Goal: Information Seeking & Learning: Learn about a topic

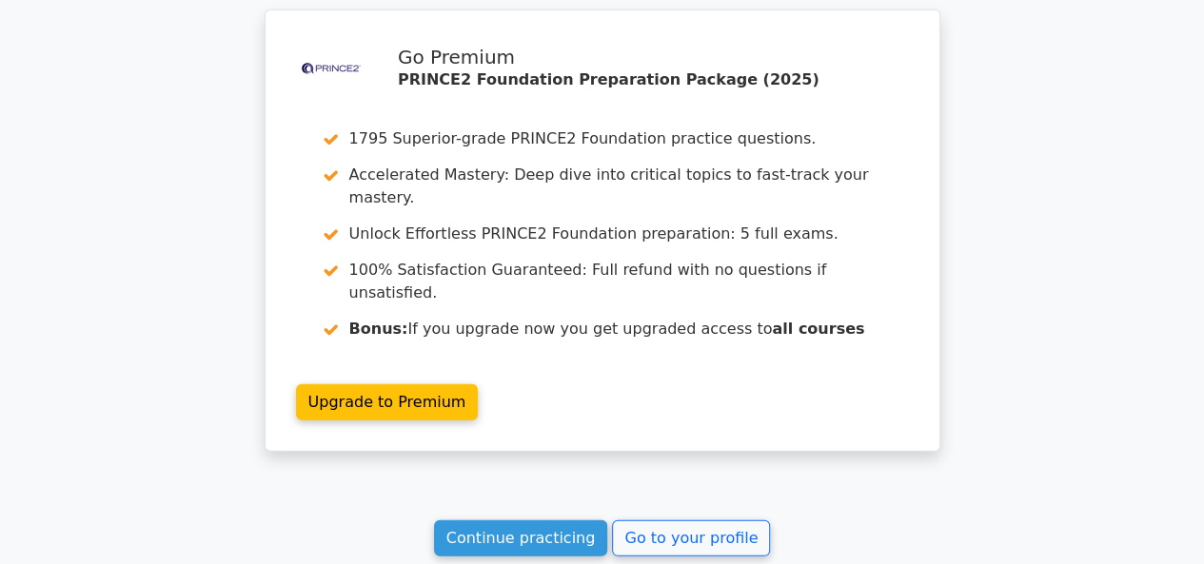
scroll to position [6237, 0]
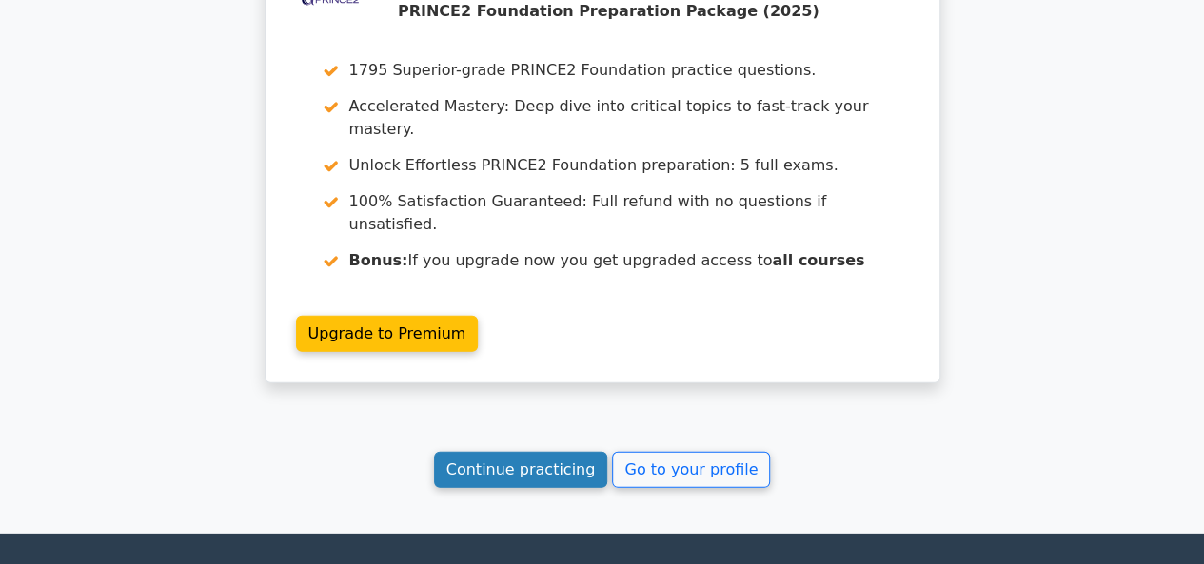
click at [548, 452] on link "Continue practicing" at bounding box center [521, 470] width 174 height 36
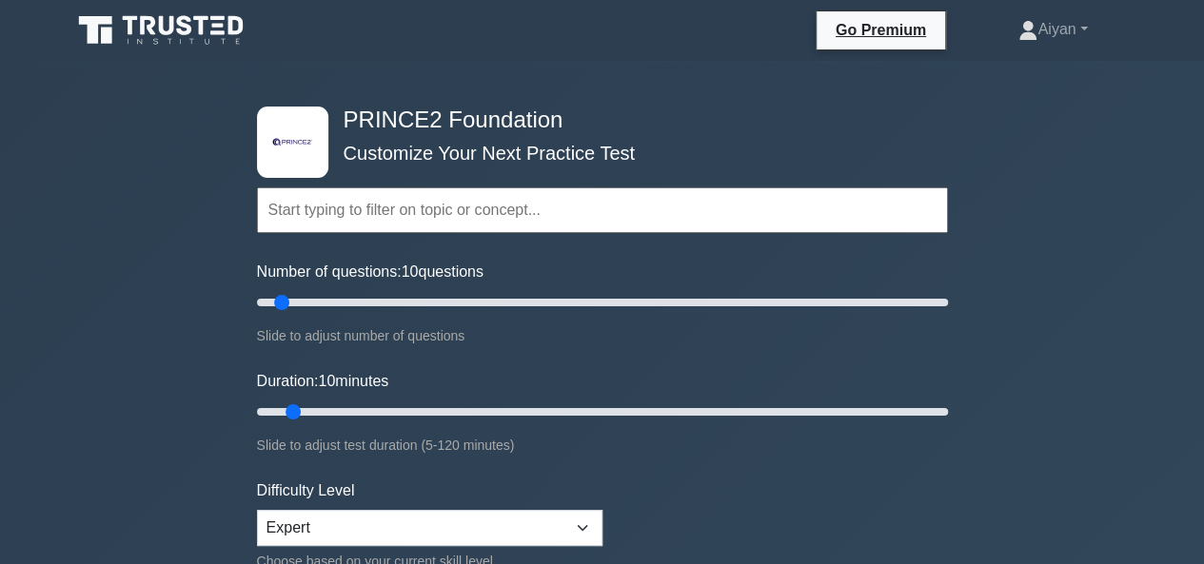
click at [180, 31] on icon at bounding box center [184, 25] width 15 height 20
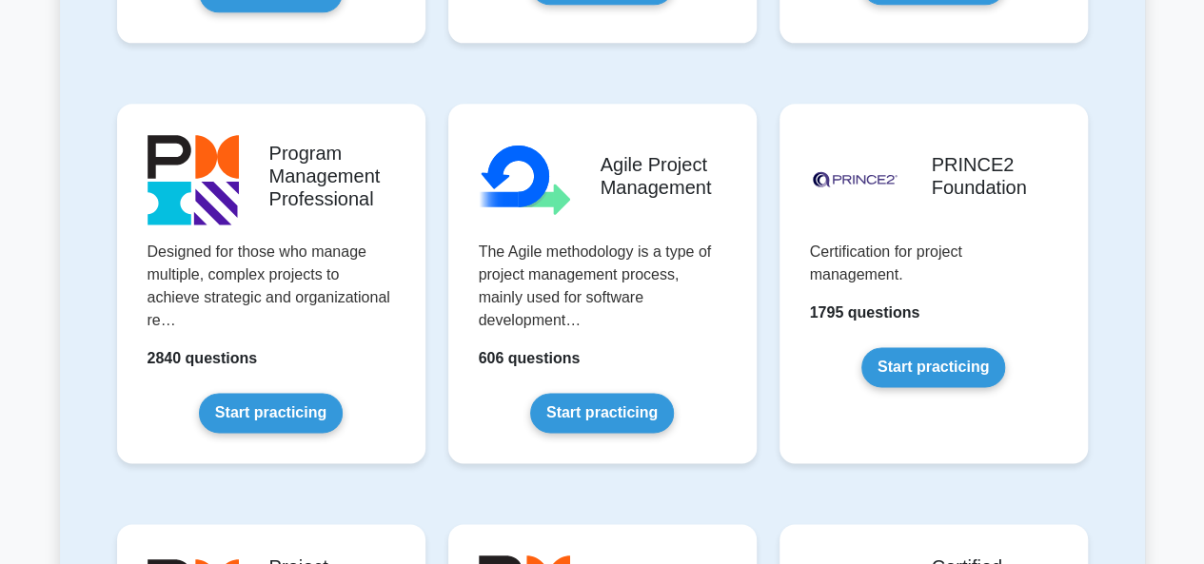
scroll to position [1249, 0]
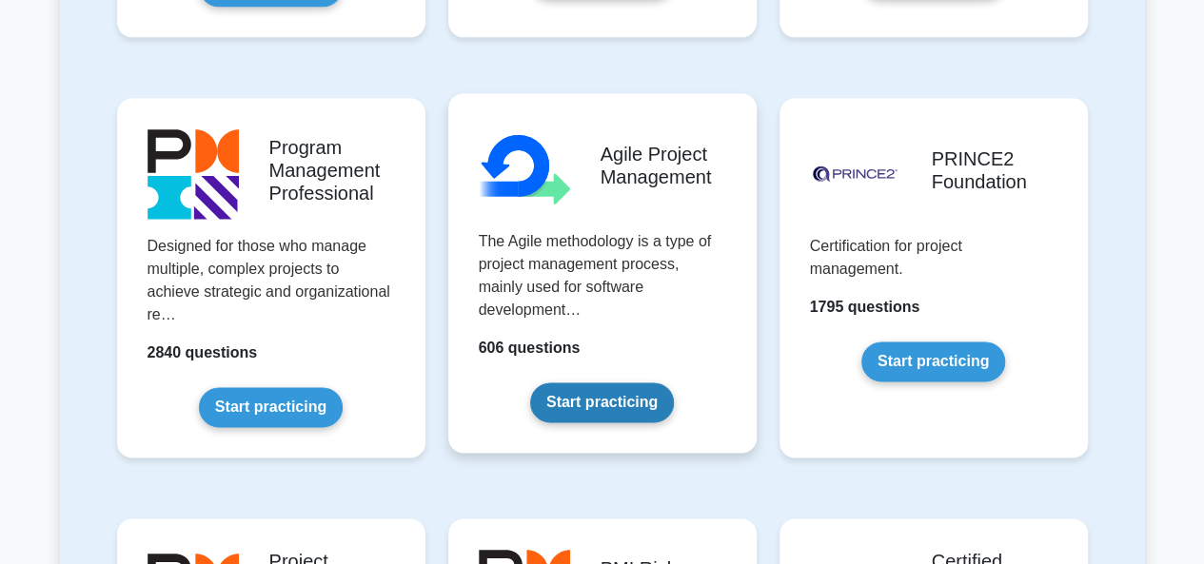
click at [588, 383] on link "Start practicing" at bounding box center [602, 403] width 144 height 40
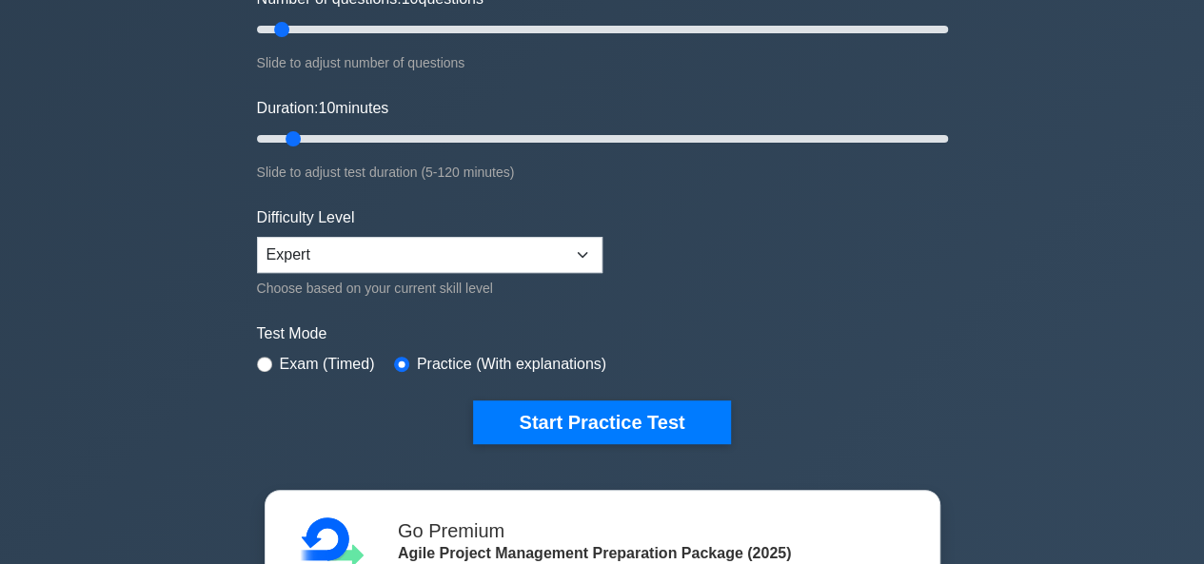
scroll to position [277, 0]
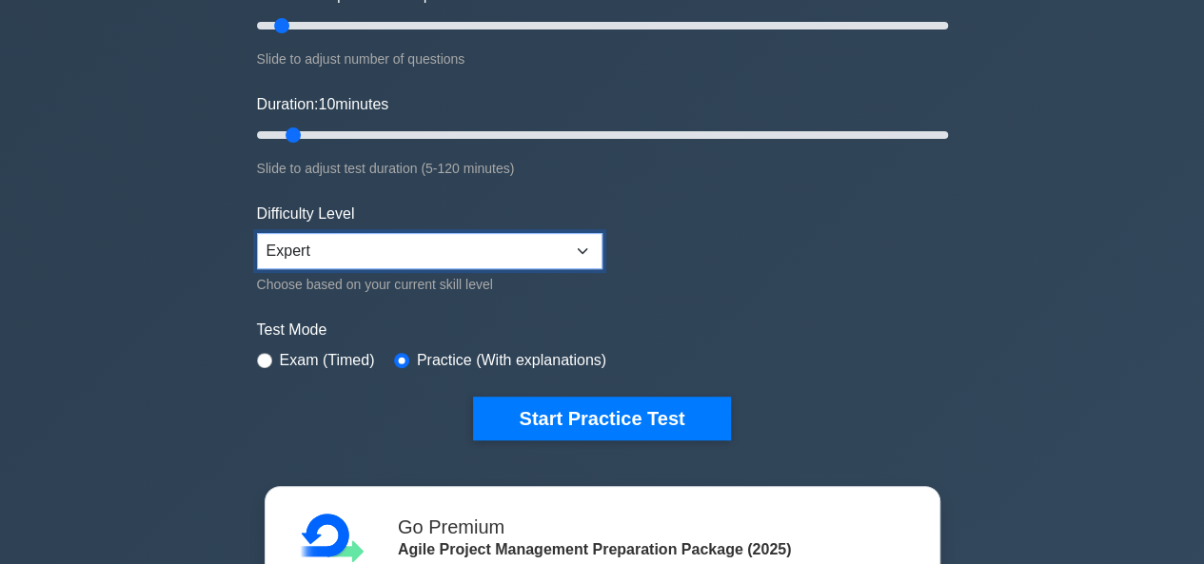
click at [539, 264] on select "Beginner Intermediate Expert" at bounding box center [429, 251] width 345 height 36
select select "beginner"
click at [257, 233] on select "Beginner Intermediate Expert" at bounding box center [429, 251] width 345 height 36
click at [462, 287] on div "Choose based on your current skill level" at bounding box center [429, 284] width 345 height 23
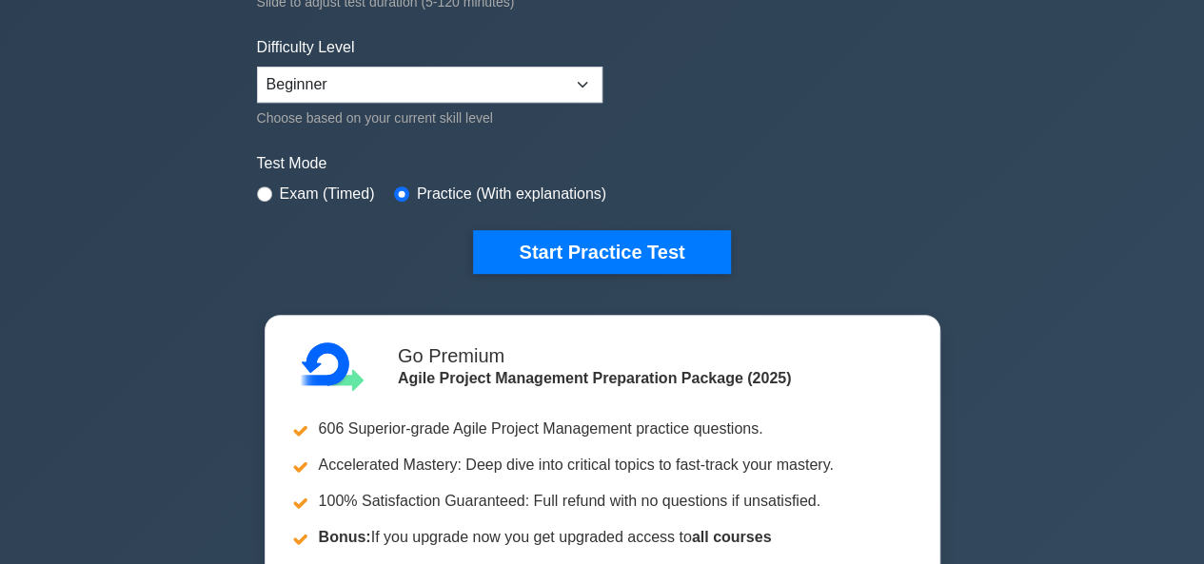
scroll to position [444, 0]
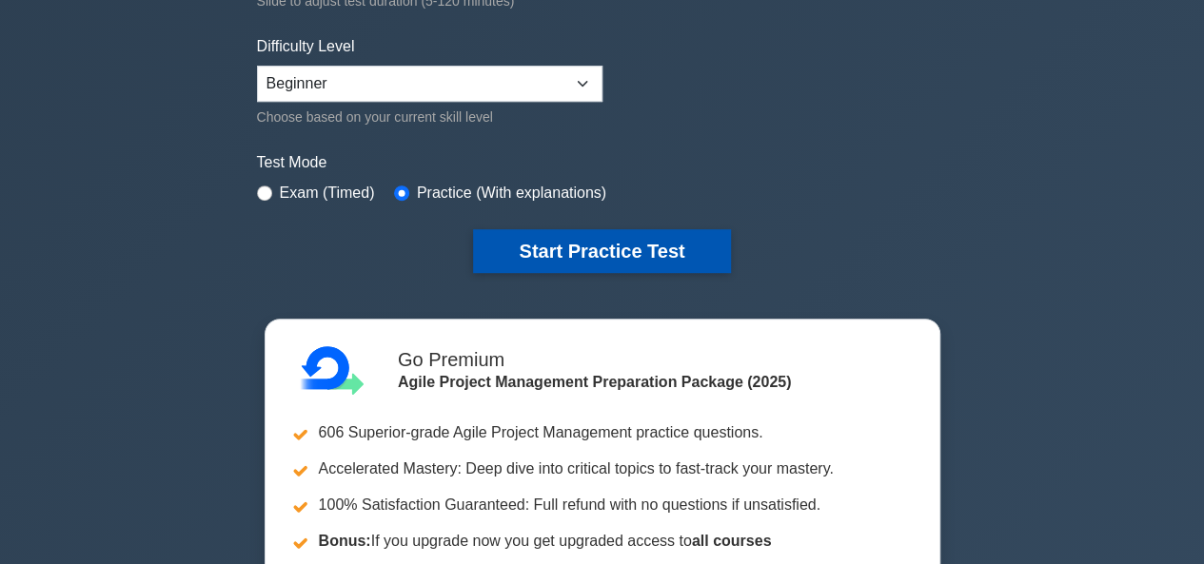
click at [525, 237] on button "Start Practice Test" at bounding box center [601, 251] width 257 height 44
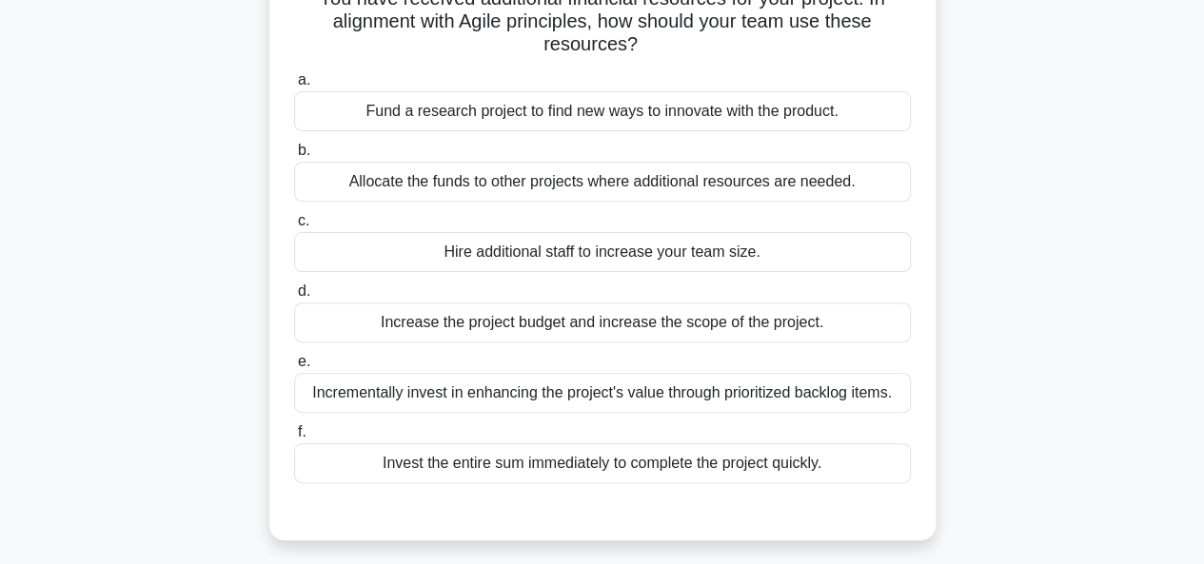
scroll to position [151, 0]
click at [620, 101] on div "Fund a research project to find new ways to innovate with the product." at bounding box center [602, 110] width 617 height 40
click at [294, 86] on input "a. Fund a research project to find new ways to innovate with the product." at bounding box center [294, 79] width 0 height 12
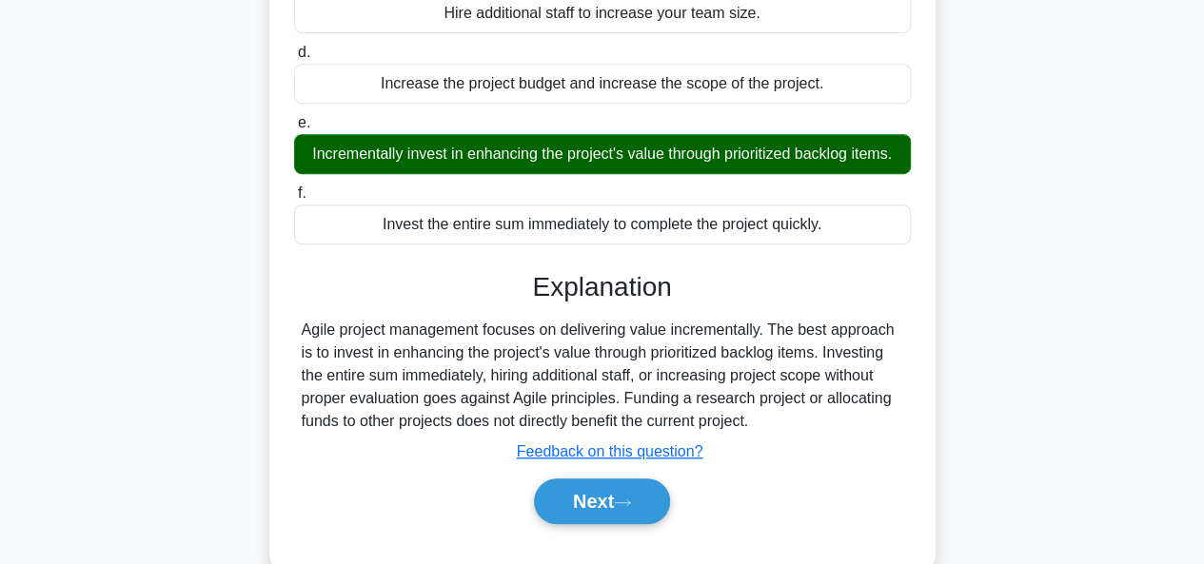
scroll to position [463, 0]
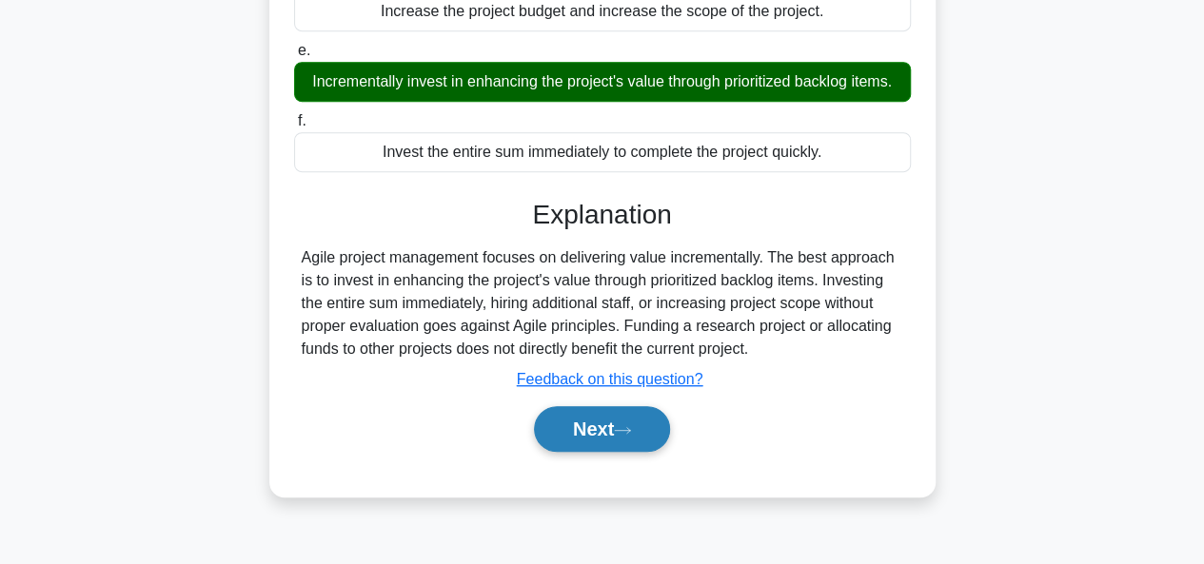
click at [578, 452] on button "Next" at bounding box center [602, 429] width 136 height 46
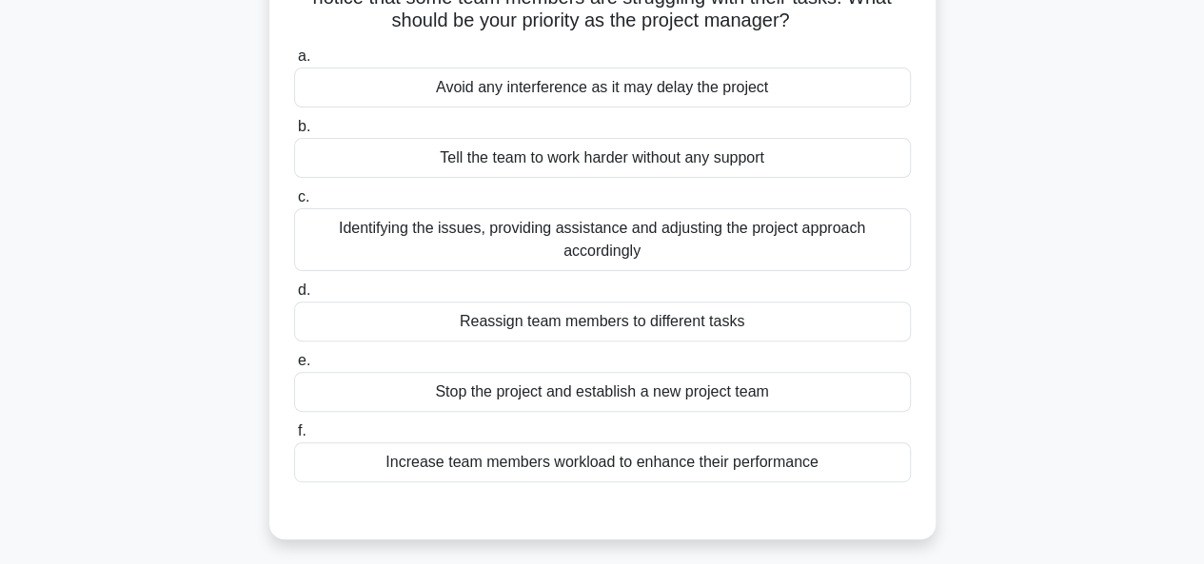
scroll to position [172, 0]
click at [780, 239] on div "Identifying the issues, providing assistance and adjusting the project approach…" at bounding box center [602, 241] width 617 height 63
click at [294, 206] on input "c. Identifying the issues, providing assistance and adjusting the project appro…" at bounding box center [294, 199] width 0 height 12
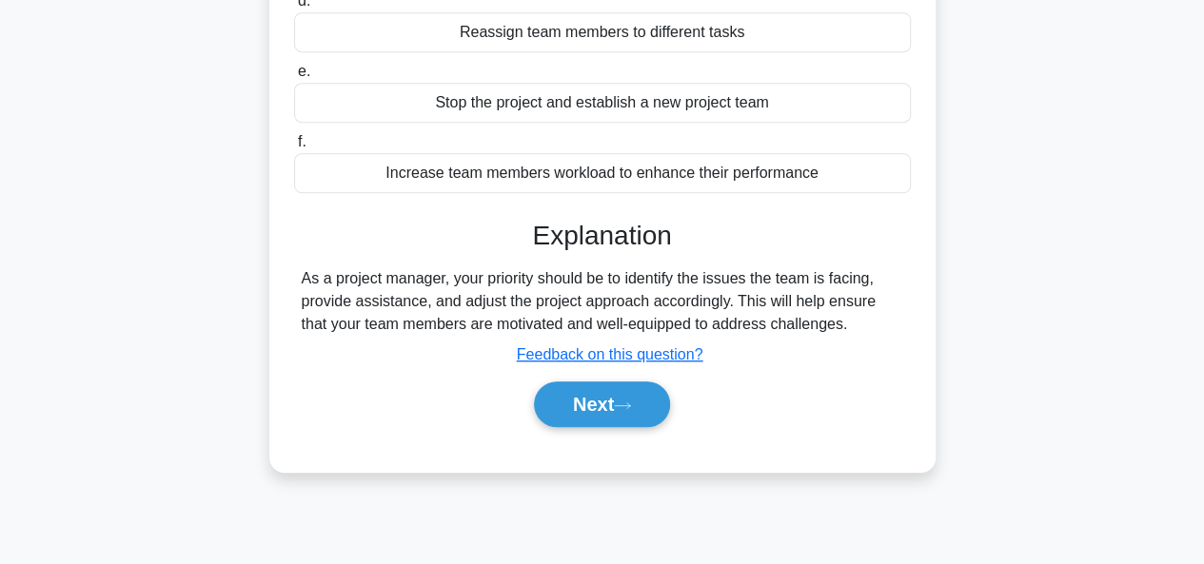
scroll to position [455, 0]
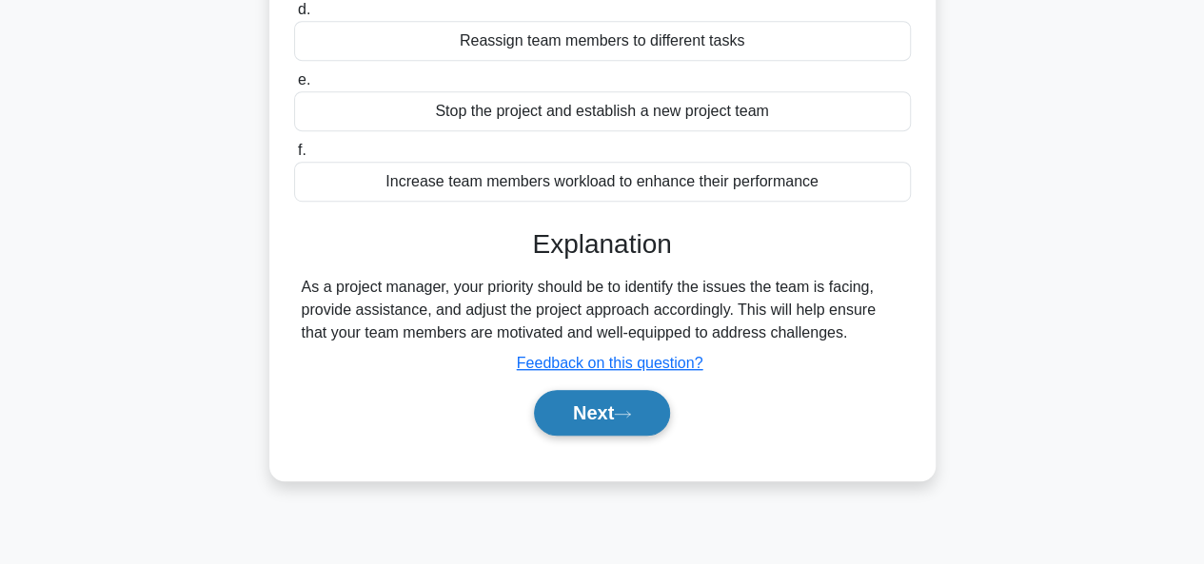
click at [622, 409] on icon at bounding box center [622, 414] width 17 height 10
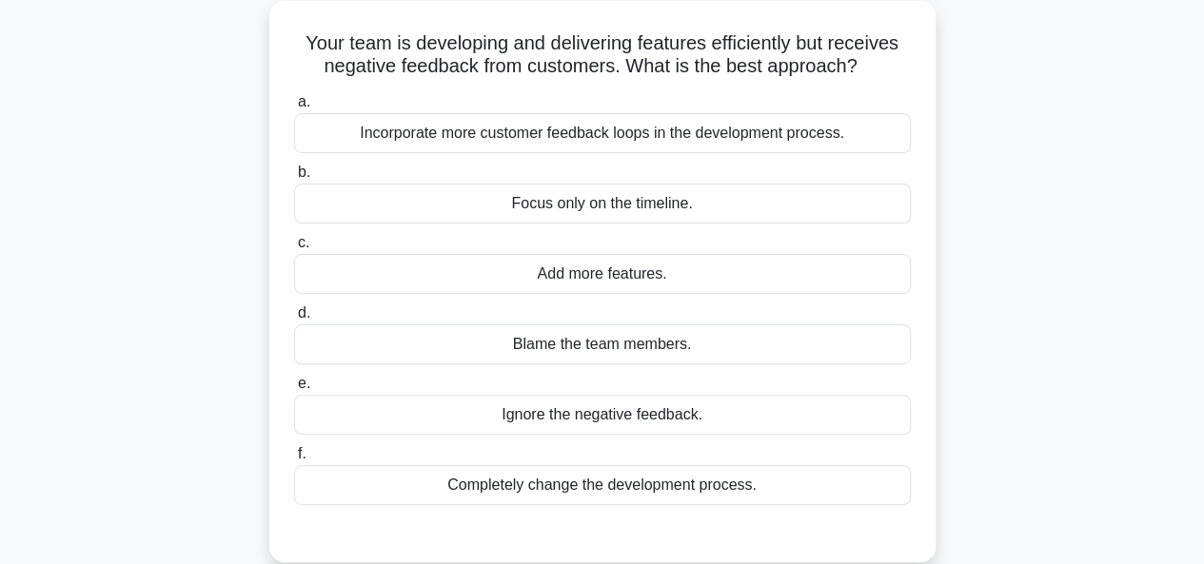
scroll to position [111, 0]
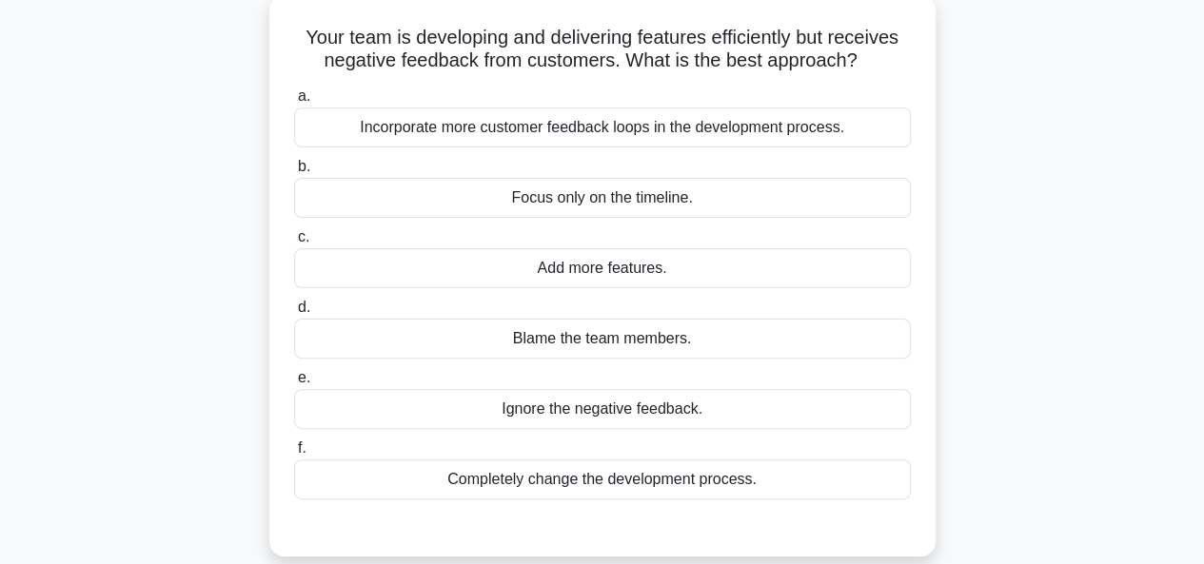
click at [814, 145] on div "Incorporate more customer feedback loops in the development process." at bounding box center [602, 128] width 617 height 40
click at [294, 103] on input "a. Incorporate more customer feedback loops in the development process." at bounding box center [294, 96] width 0 height 12
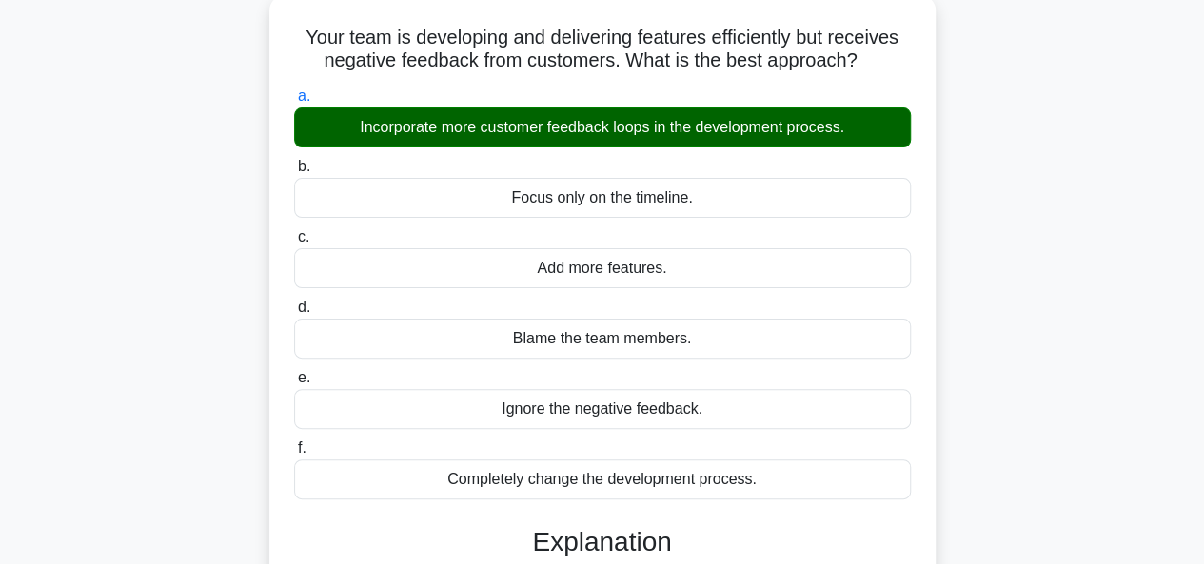
scroll to position [518, 0]
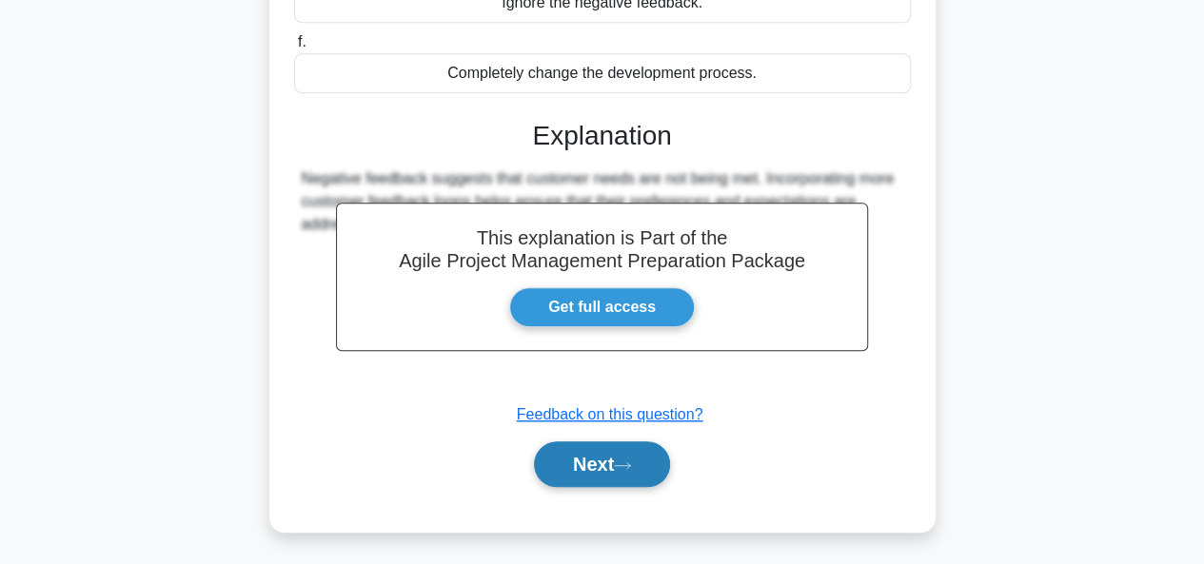
click at [621, 457] on button "Next" at bounding box center [602, 465] width 136 height 46
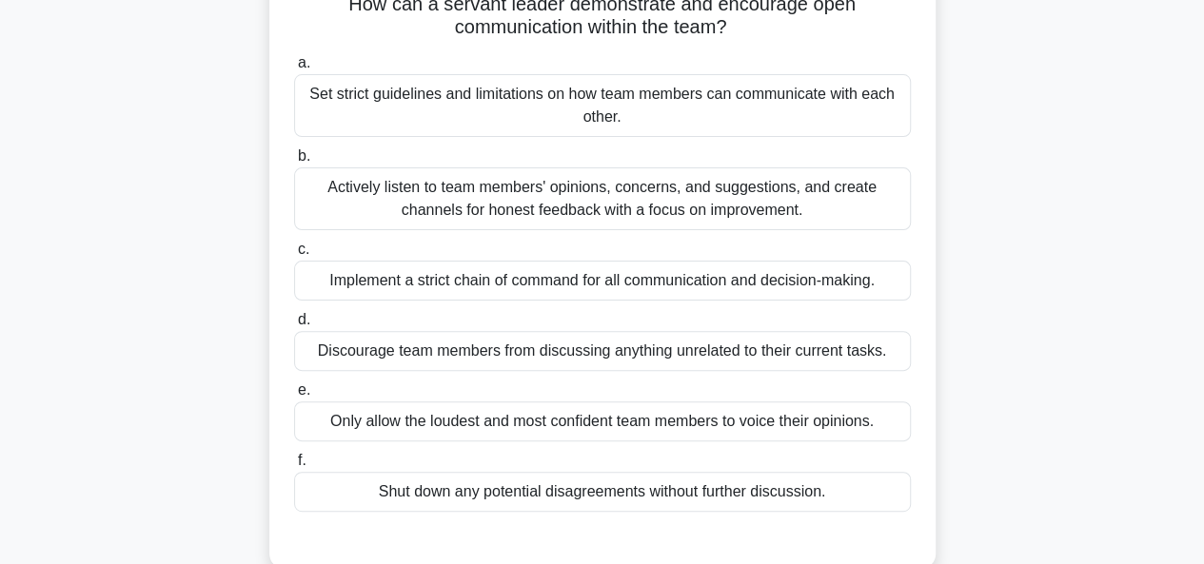
scroll to position [146, 0]
click at [776, 200] on div "Actively listen to team members' opinions, concerns, and suggestions, and creat…" at bounding box center [602, 198] width 617 height 63
click at [294, 162] on input "b. Actively listen to team members' opinions, concerns, and suggestions, and cr…" at bounding box center [294, 155] width 0 height 12
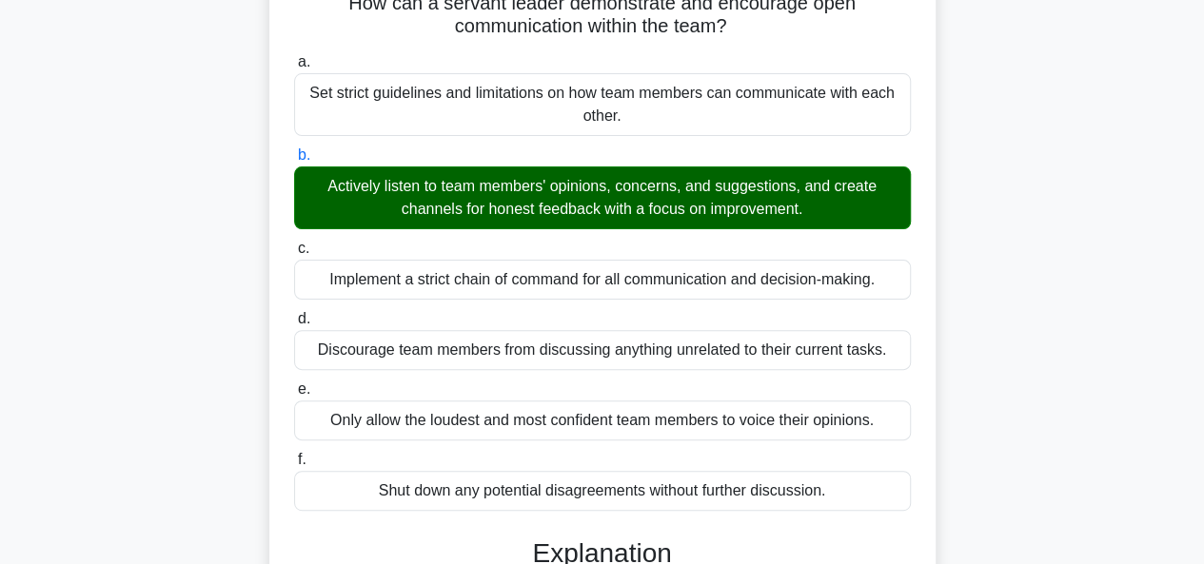
scroll to position [563, 0]
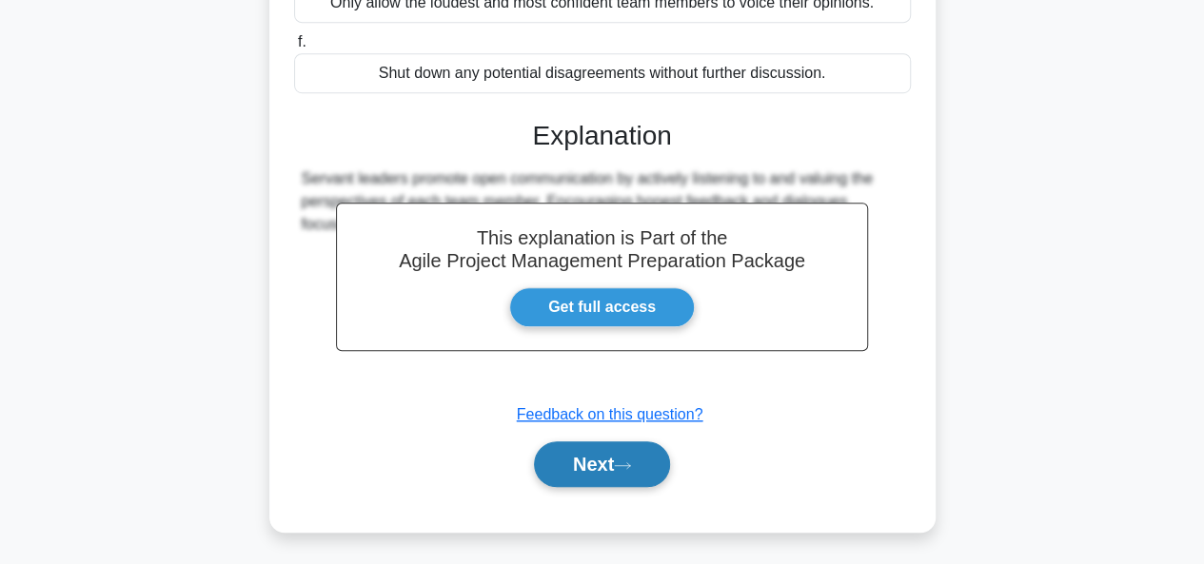
click at [606, 442] on button "Next" at bounding box center [602, 465] width 136 height 46
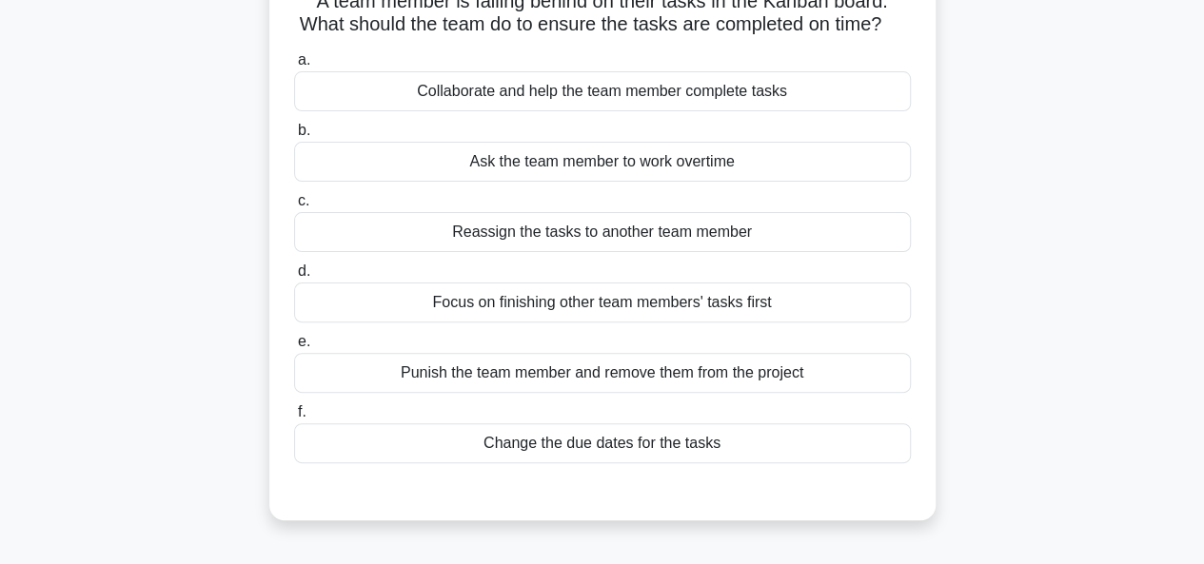
scroll to position [167, 0]
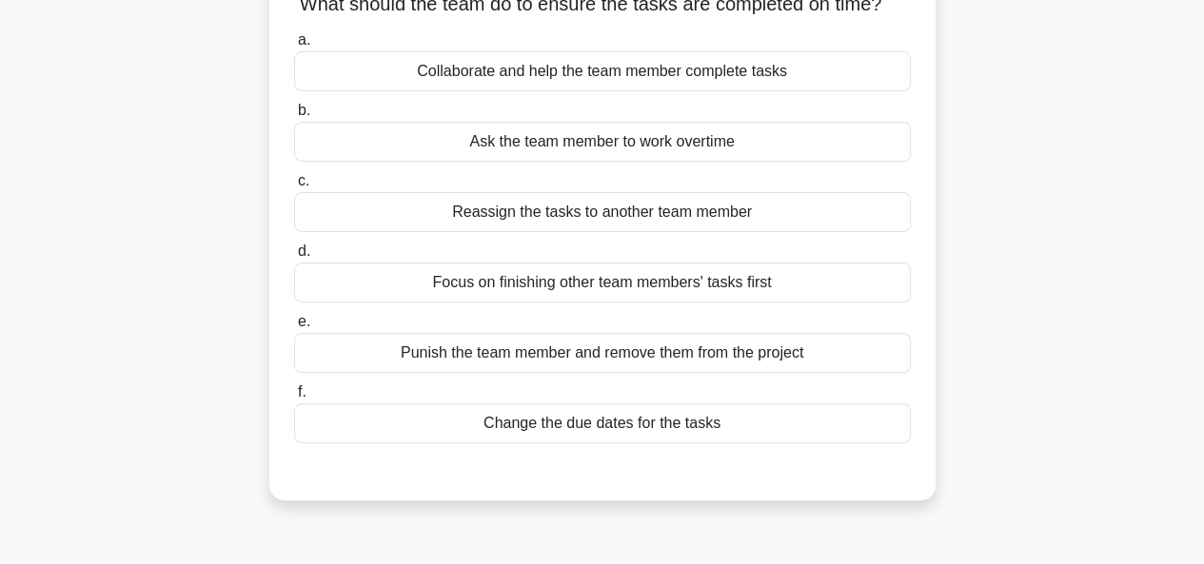
click at [698, 83] on div "Collaborate and help the team member complete tasks" at bounding box center [602, 71] width 617 height 40
click at [294, 47] on input "a. Collaborate and help the team member complete tasks" at bounding box center [294, 40] width 0 height 12
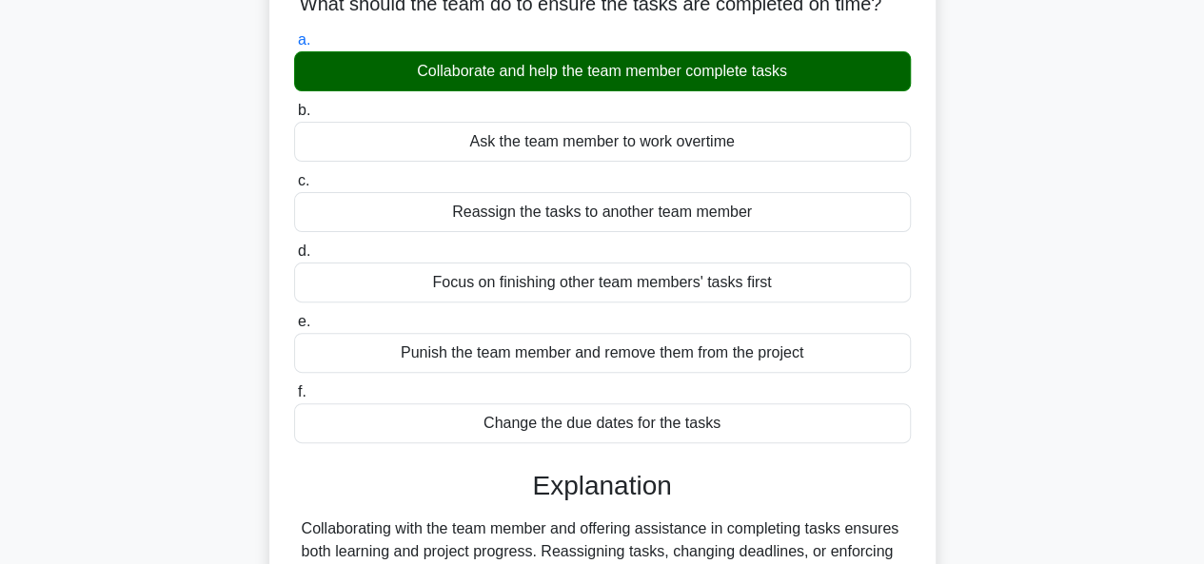
scroll to position [463, 0]
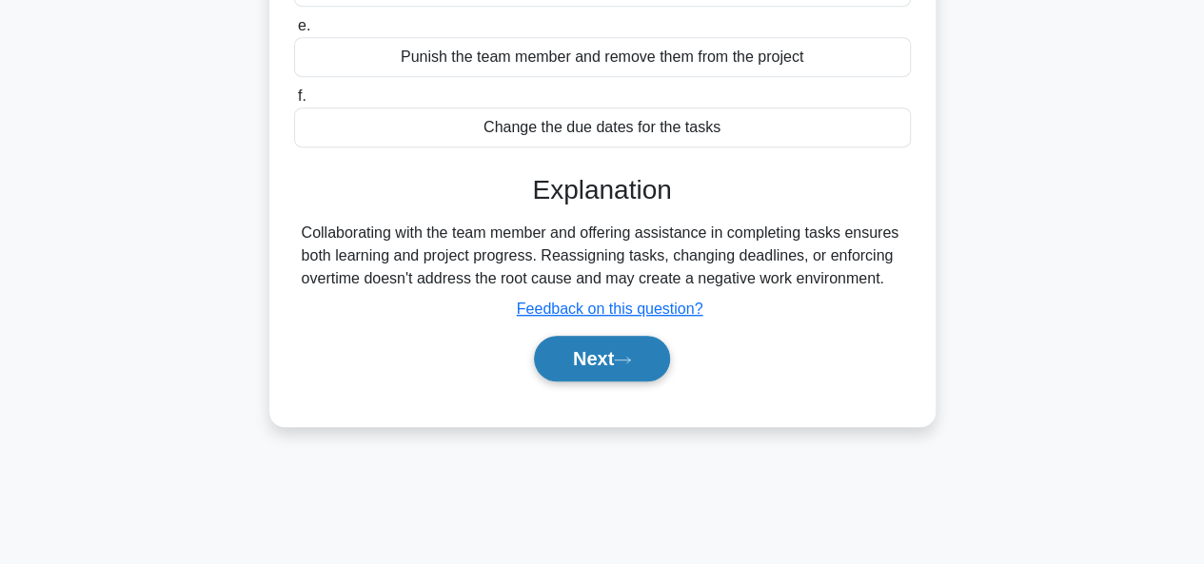
click at [594, 366] on button "Next" at bounding box center [602, 359] width 136 height 46
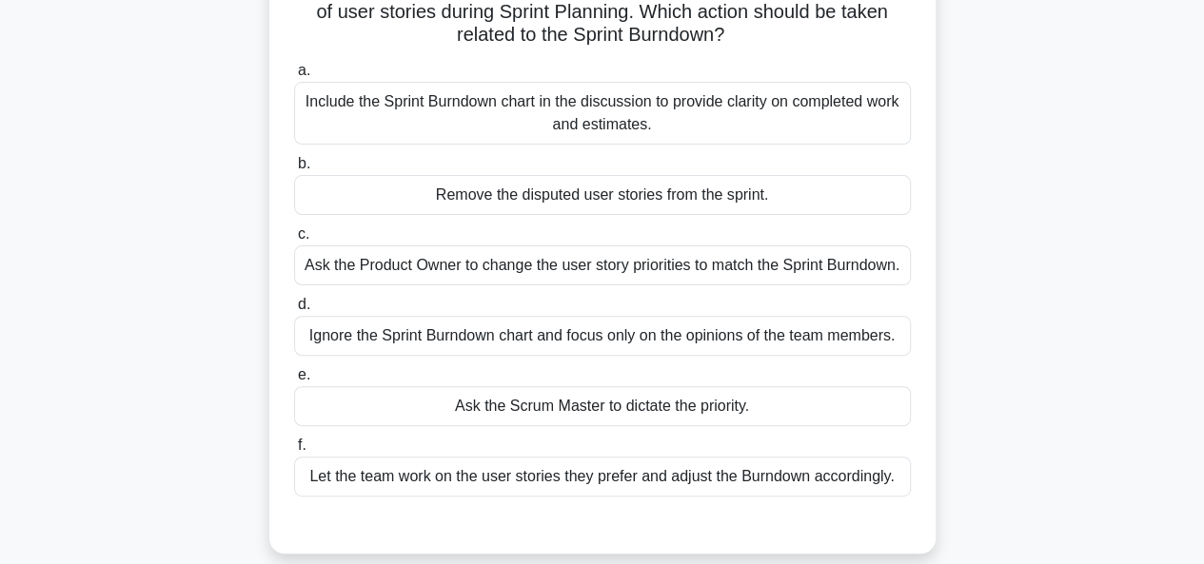
scroll to position [168, 0]
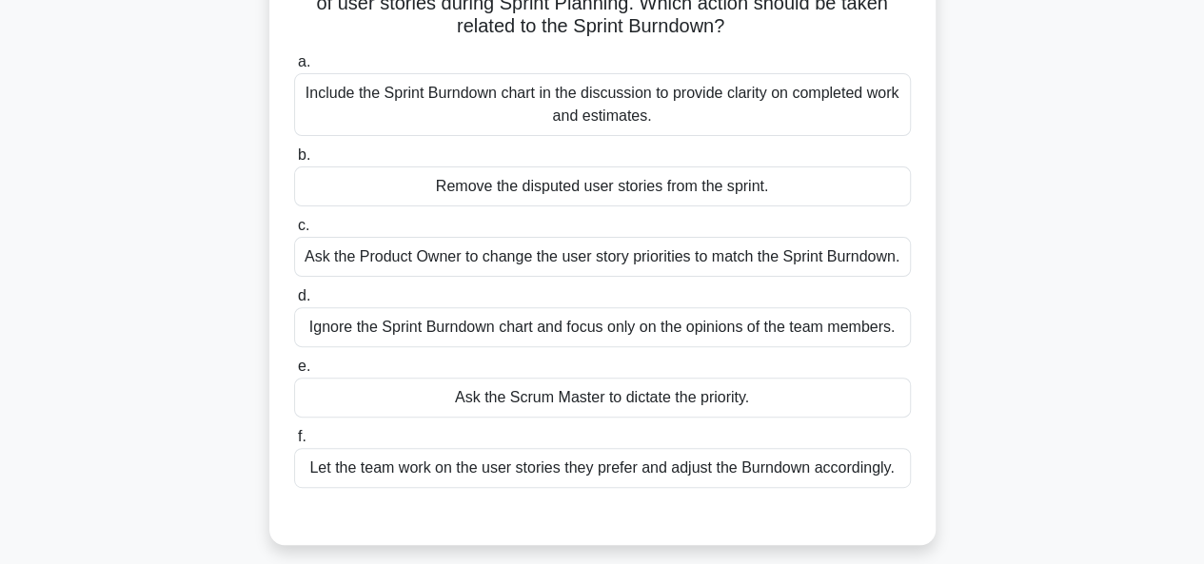
click at [722, 89] on div "Include the Sprint Burndown chart in the discussion to provide clarity on compl…" at bounding box center [602, 104] width 617 height 63
click at [294, 69] on input "a. Include the Sprint Burndown chart in the discussion to provide clarity on co…" at bounding box center [294, 62] width 0 height 12
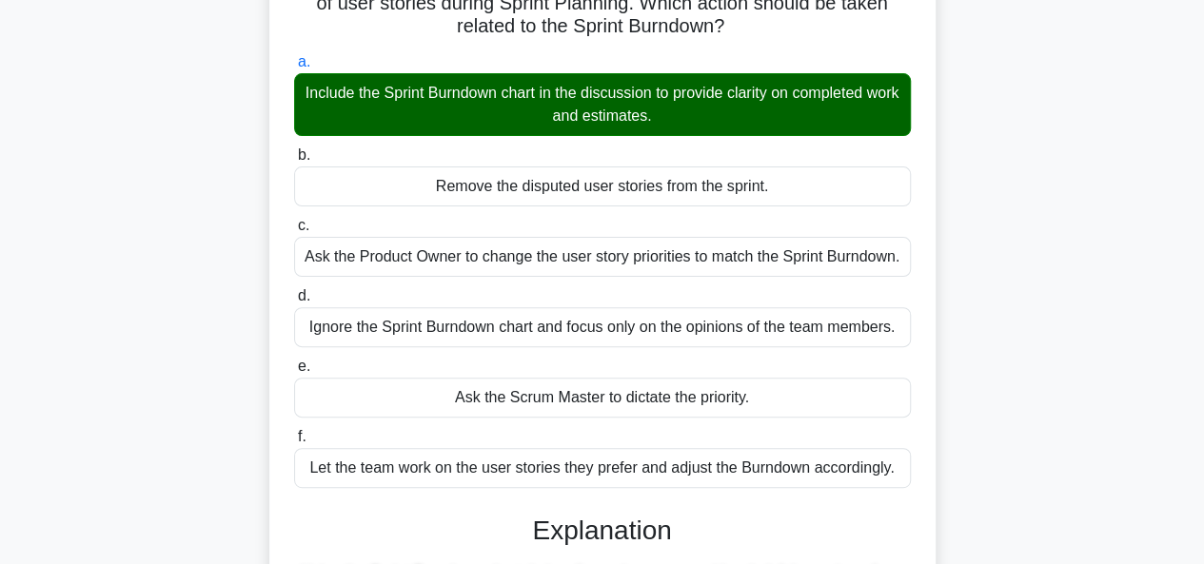
scroll to position [563, 0]
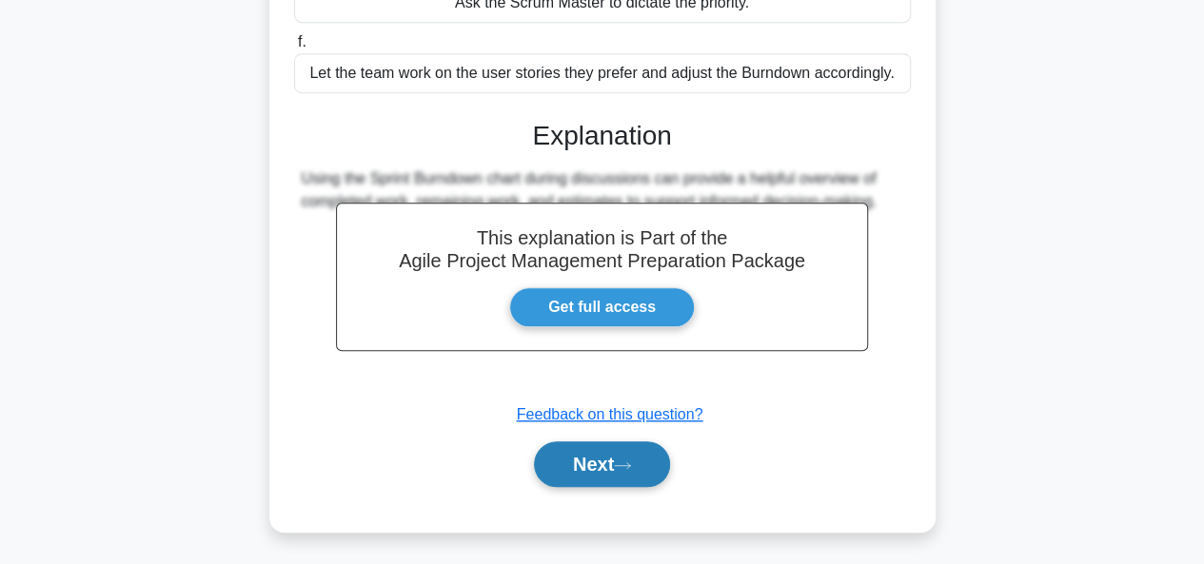
click at [594, 471] on button "Next" at bounding box center [602, 465] width 136 height 46
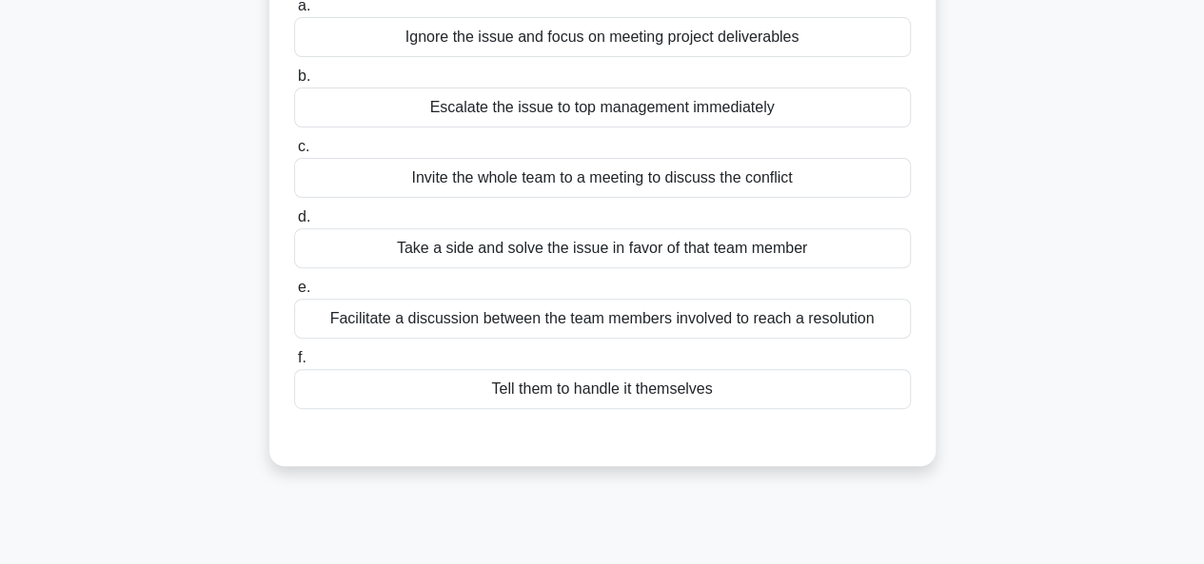
scroll to position [230, 0]
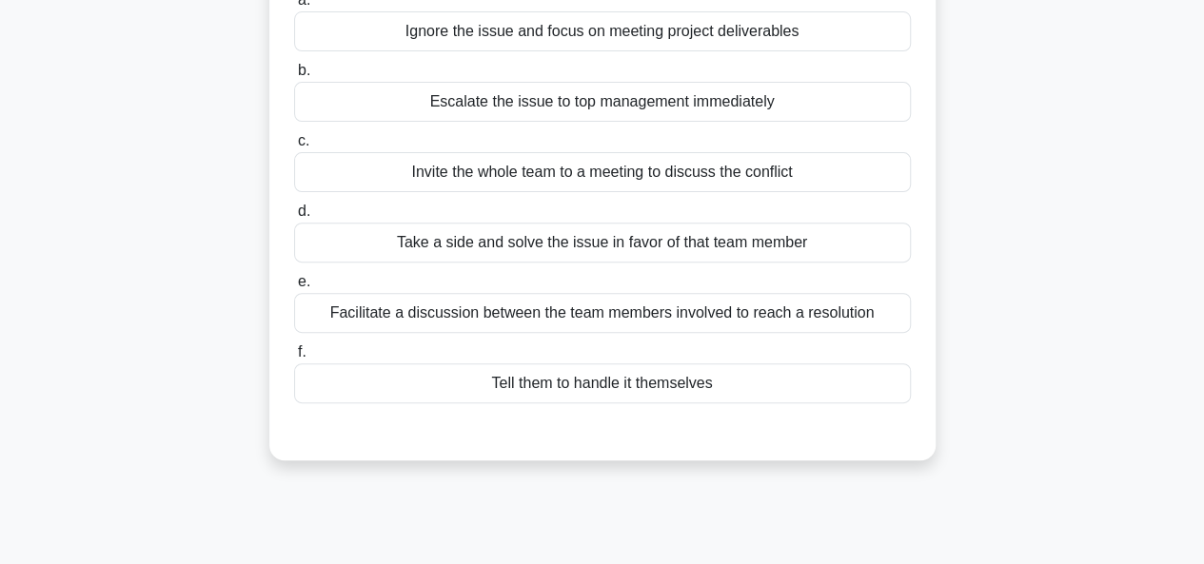
click at [835, 314] on div "Facilitate a discussion between the team members involved to reach a resolution" at bounding box center [602, 313] width 617 height 40
click at [294, 288] on input "e. Facilitate a discussion between the team members involved to reach a resolut…" at bounding box center [294, 282] width 0 height 12
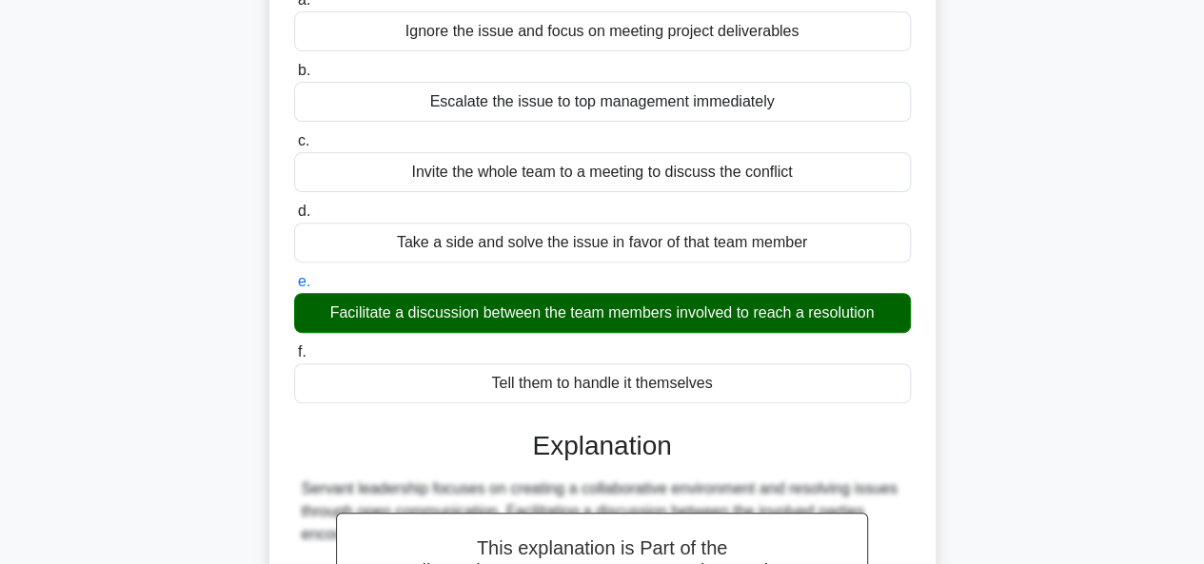
scroll to position [540, 0]
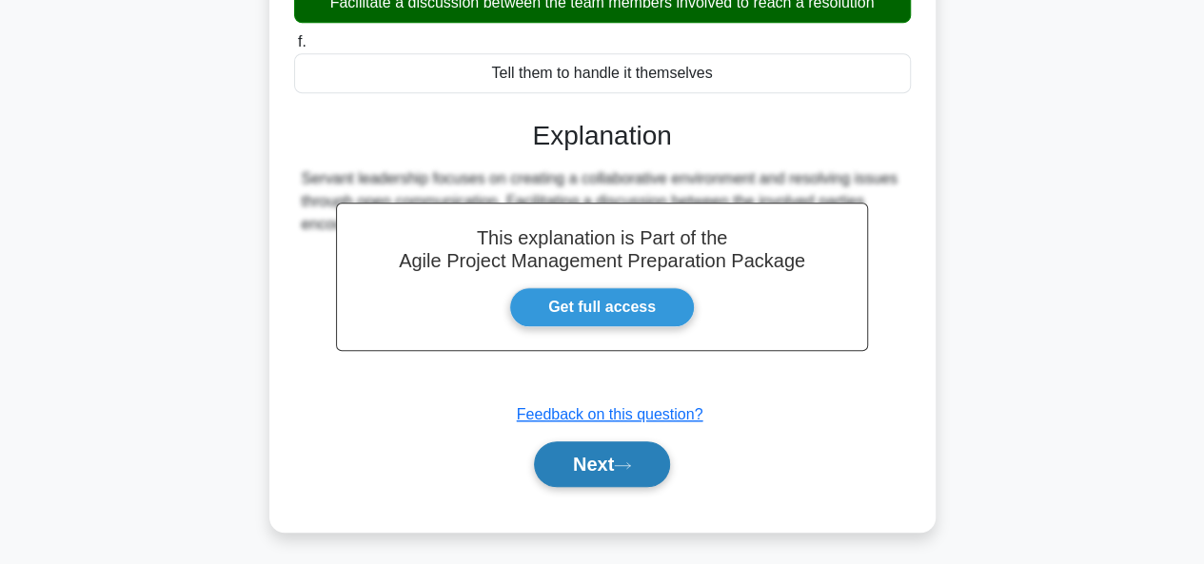
click at [643, 473] on button "Next" at bounding box center [602, 465] width 136 height 46
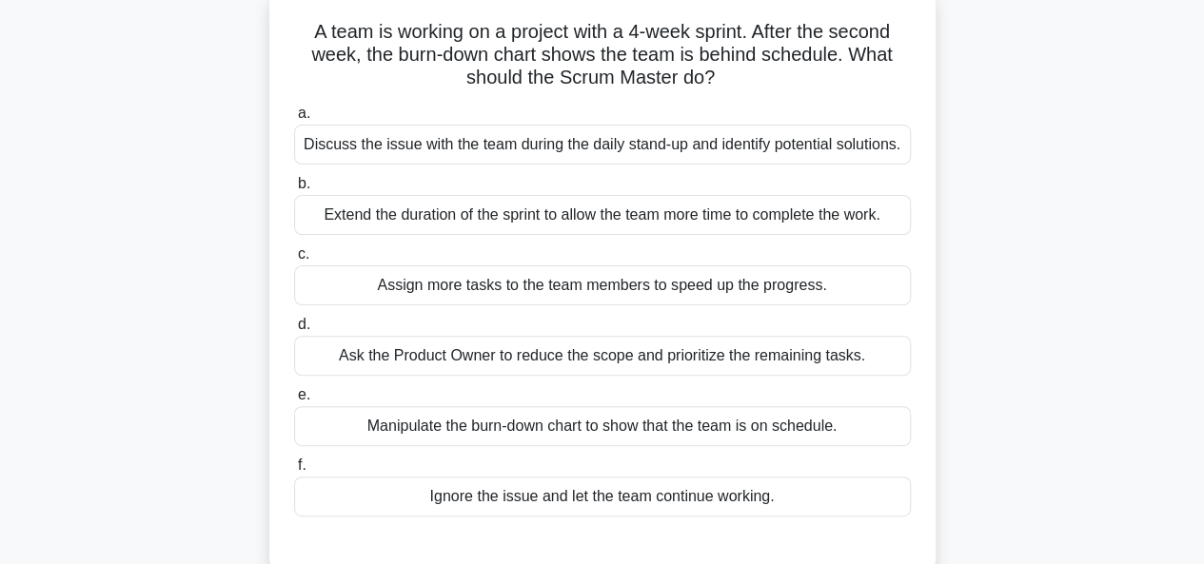
scroll to position [119, 0]
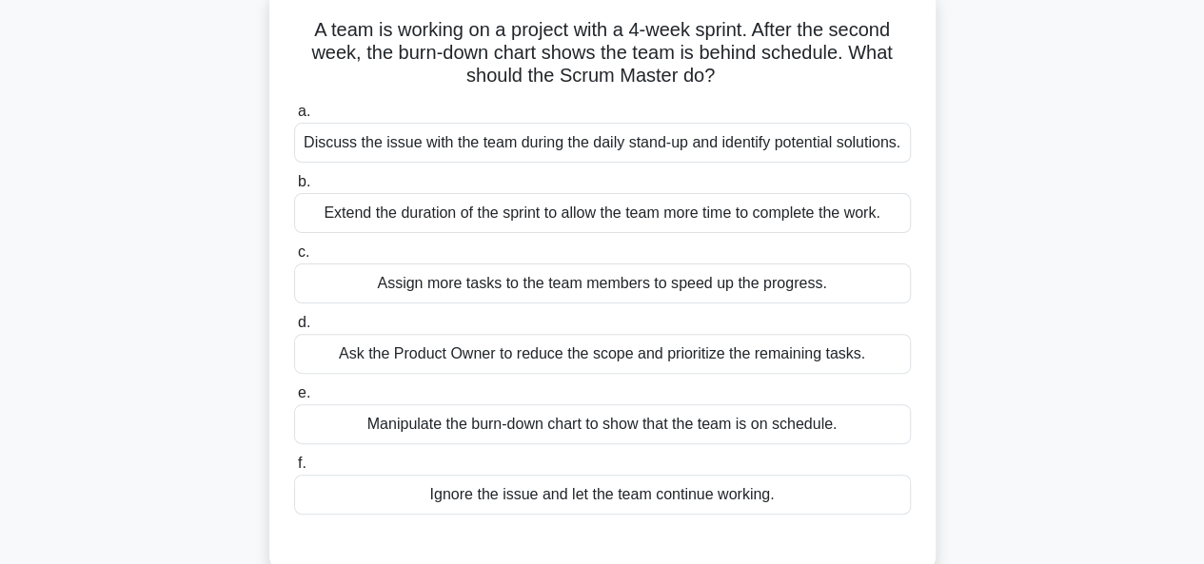
click at [796, 152] on div "Discuss the issue with the team during the daily stand-up and identify potentia…" at bounding box center [602, 143] width 617 height 40
click at [294, 118] on input "a. Discuss the issue with the team during the daily stand-up and identify poten…" at bounding box center [294, 112] width 0 height 12
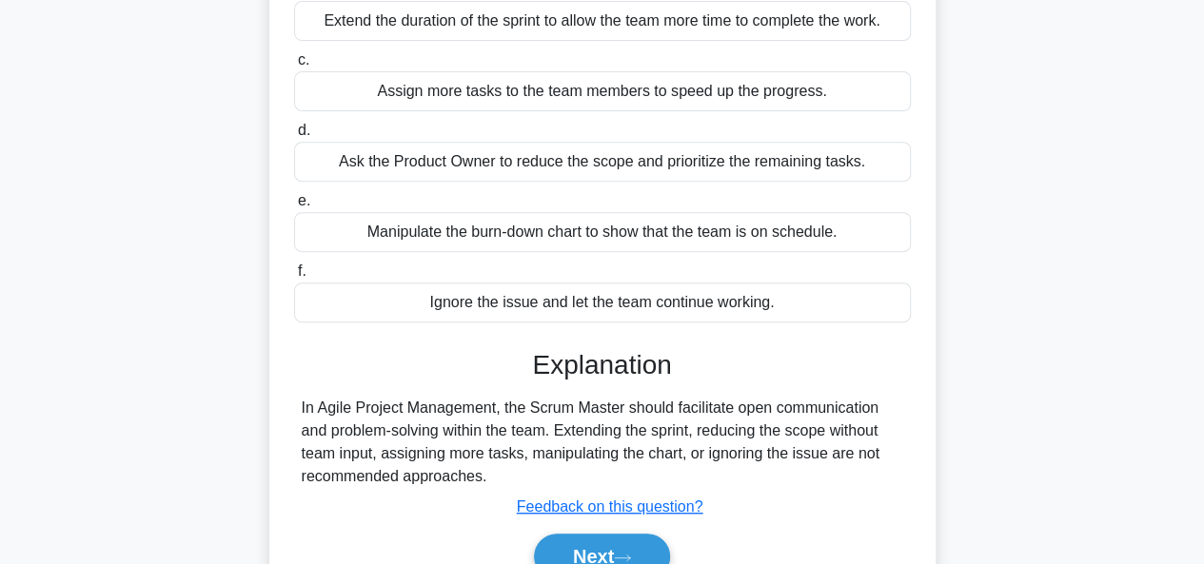
scroll to position [463, 0]
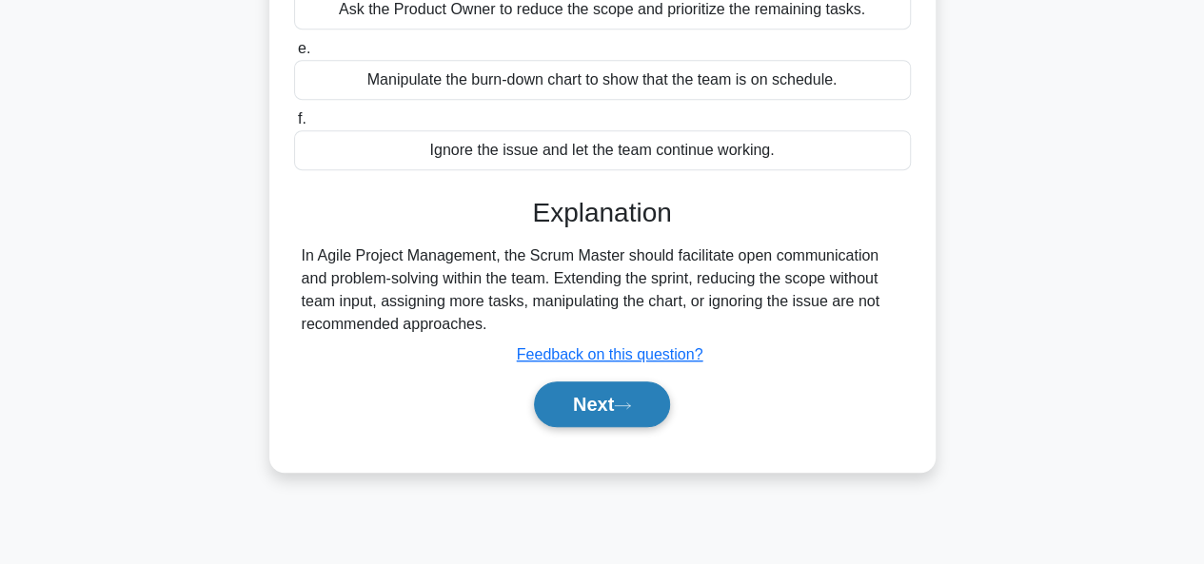
click at [617, 420] on button "Next" at bounding box center [602, 405] width 136 height 46
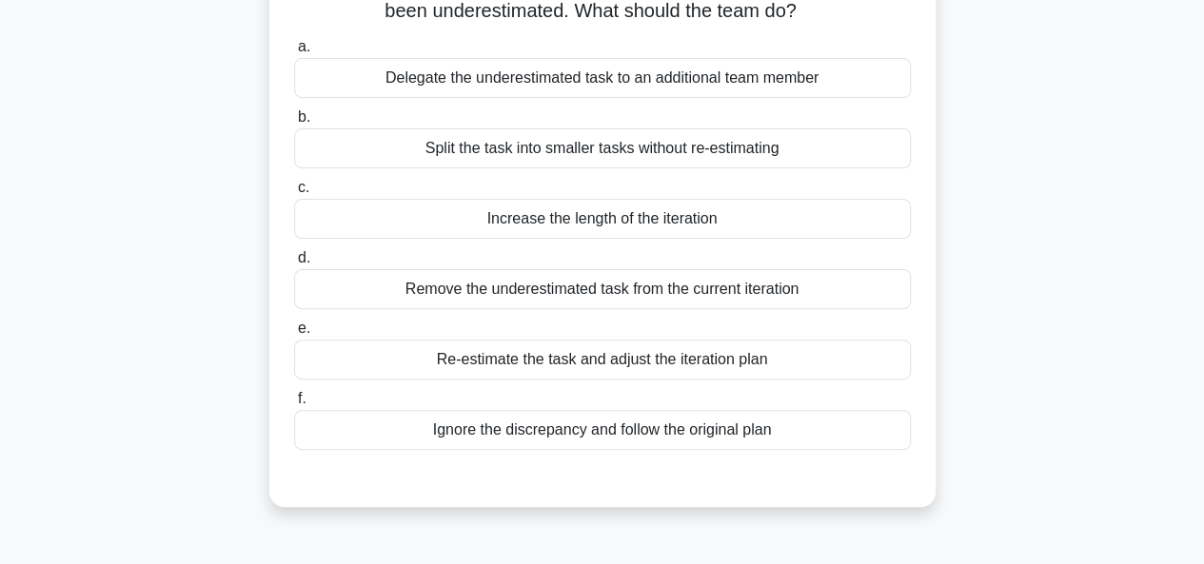
scroll to position [160, 0]
click at [765, 357] on div "Re-estimate the task and adjust the iteration plan" at bounding box center [602, 361] width 617 height 40
click at [294, 336] on input "e. Re-estimate the task and adjust the iteration plan" at bounding box center [294, 330] width 0 height 12
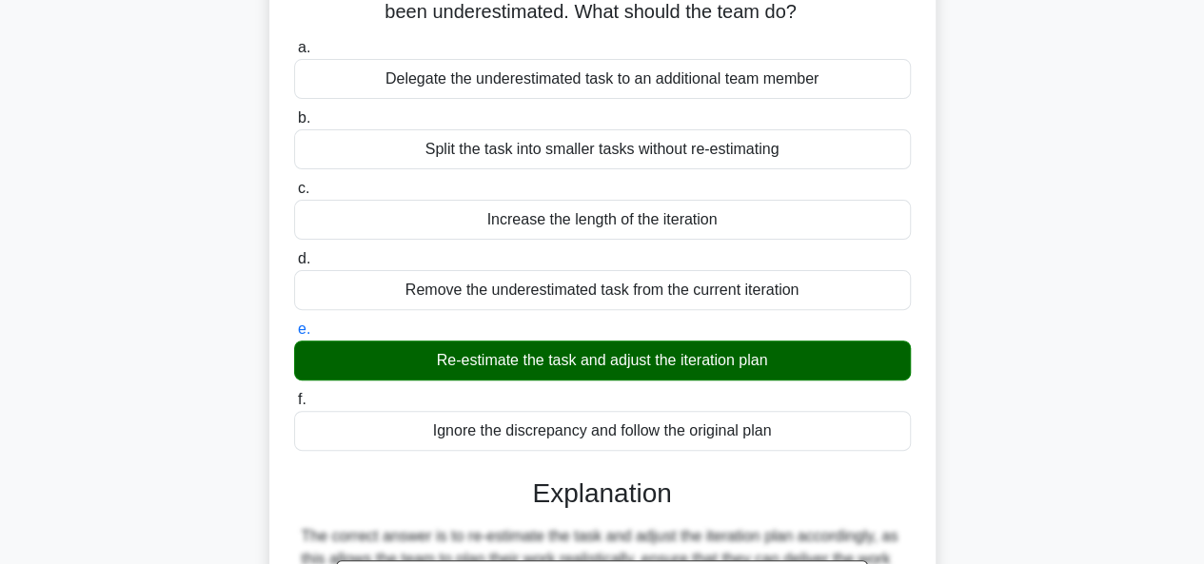
scroll to position [518, 0]
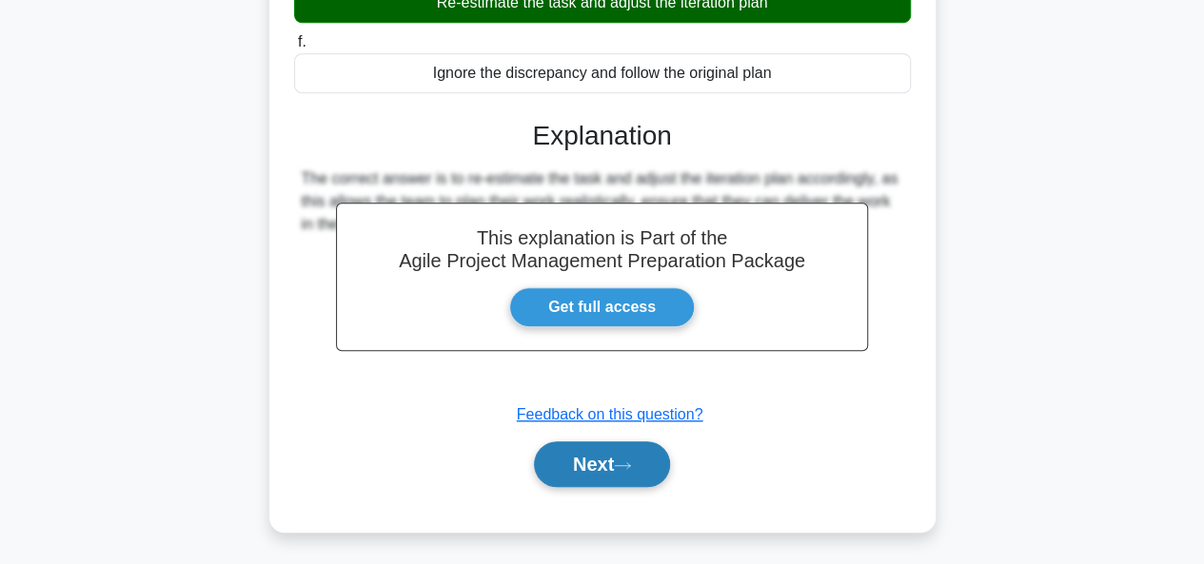
click at [659, 478] on button "Next" at bounding box center [602, 465] width 136 height 46
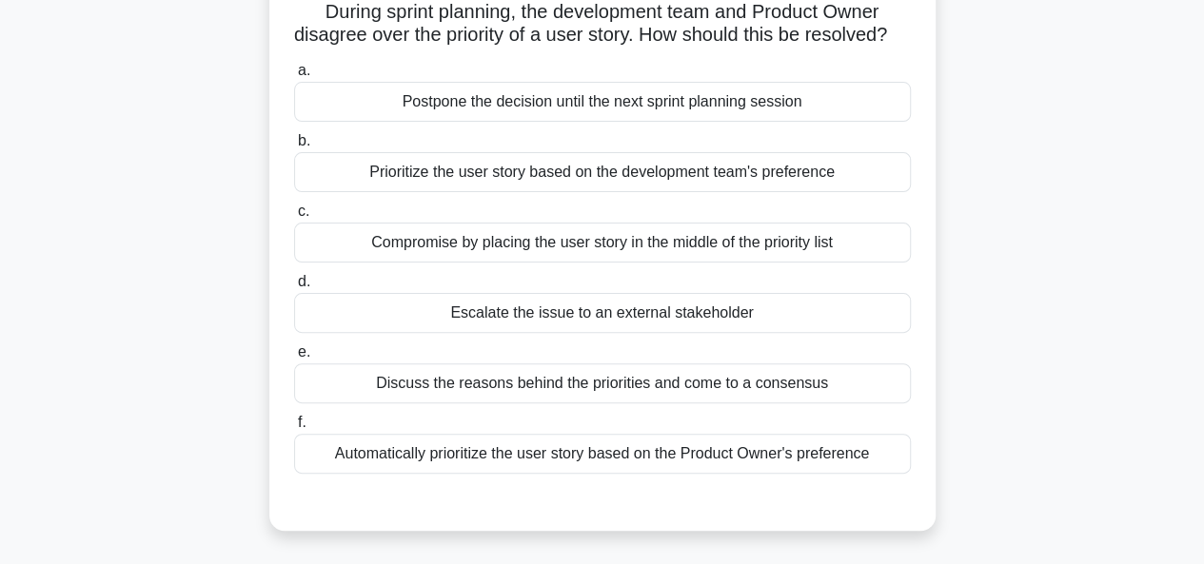
scroll to position [132, 0]
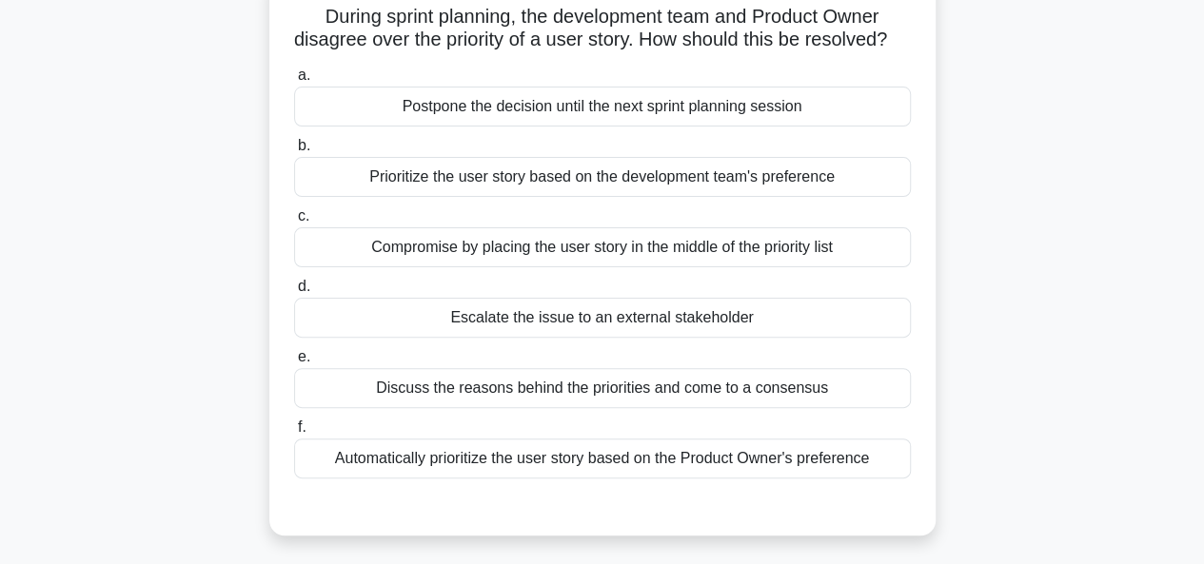
click at [764, 433] on div "a. Postpone the decision until the next sprint planning session b. Prioritize t…" at bounding box center [602, 271] width 639 height 423
click at [731, 408] on div "Discuss the reasons behind the priorities and come to a consensus" at bounding box center [602, 388] width 617 height 40
click at [294, 364] on input "e. Discuss the reasons behind the priorities and come to a consensus" at bounding box center [294, 357] width 0 height 12
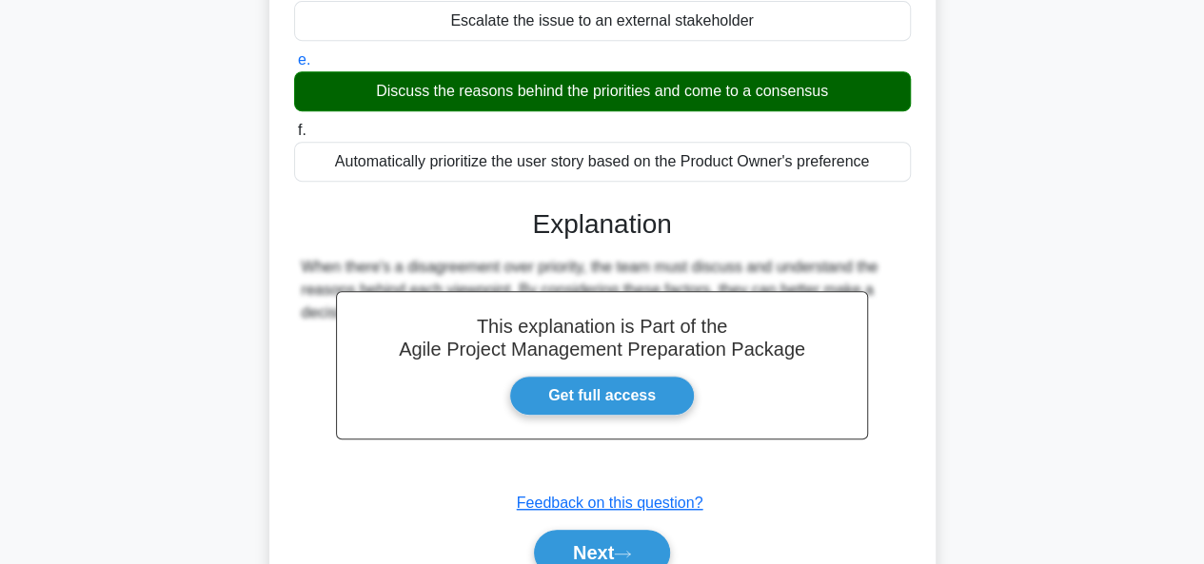
scroll to position [512, 0]
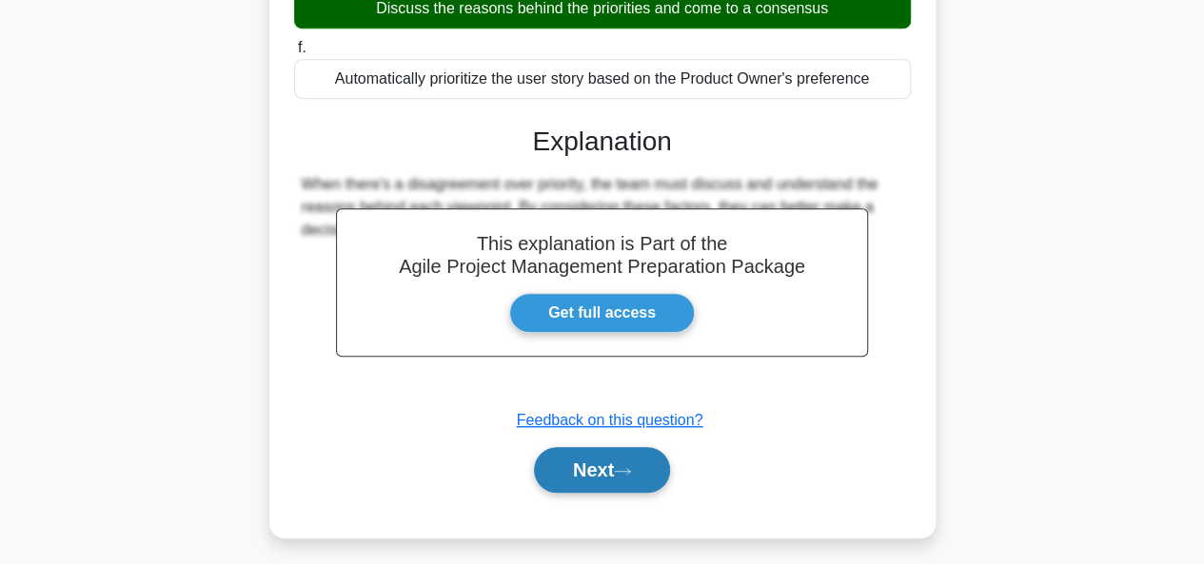
click at [588, 493] on button "Next" at bounding box center [602, 470] width 136 height 46
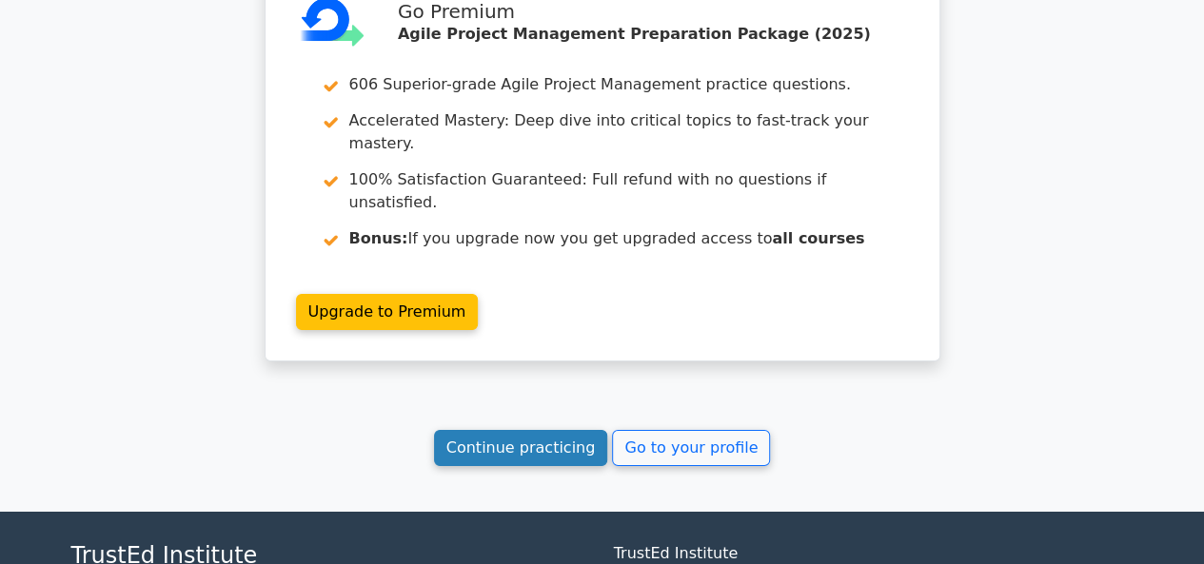
scroll to position [3010, 0]
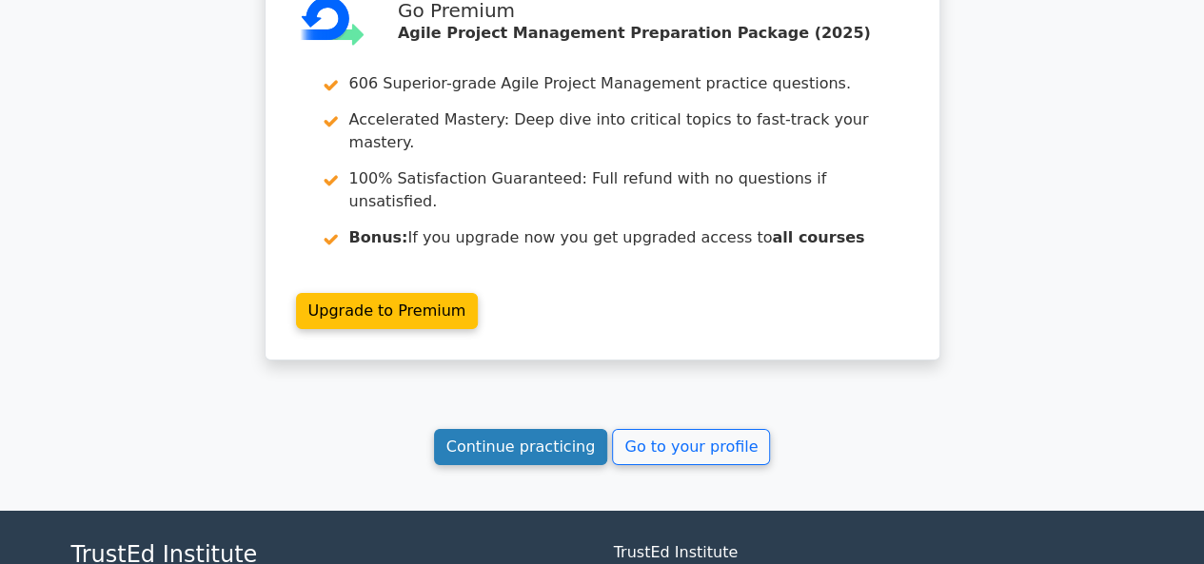
click at [543, 429] on link "Continue practicing" at bounding box center [521, 447] width 174 height 36
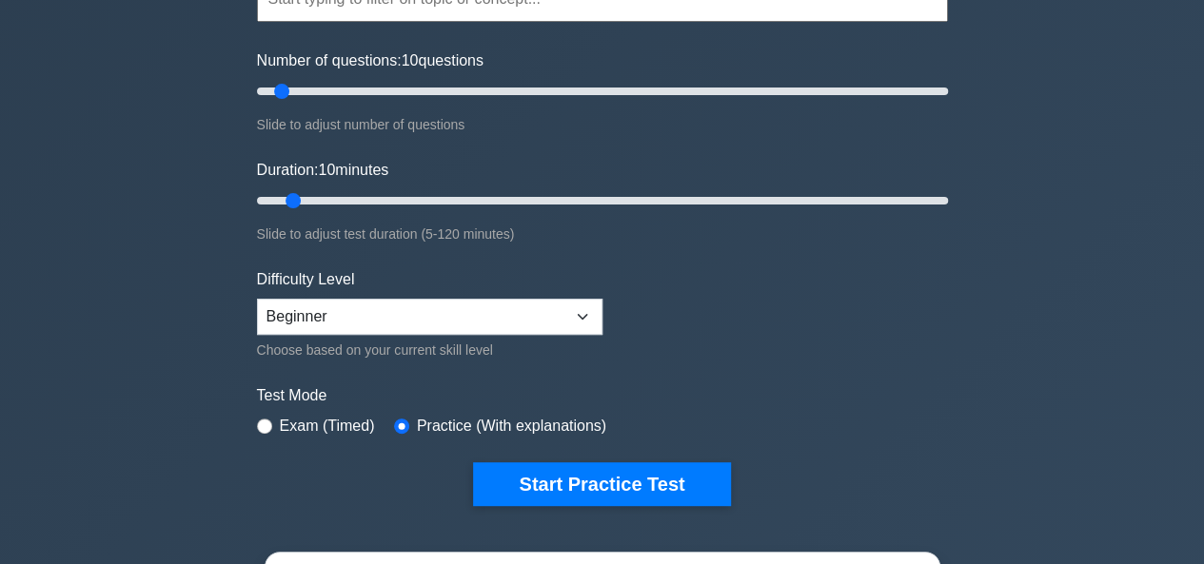
scroll to position [219, 0]
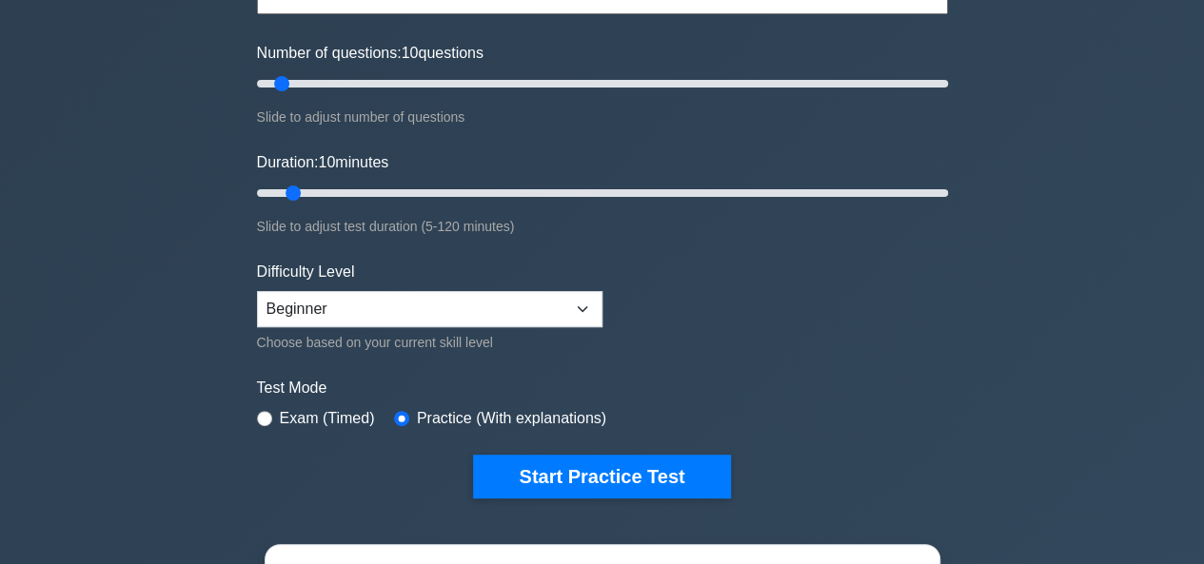
click at [540, 336] on div "Choose based on your current skill level" at bounding box center [429, 342] width 345 height 23
click at [539, 331] on div "Choose based on your current skill level" at bounding box center [429, 342] width 345 height 23
click at [535, 322] on select "Beginner Intermediate Expert" at bounding box center [429, 309] width 345 height 36
select select "intermediate"
click at [257, 291] on select "Beginner Intermediate Expert" at bounding box center [429, 309] width 345 height 36
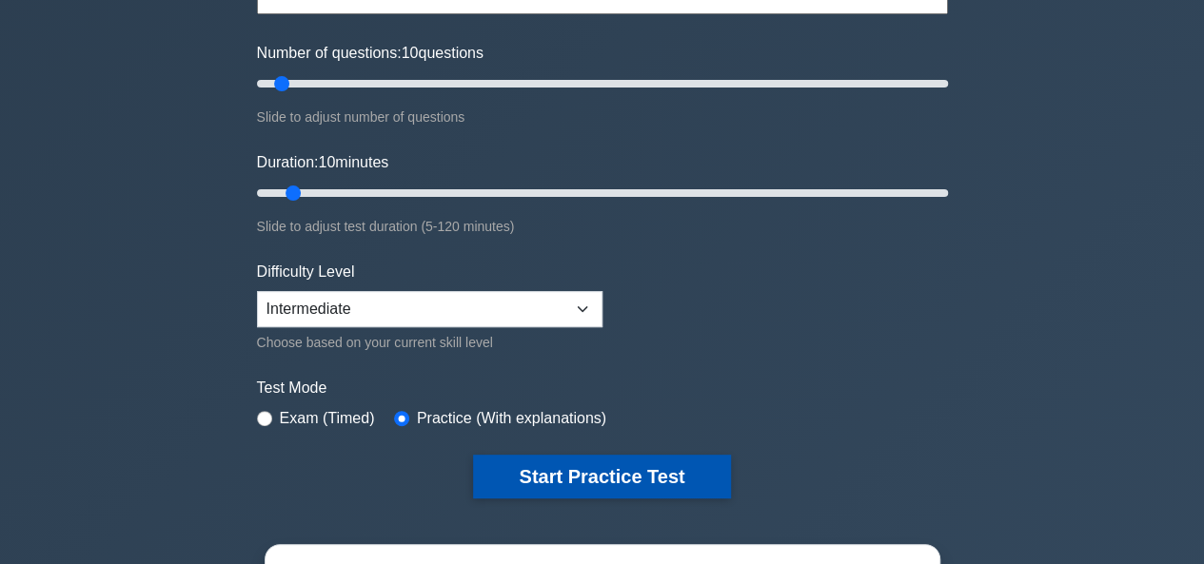
click at [551, 488] on button "Start Practice Test" at bounding box center [601, 477] width 257 height 44
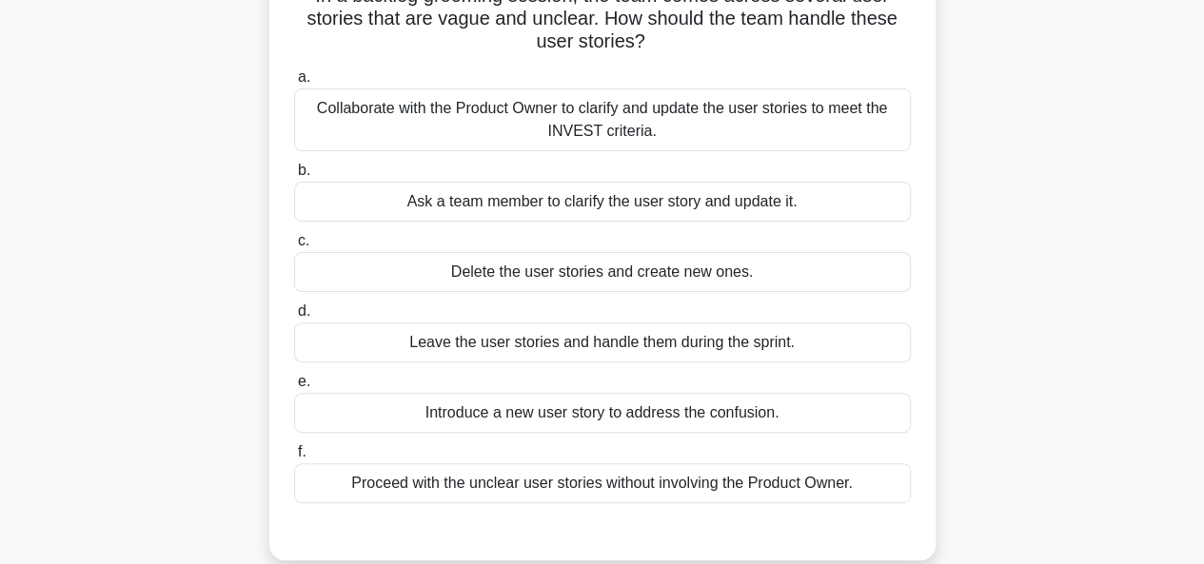
scroll to position [156, 0]
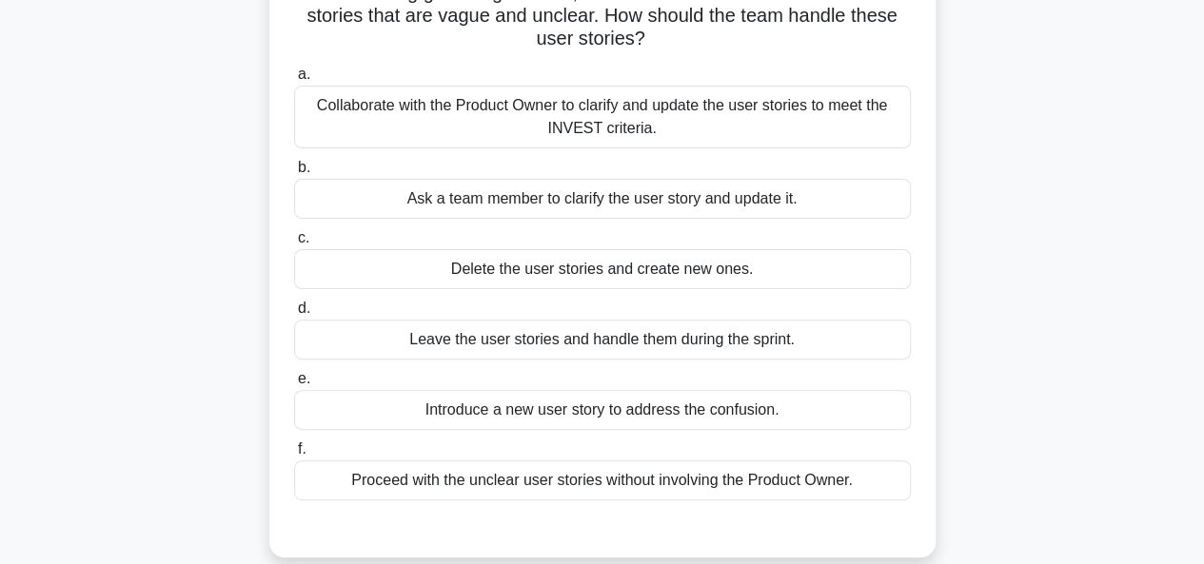
click at [748, 108] on div "Collaborate with the Product Owner to clarify and update the user stories to me…" at bounding box center [602, 117] width 617 height 63
click at [294, 81] on input "a. Collaborate with the Product Owner to clarify and update the user stories to…" at bounding box center [294, 75] width 0 height 12
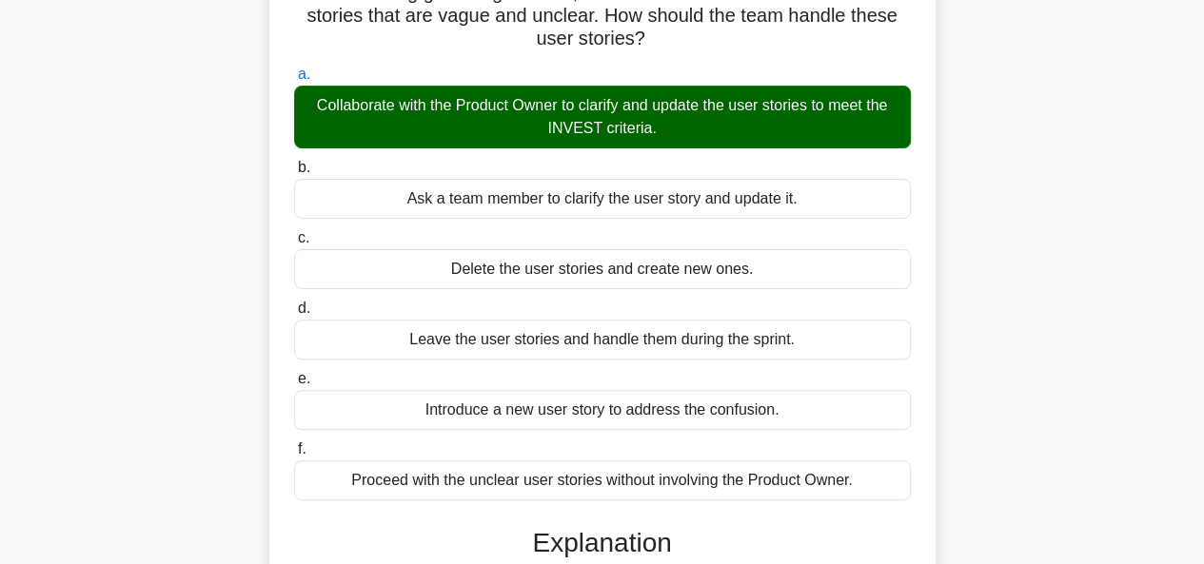
scroll to position [463, 0]
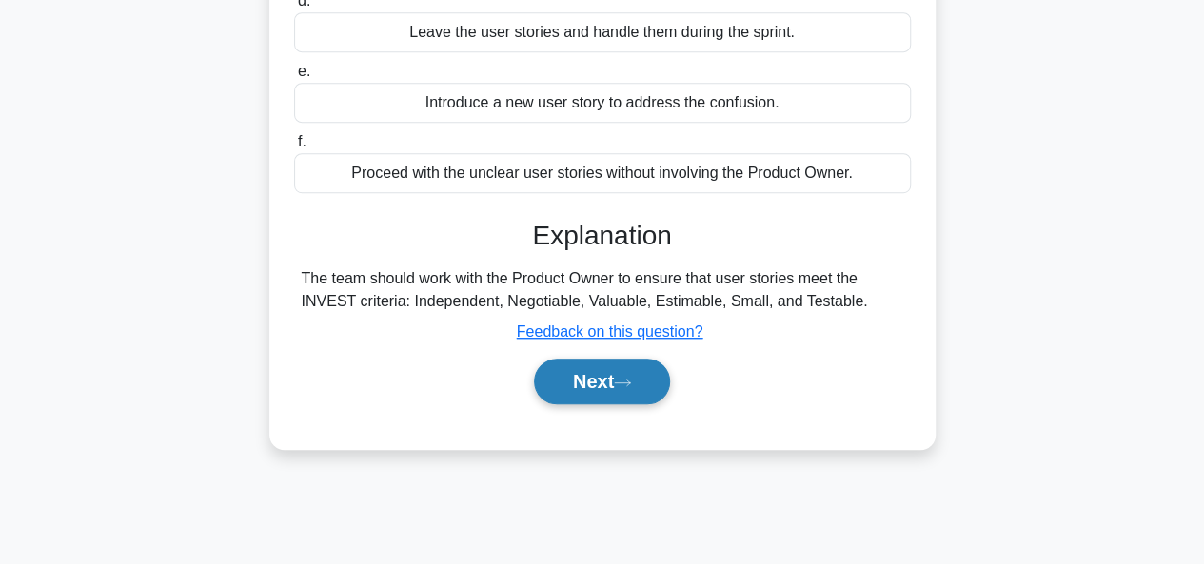
click at [624, 391] on button "Next" at bounding box center [602, 382] width 136 height 46
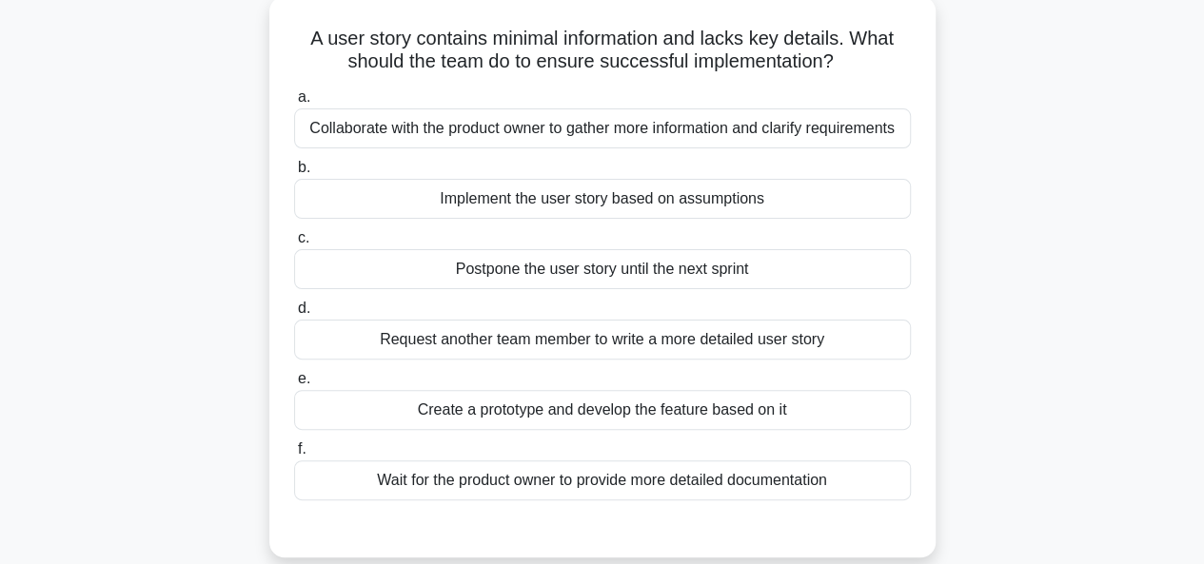
scroll to position [109, 0]
click at [739, 125] on div "Collaborate with the product owner to gather more information and clarify requi…" at bounding box center [602, 129] width 617 height 40
click at [294, 105] on input "a. Collaborate with the product owner to gather more information and clarify re…" at bounding box center [294, 98] width 0 height 12
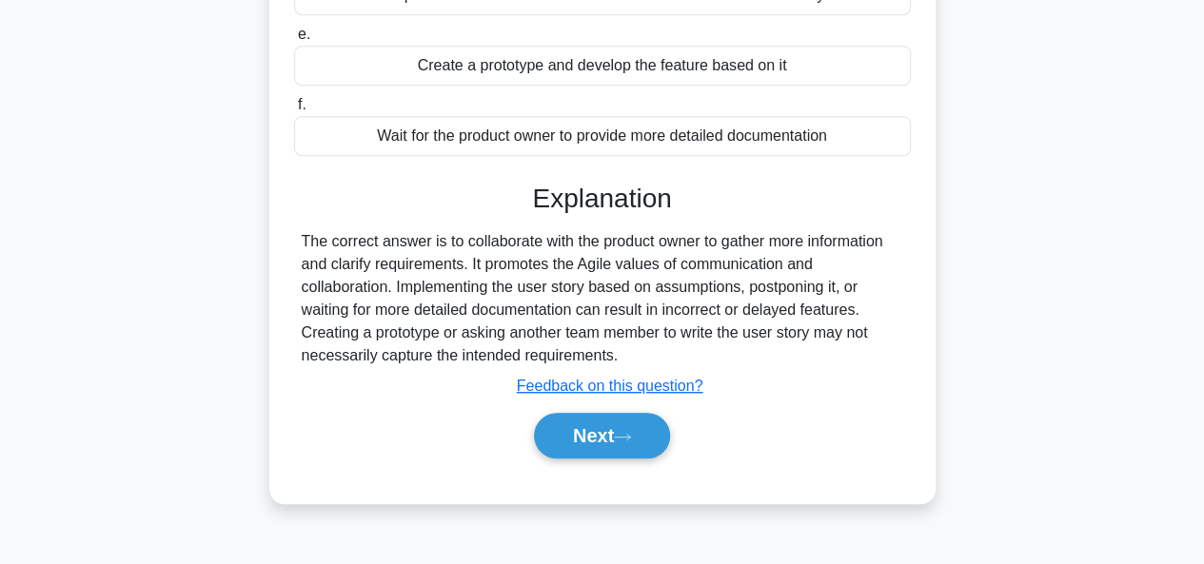
scroll to position [463, 0]
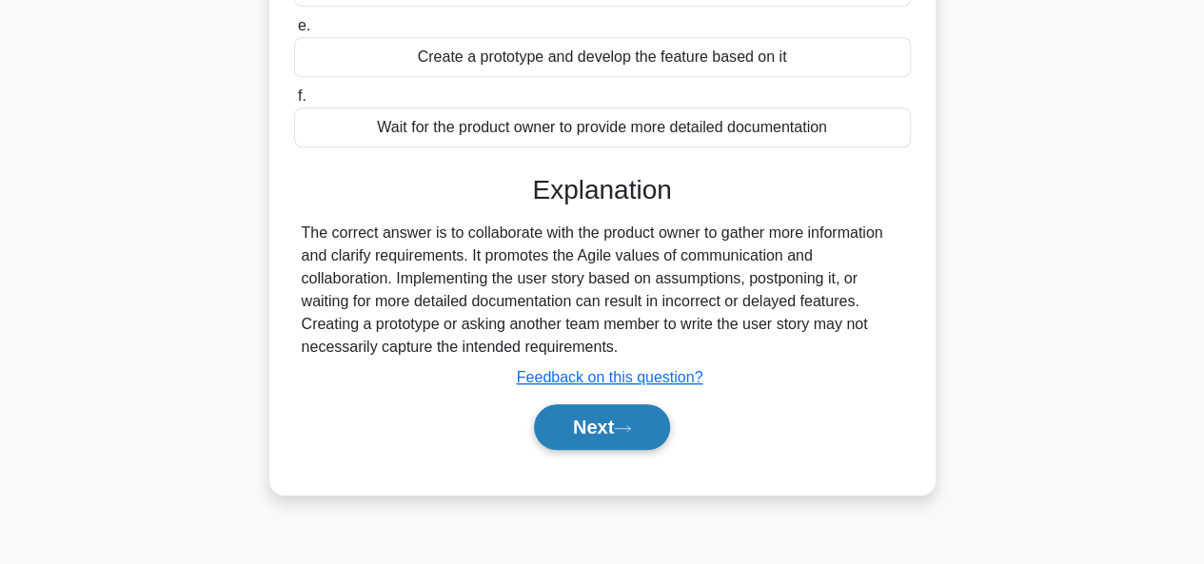
click at [621, 450] on button "Next" at bounding box center [602, 427] width 136 height 46
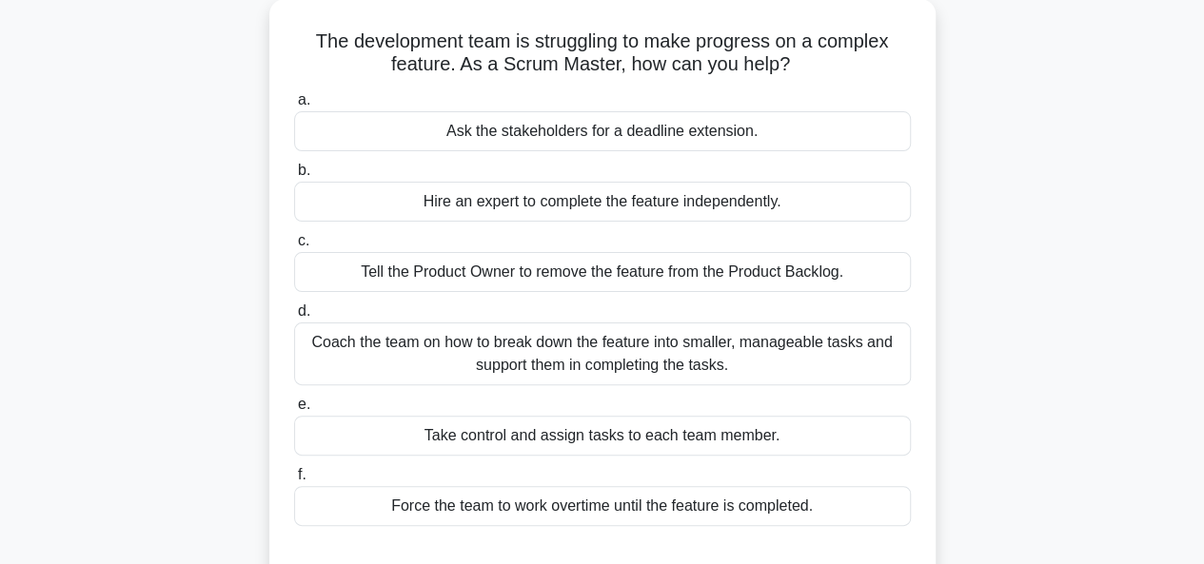
scroll to position [107, 0]
click at [796, 338] on div "Coach the team on how to break down the feature into smaller, manageable tasks …" at bounding box center [602, 355] width 617 height 63
click at [294, 319] on input "d. Coach the team on how to break down the feature into smaller, manageable tas…" at bounding box center [294, 312] width 0 height 12
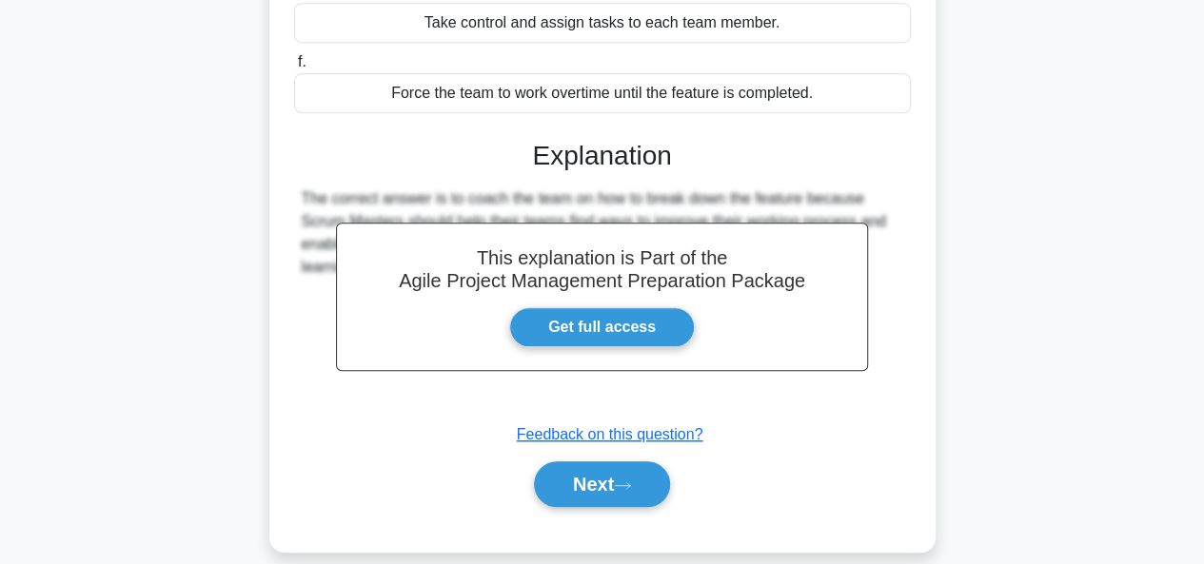
scroll to position [540, 0]
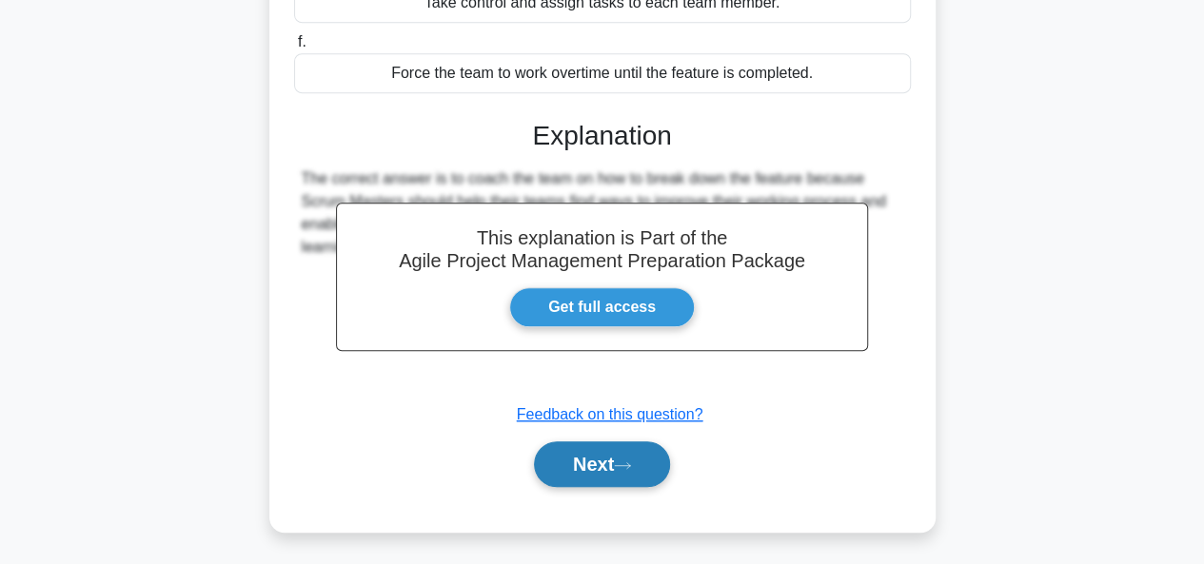
click at [631, 462] on icon at bounding box center [622, 466] width 17 height 10
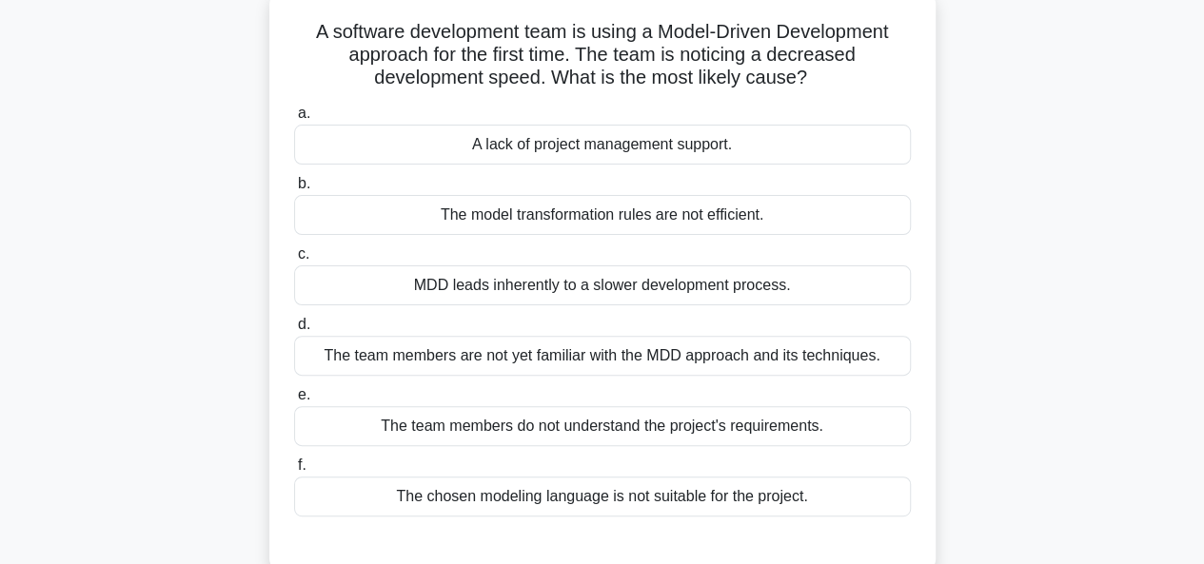
scroll to position [121, 0]
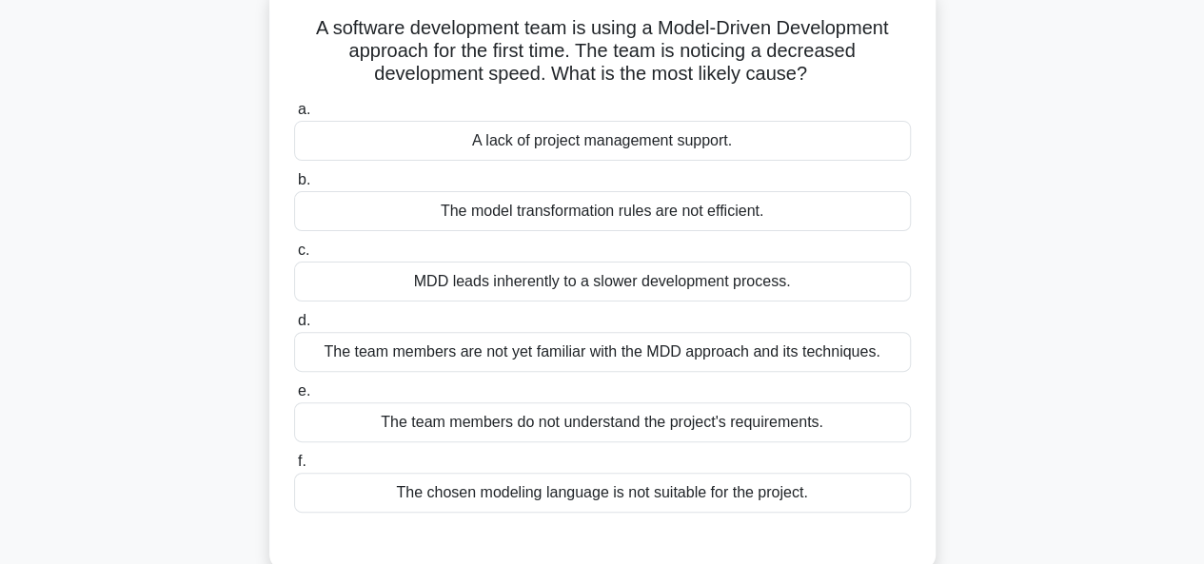
click at [648, 348] on div "The team members are not yet familiar with the MDD approach and its techniques." at bounding box center [602, 352] width 617 height 40
click at [294, 327] on input "d. The team members are not yet familiar with the MDD approach and its techniqu…" at bounding box center [294, 321] width 0 height 12
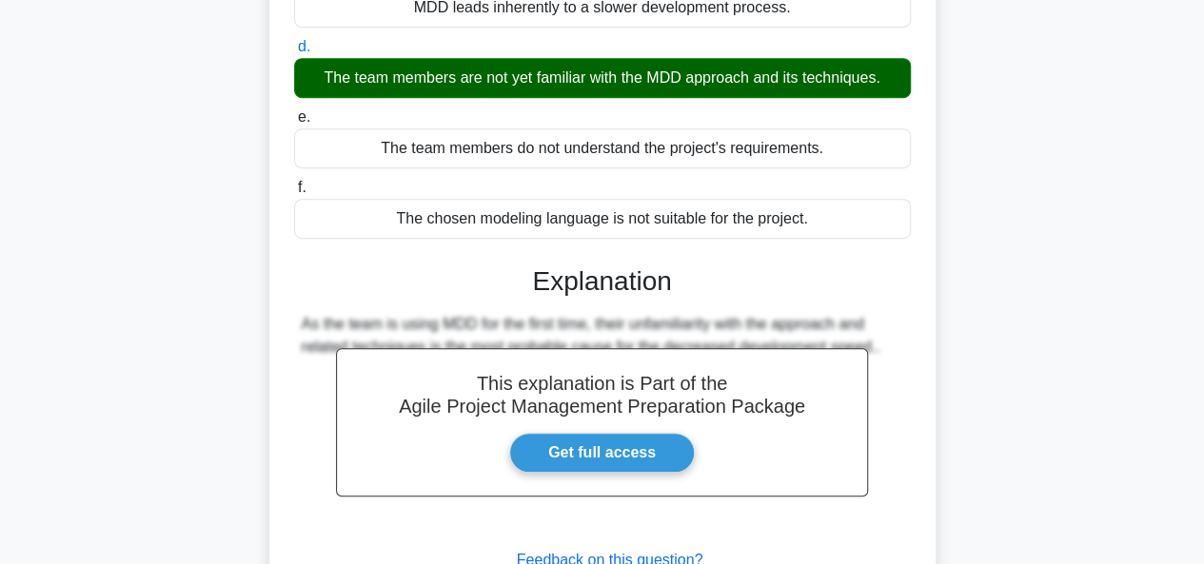
scroll to position [540, 0]
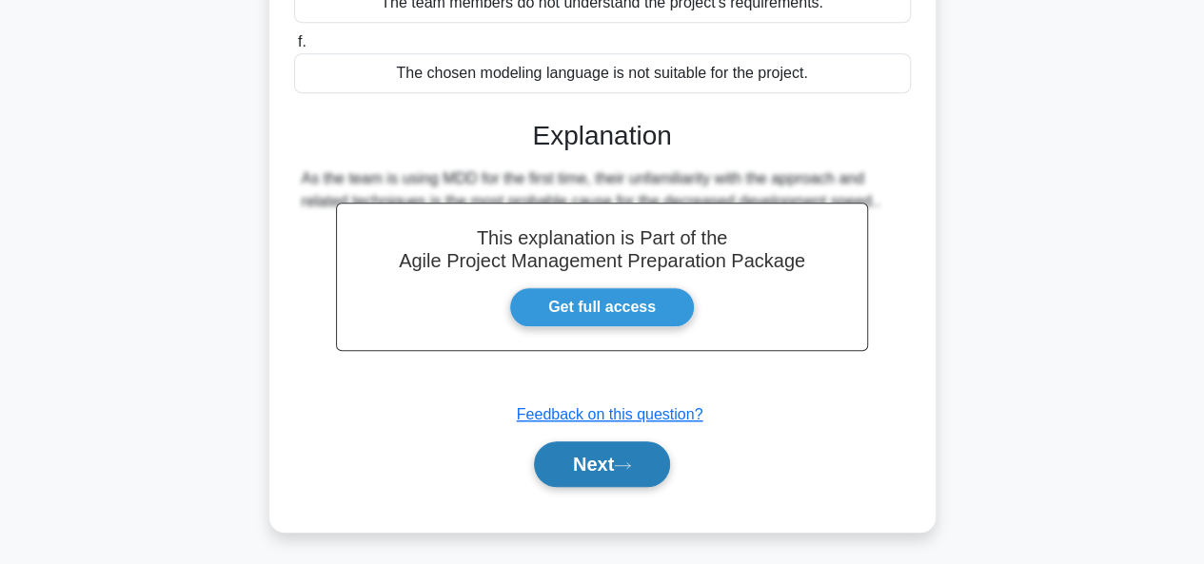
click at [628, 447] on button "Next" at bounding box center [602, 465] width 136 height 46
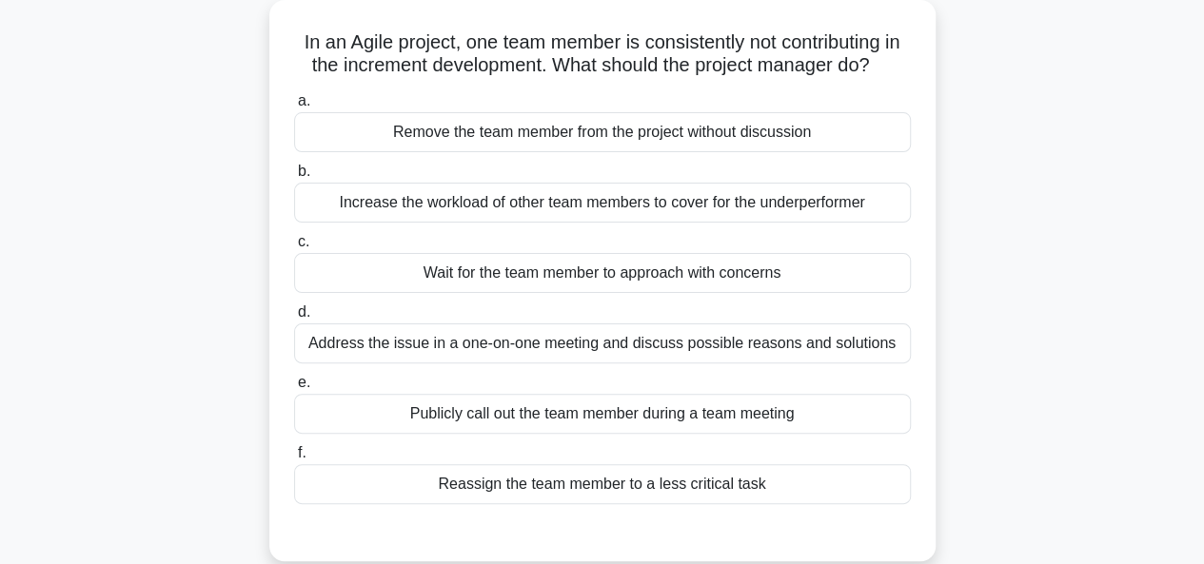
scroll to position [182, 0]
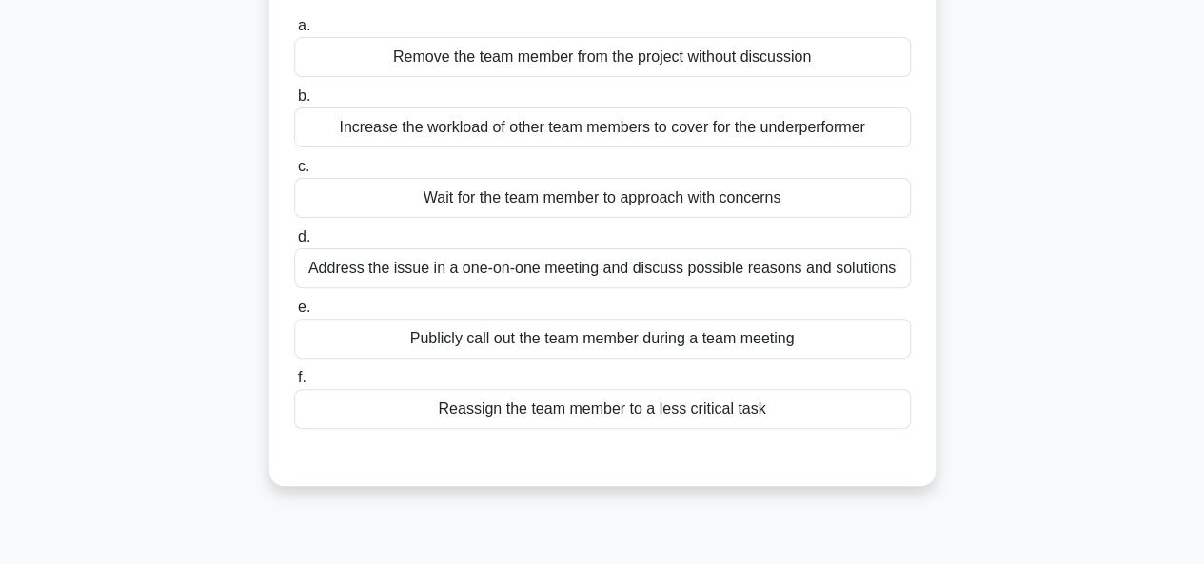
click at [826, 283] on div "Address the issue in a one-on-one meeting and discuss possible reasons and solu…" at bounding box center [602, 268] width 617 height 40
click at [294, 244] on input "d. Address the issue in a one-on-one meeting and discuss possible reasons and s…" at bounding box center [294, 237] width 0 height 12
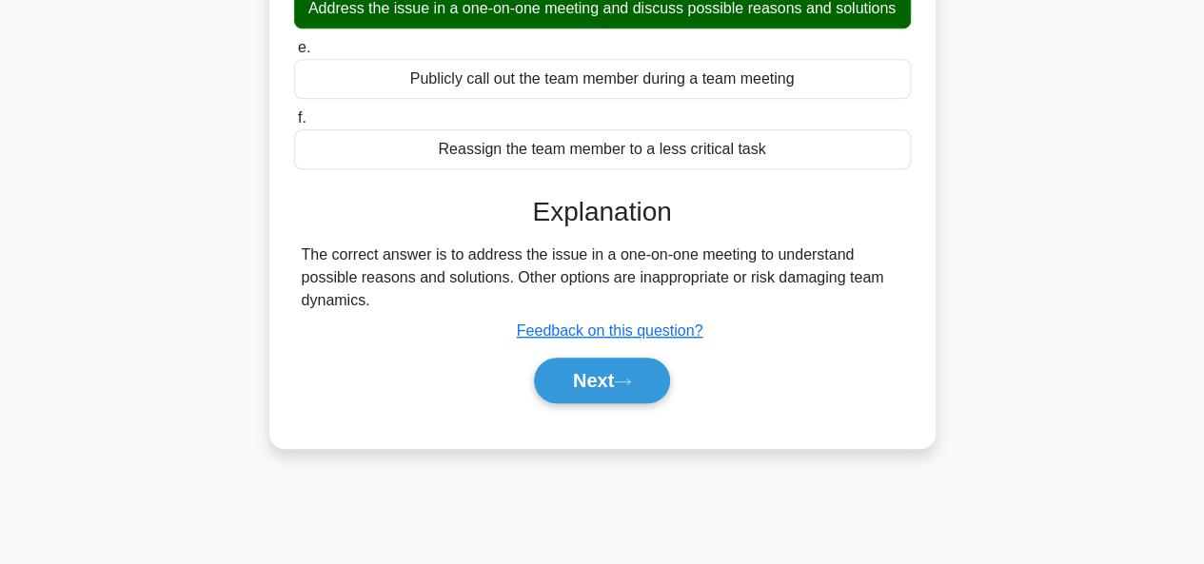
scroll to position [428, 0]
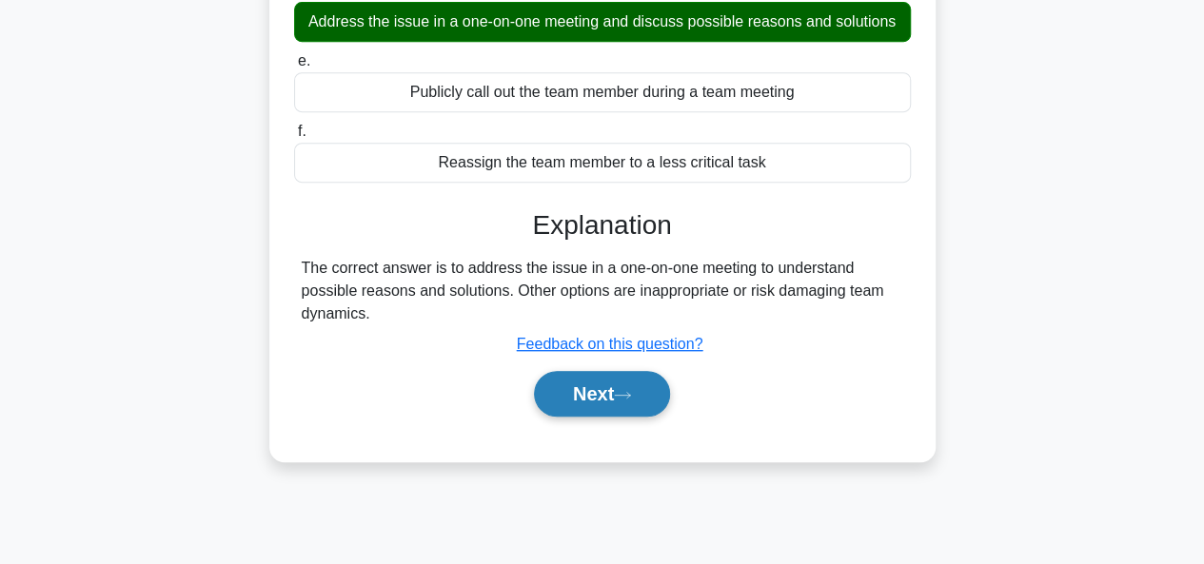
click at [635, 417] on button "Next" at bounding box center [602, 394] width 136 height 46
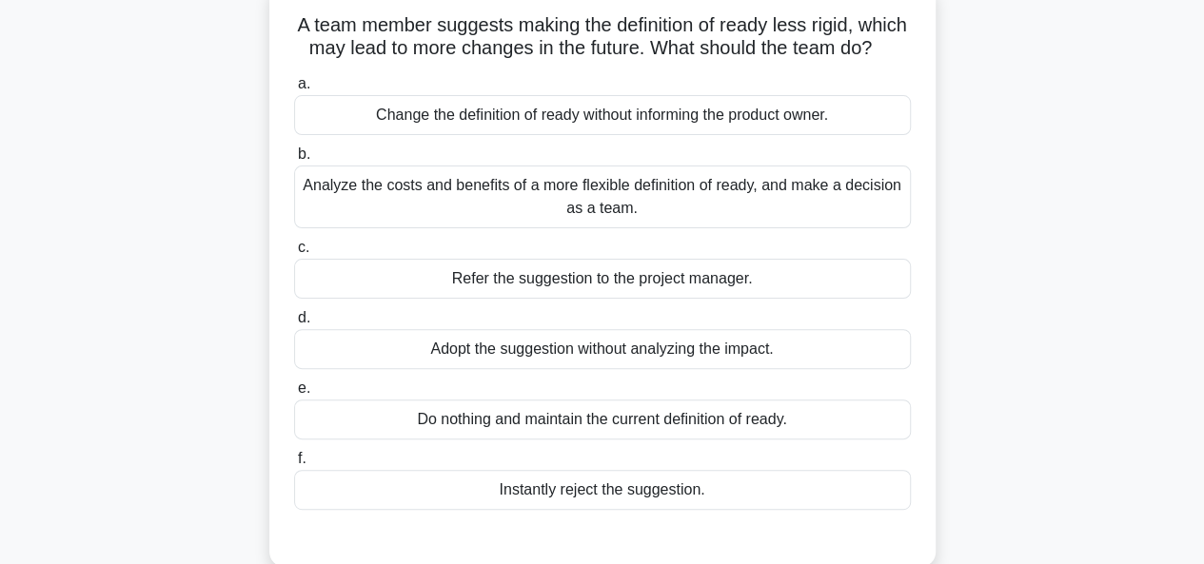
scroll to position [129, 0]
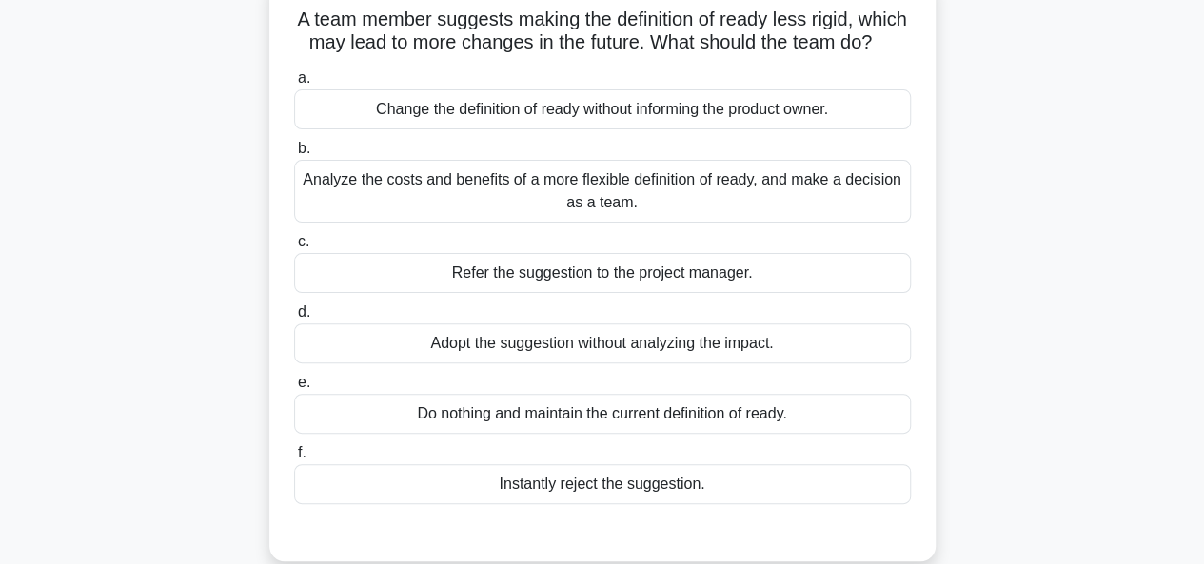
click at [879, 223] on div "Analyze the costs and benefits of a more flexible definition of ready, and make…" at bounding box center [602, 191] width 617 height 63
click at [294, 155] on input "b. Analyze the costs and benefits of a more flexible definition of ready, and m…" at bounding box center [294, 149] width 0 height 12
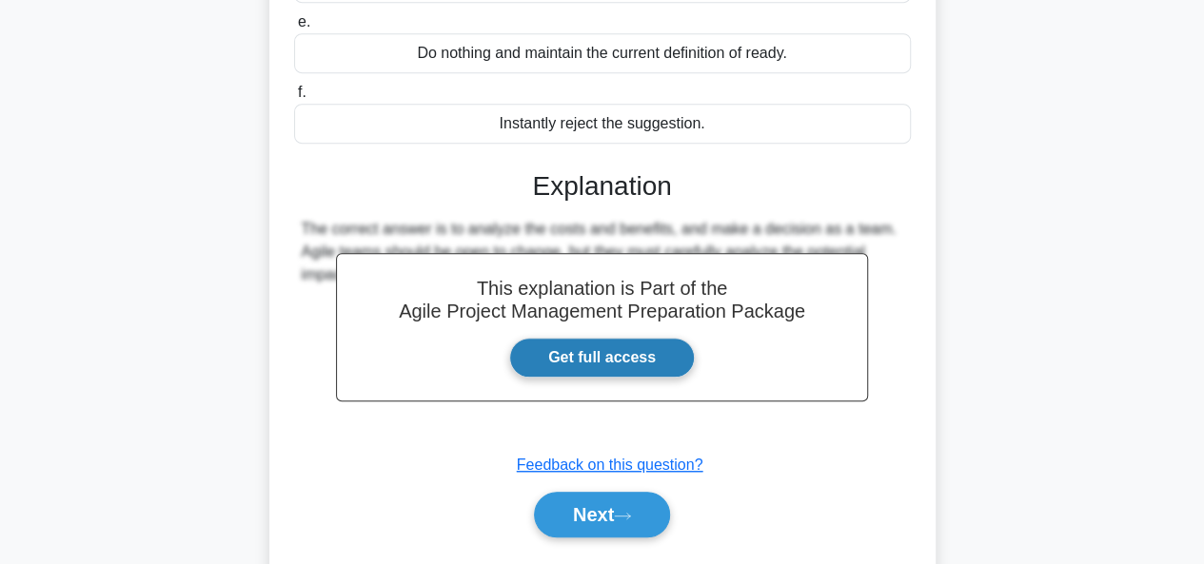
scroll to position [494, 0]
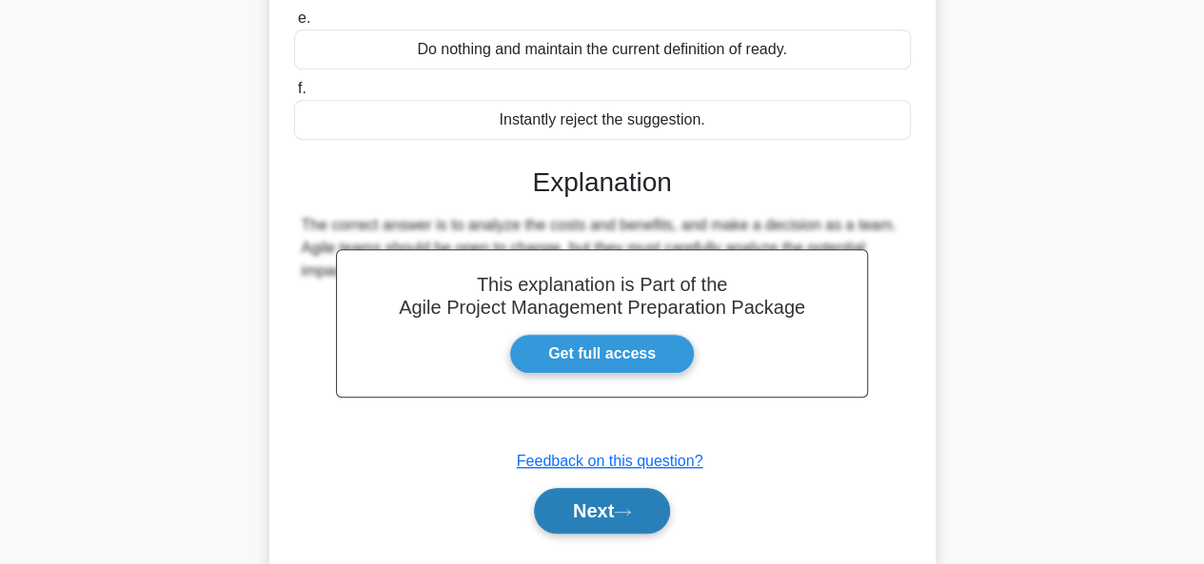
click at [641, 530] on button "Next" at bounding box center [602, 511] width 136 height 46
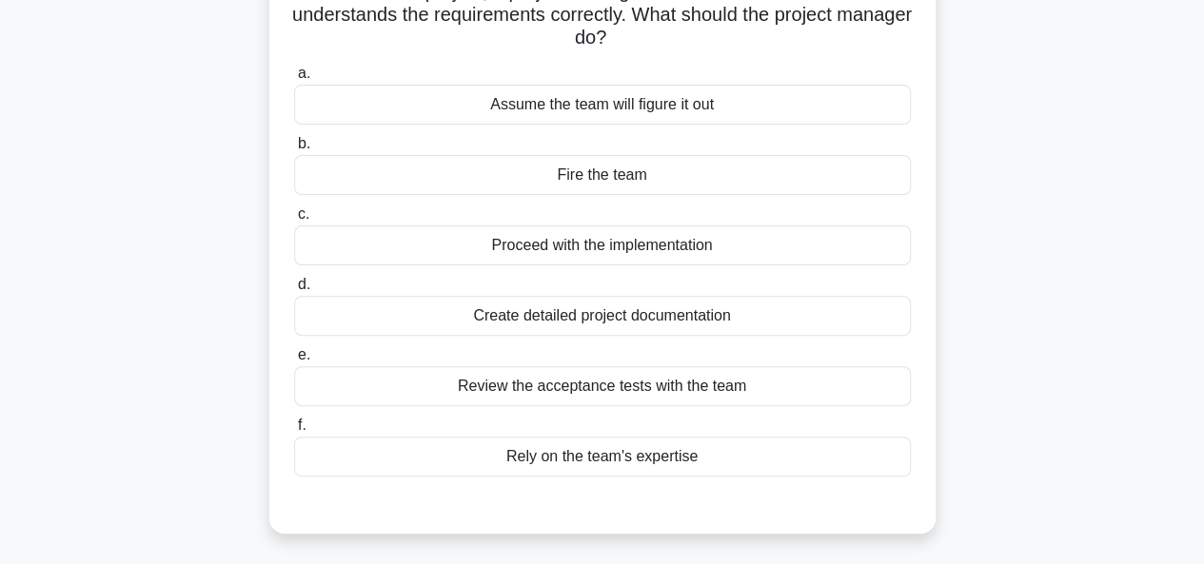
scroll to position [163, 0]
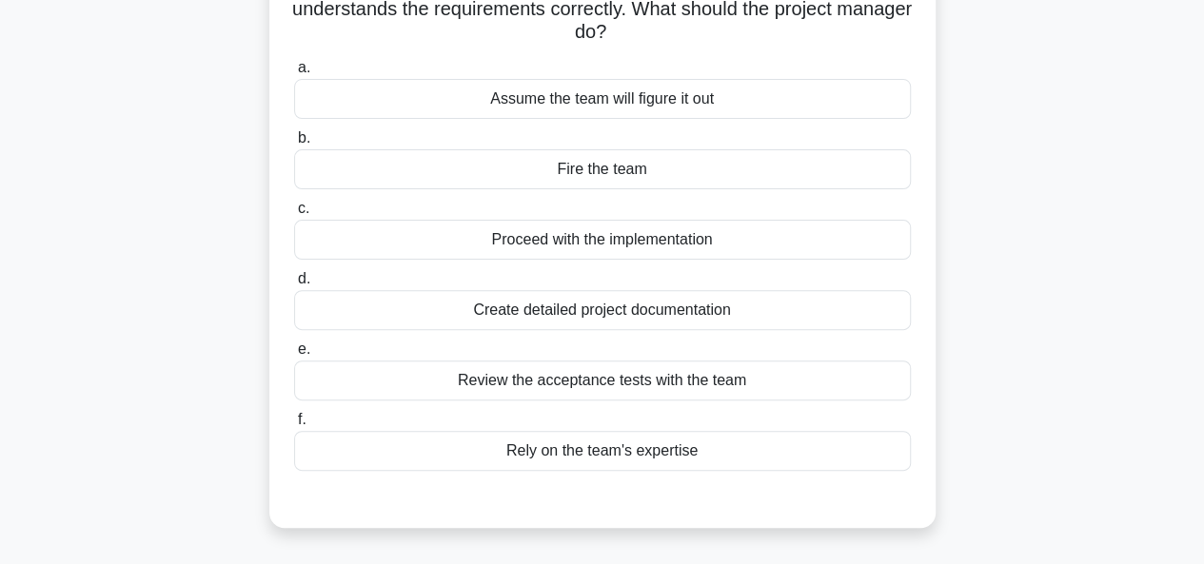
click at [807, 323] on div "Create detailed project documentation" at bounding box center [602, 310] width 617 height 40
click at [294, 285] on input "d. Create detailed project documentation" at bounding box center [294, 279] width 0 height 12
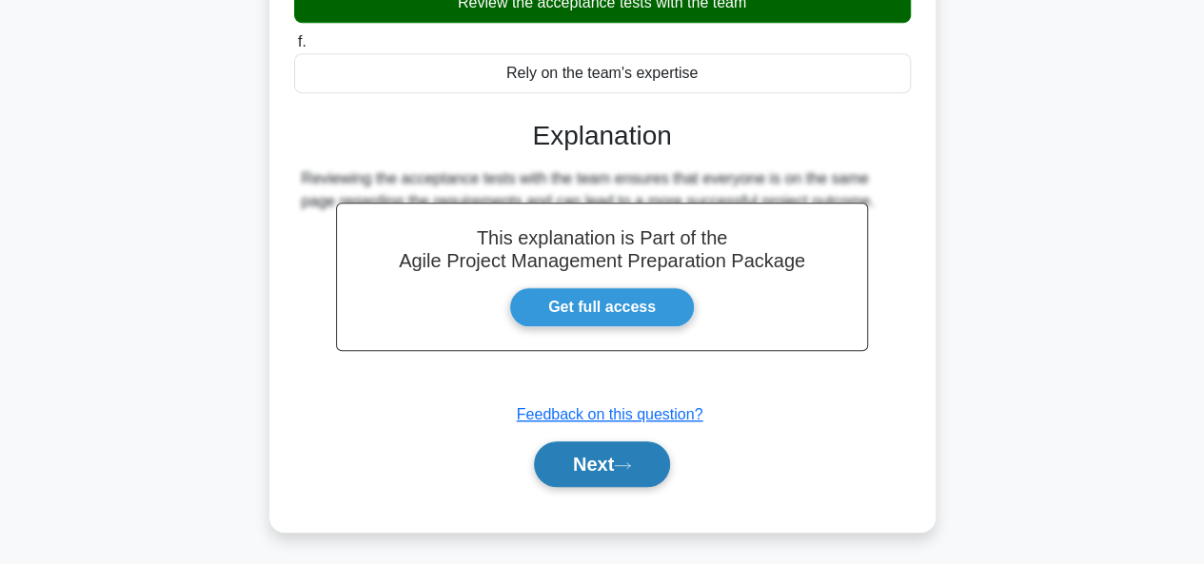
scroll to position [542, 0]
click at [626, 465] on icon at bounding box center [622, 466] width 17 height 10
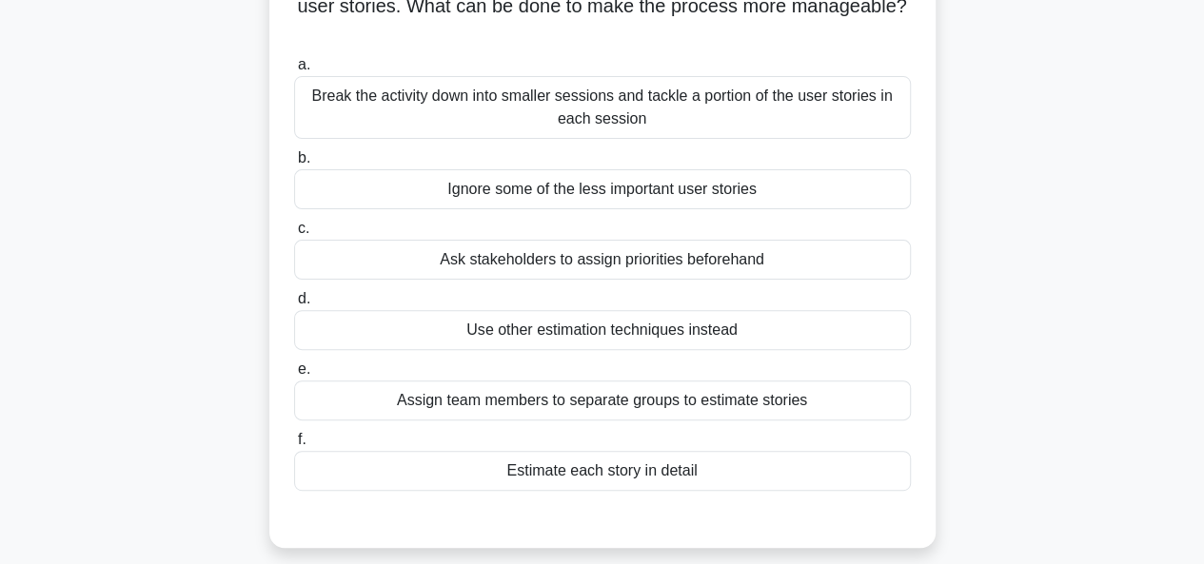
scroll to position [168, 0]
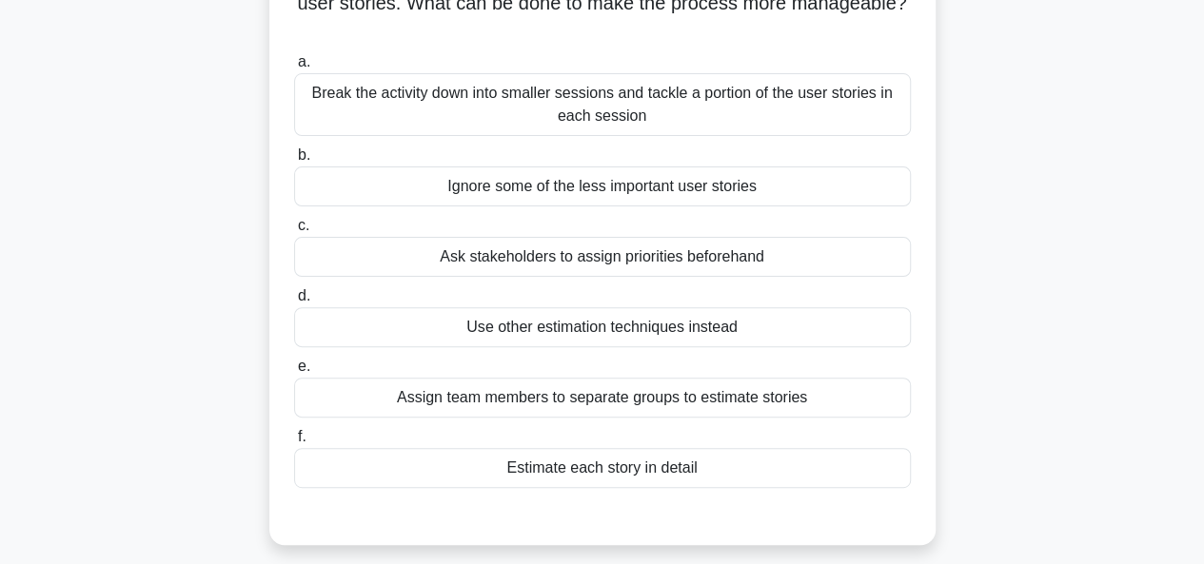
click at [649, 106] on div "Break the activity down into smaller sessions and tackle a portion of the user …" at bounding box center [602, 104] width 617 height 63
click at [294, 69] on input "a. Break the activity down into smaller sessions and tackle a portion of the us…" at bounding box center [294, 62] width 0 height 12
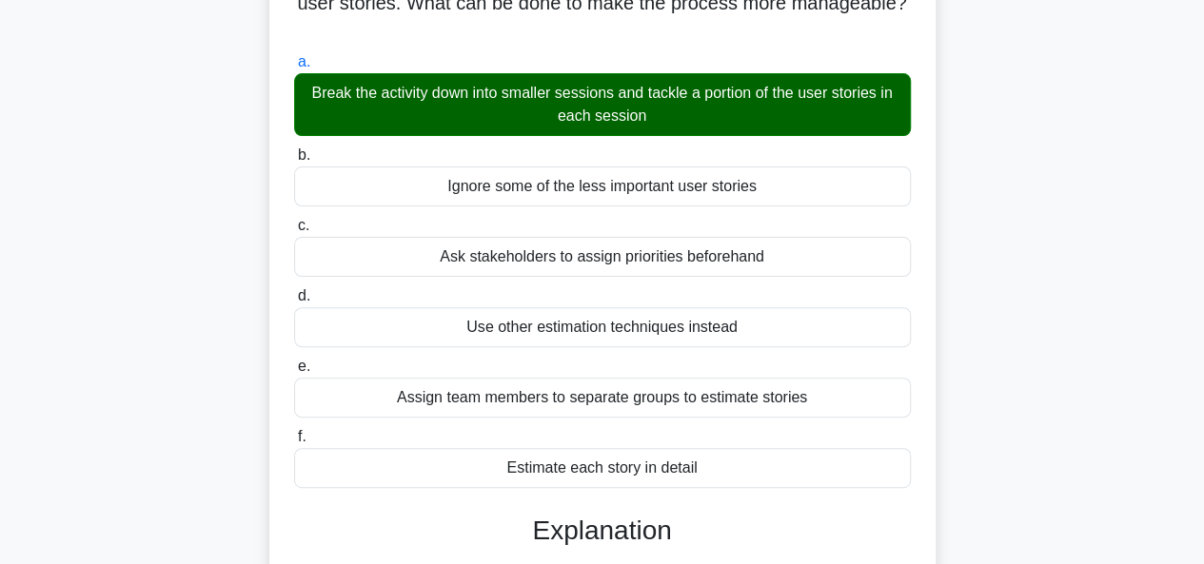
scroll to position [463, 0]
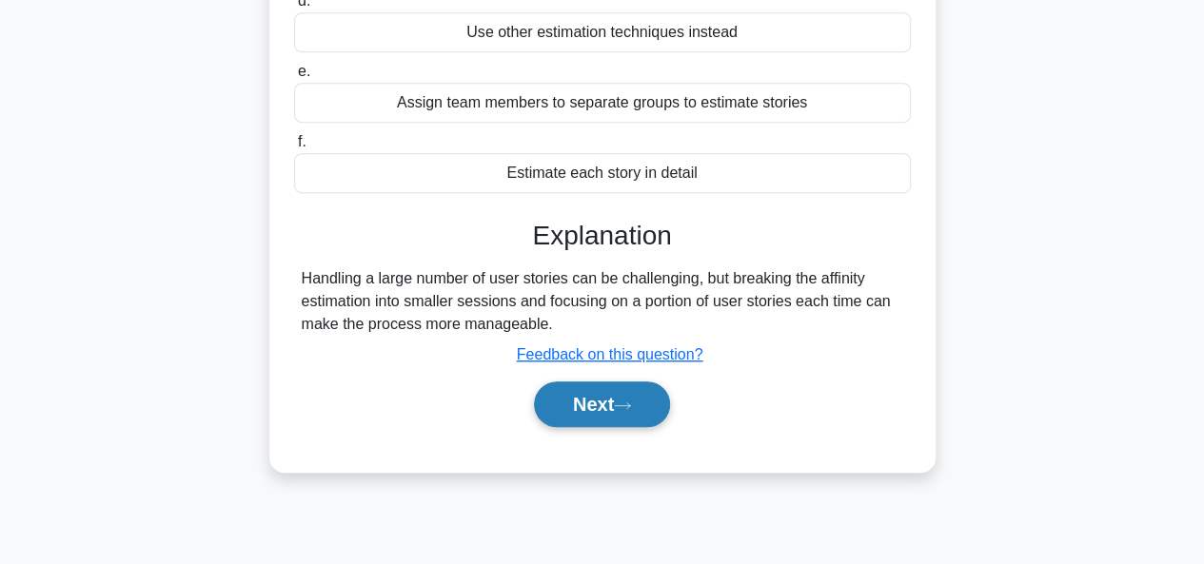
click at [602, 391] on button "Next" at bounding box center [602, 405] width 136 height 46
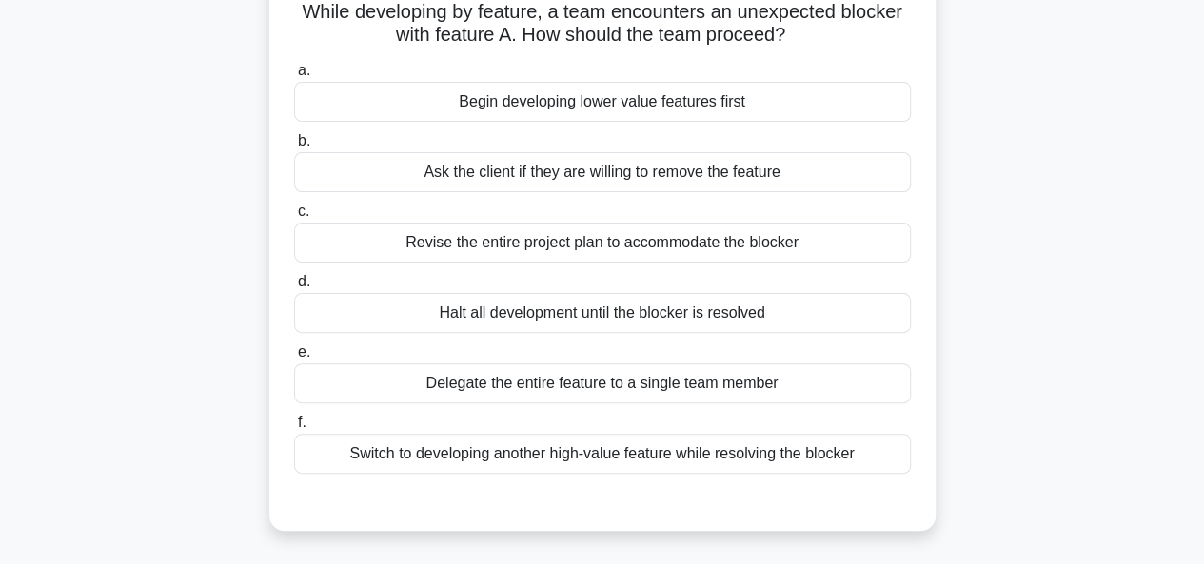
scroll to position [138, 0]
click at [703, 184] on div "Ask the client if they are willing to remove the feature" at bounding box center [602, 171] width 617 height 40
click at [294, 147] on input "b. Ask the client if they are willing to remove the feature" at bounding box center [294, 140] width 0 height 12
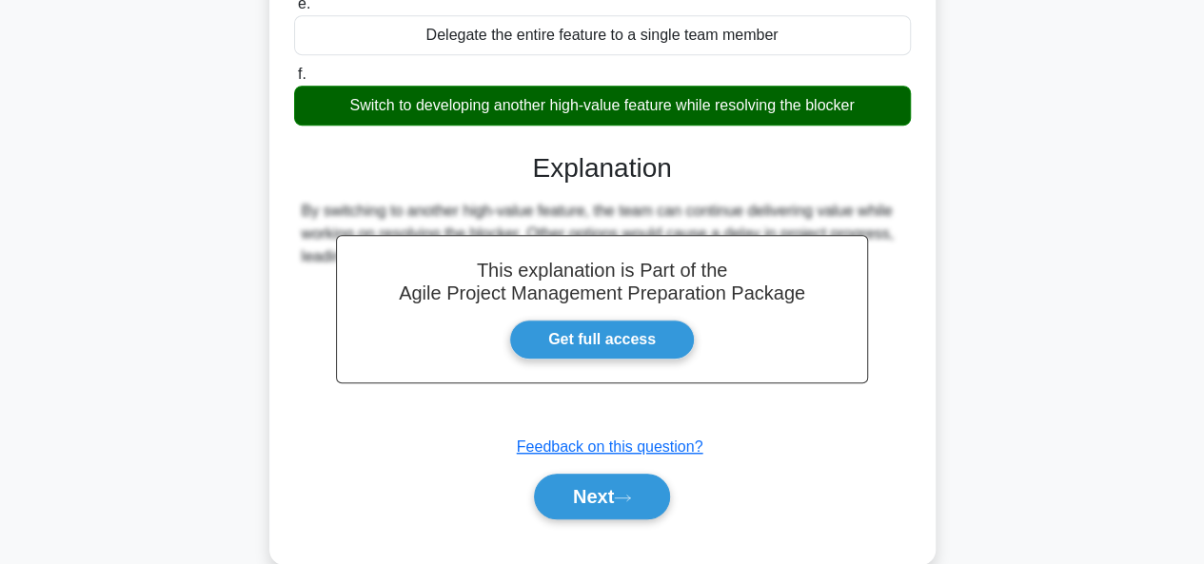
scroll to position [488, 0]
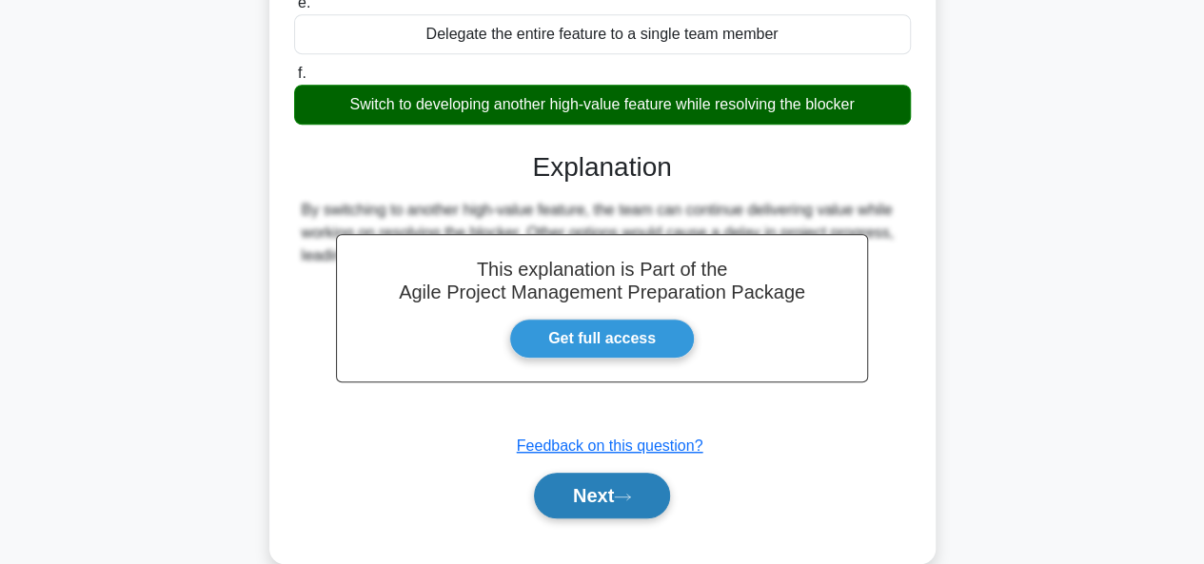
click at [602, 486] on button "Next" at bounding box center [602, 496] width 136 height 46
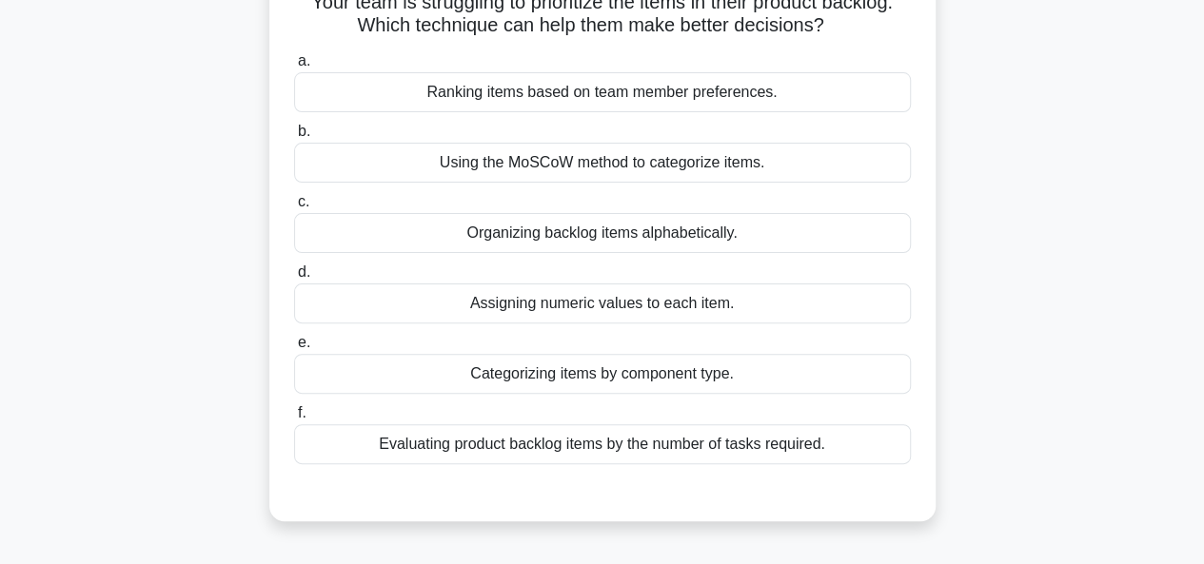
scroll to position [162, 0]
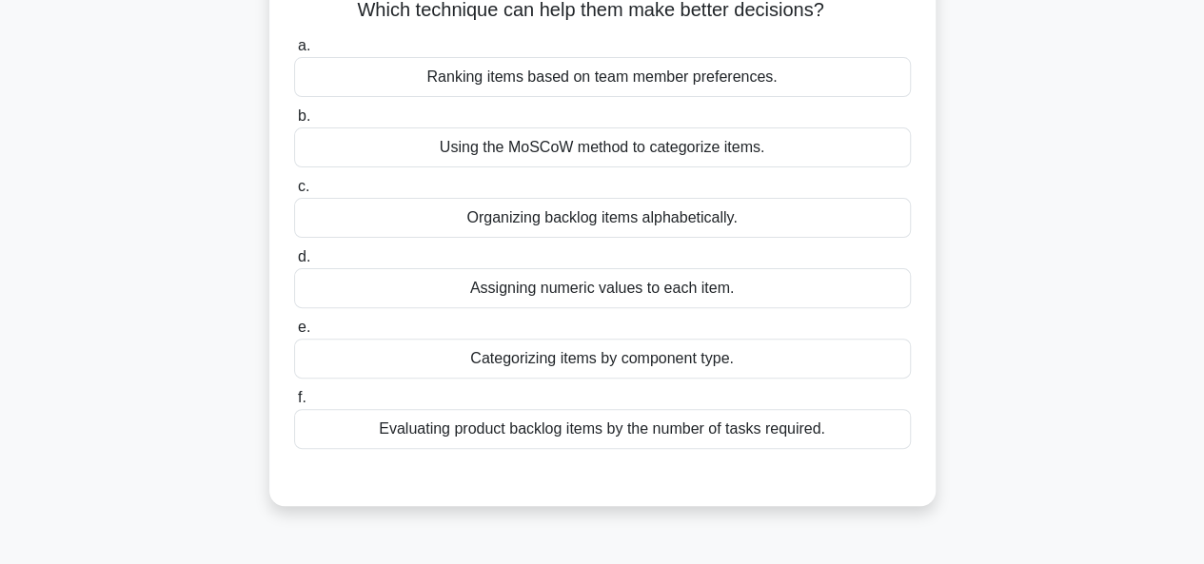
click at [668, 165] on div "Using the MoSCoW method to categorize items." at bounding box center [602, 148] width 617 height 40
click at [294, 123] on input "b. Using the MoSCoW method to categorize items." at bounding box center [294, 116] width 0 height 12
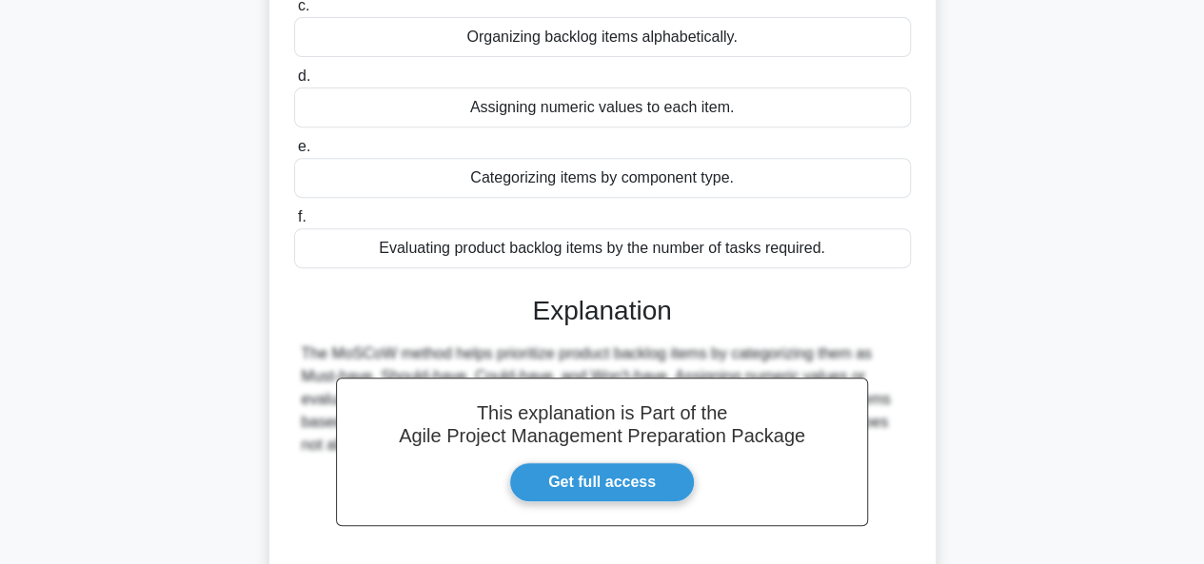
scroll to position [518, 0]
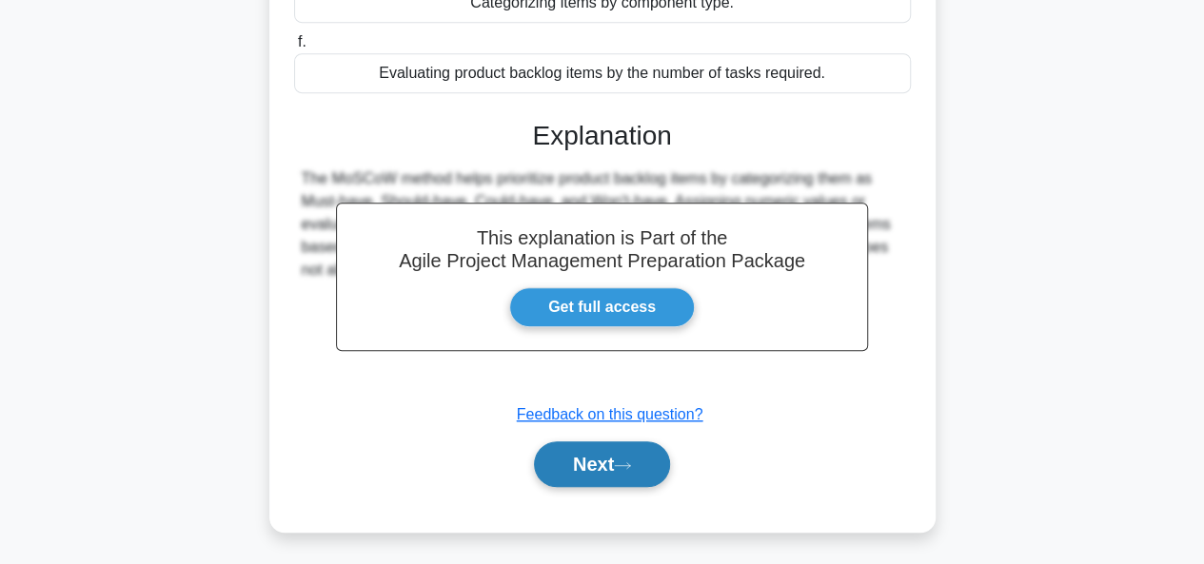
click at [575, 456] on button "Next" at bounding box center [602, 465] width 136 height 46
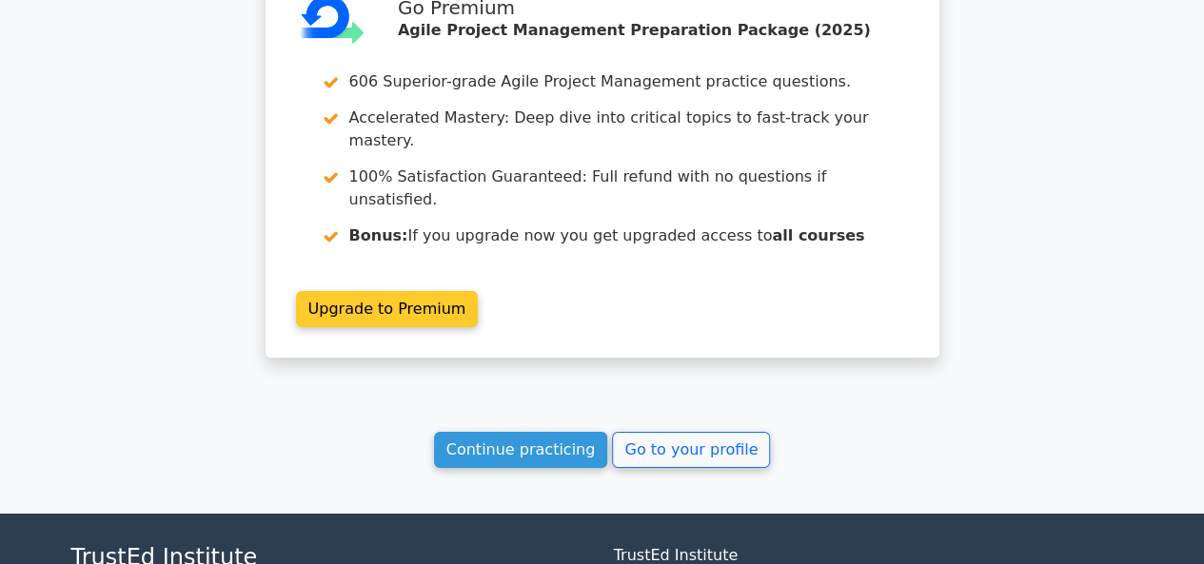
scroll to position [3128, 0]
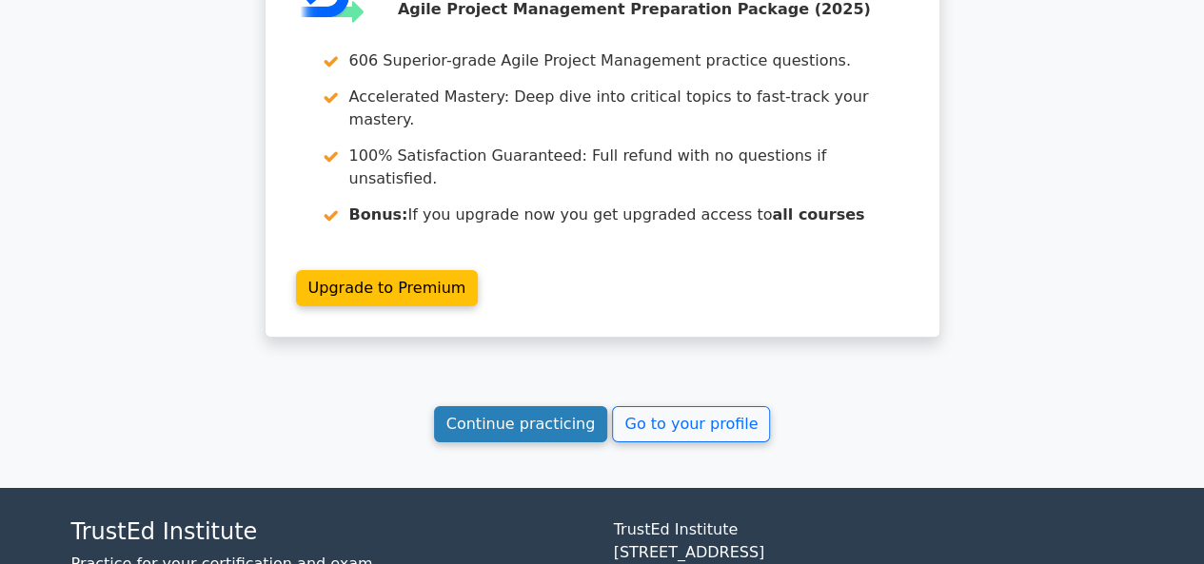
click at [507, 406] on link "Continue practicing" at bounding box center [521, 424] width 174 height 36
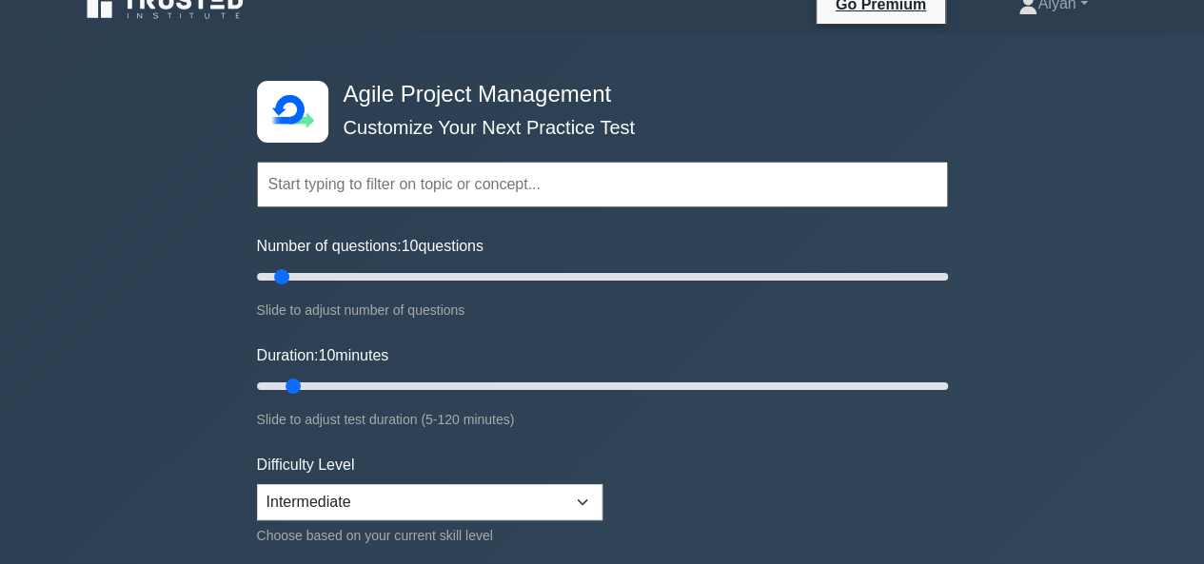
scroll to position [135, 0]
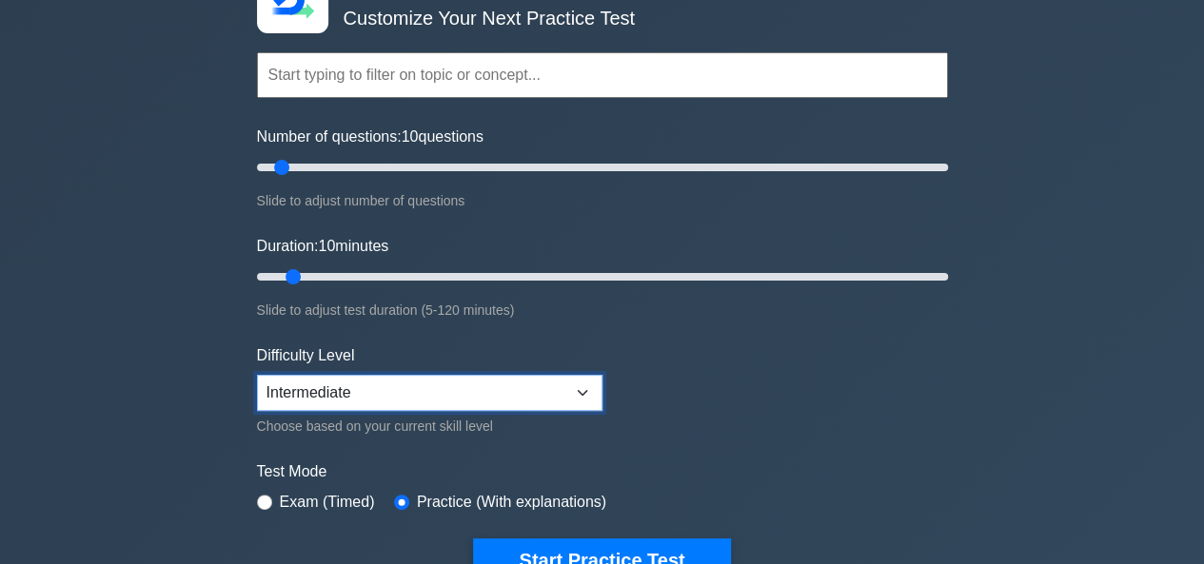
click at [484, 389] on select "Beginner Intermediate Expert" at bounding box center [429, 393] width 345 height 36
select select "expert"
click at [257, 375] on select "Beginner Intermediate Expert" at bounding box center [429, 393] width 345 height 36
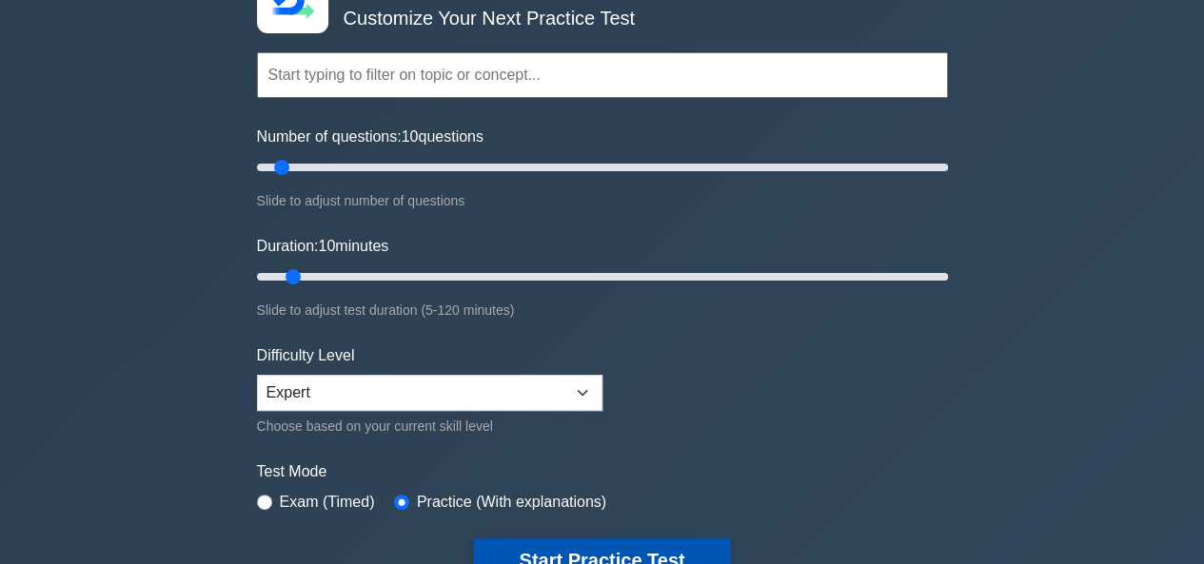
click at [565, 547] on button "Start Practice Test" at bounding box center [601, 561] width 257 height 44
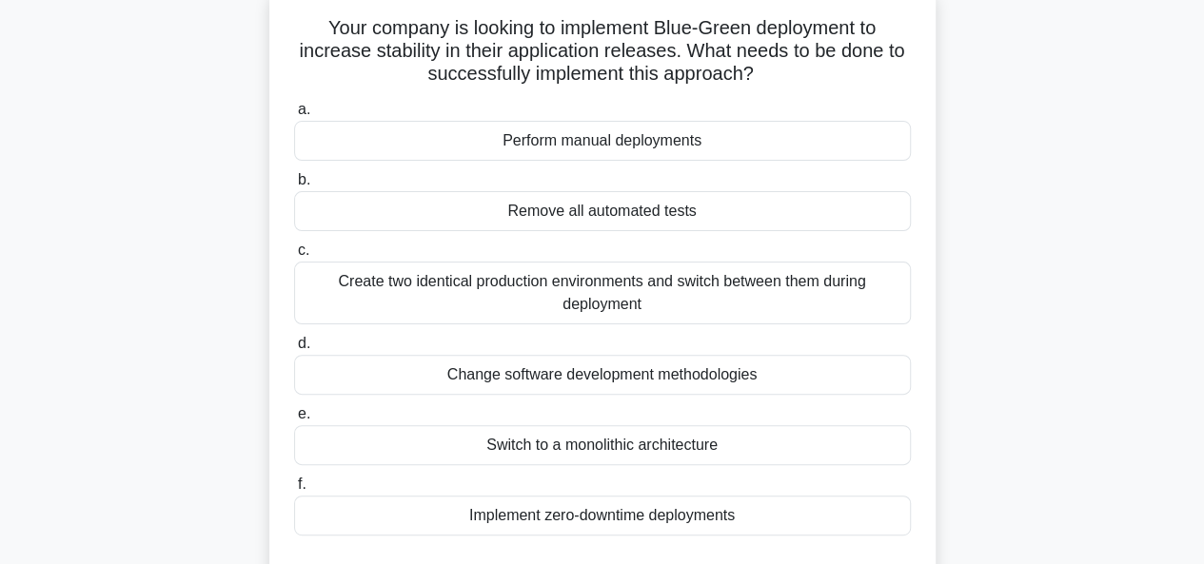
scroll to position [122, 0]
click at [752, 210] on div "Remove all automated tests" at bounding box center [602, 210] width 617 height 40
click at [294, 186] on input "b. Remove all automated tests" at bounding box center [294, 179] width 0 height 12
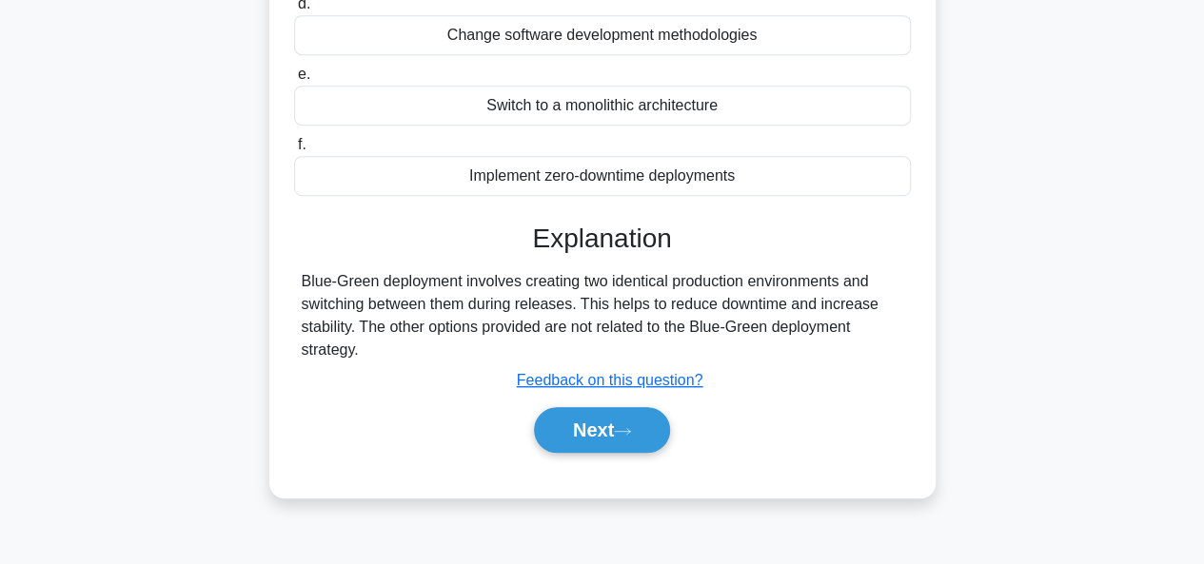
scroll to position [461, 0]
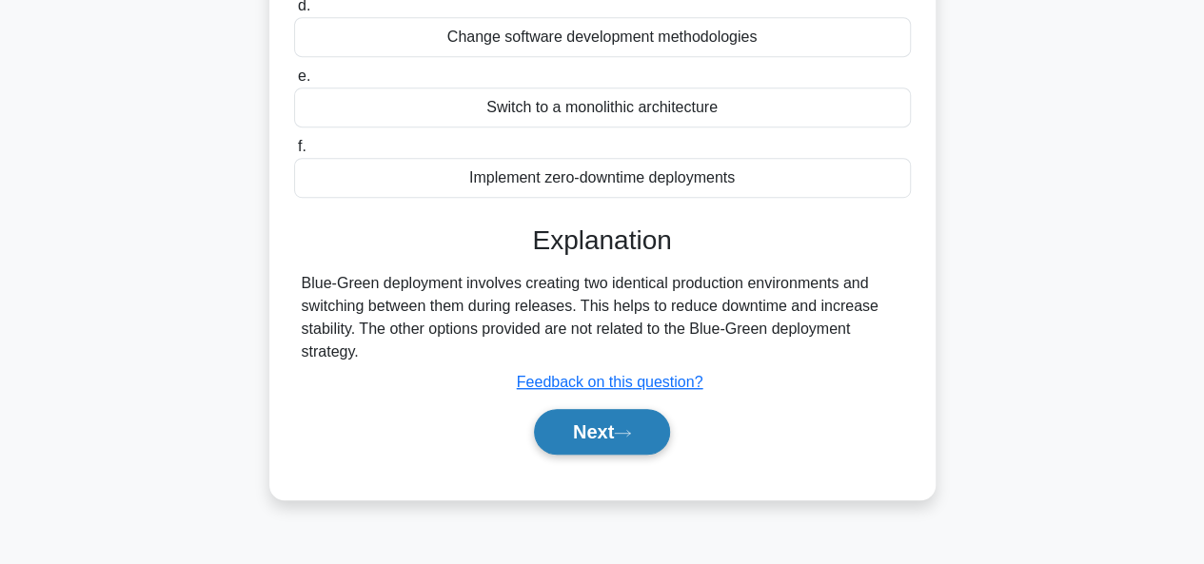
click at [601, 450] on button "Next" at bounding box center [602, 432] width 136 height 46
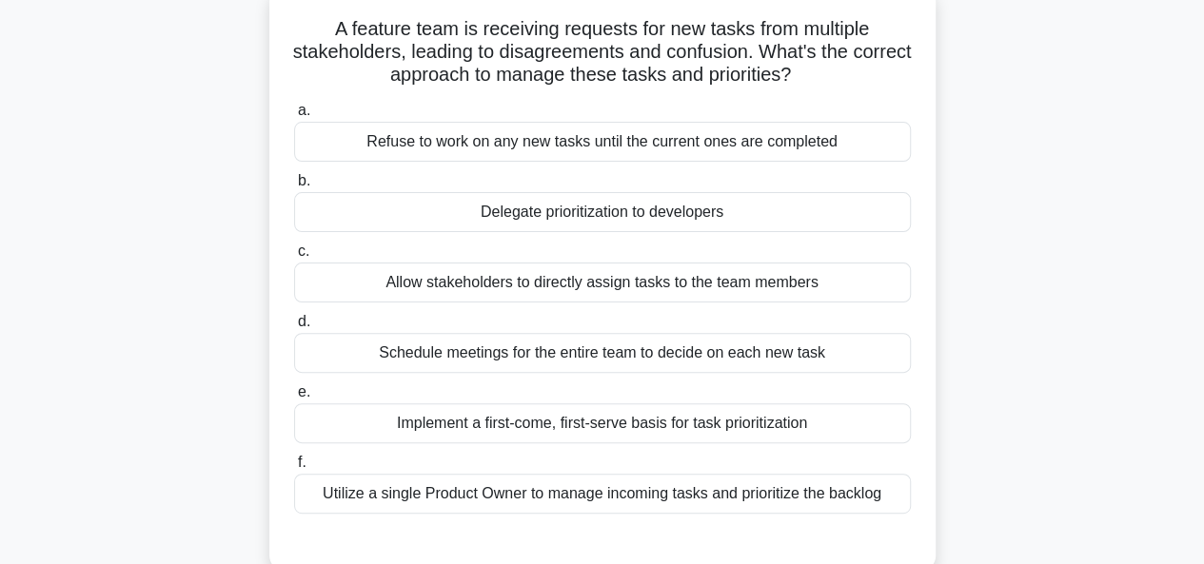
scroll to position [124, 0]
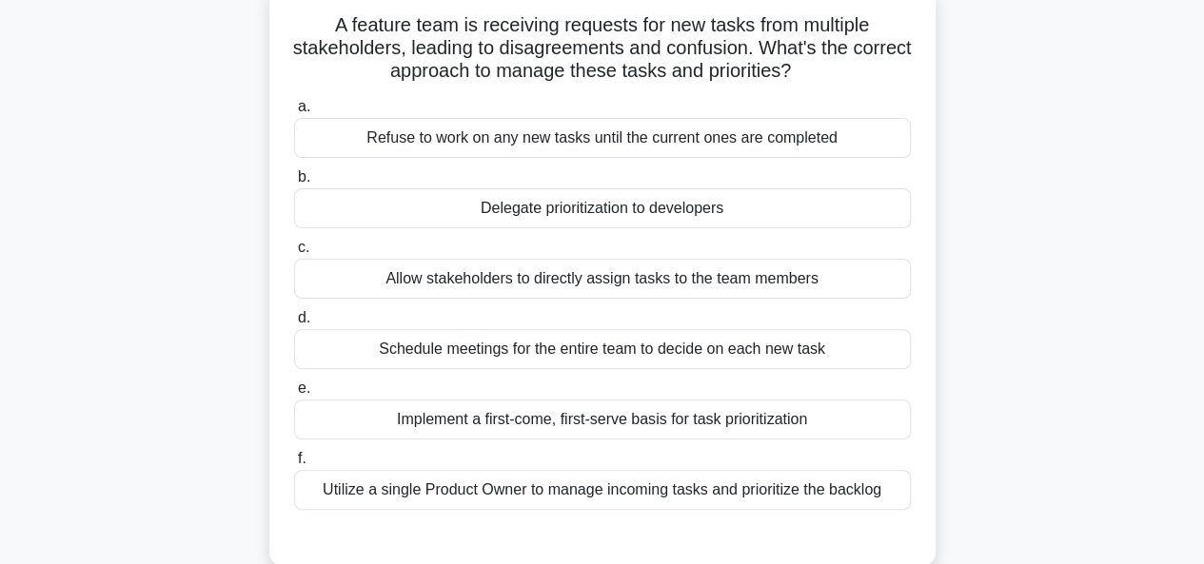
click at [829, 341] on div "Schedule meetings for the entire team to decide on each new task" at bounding box center [602, 349] width 617 height 40
click at [294, 324] on input "d. Schedule meetings for the entire team to decide on each new task" at bounding box center [294, 318] width 0 height 12
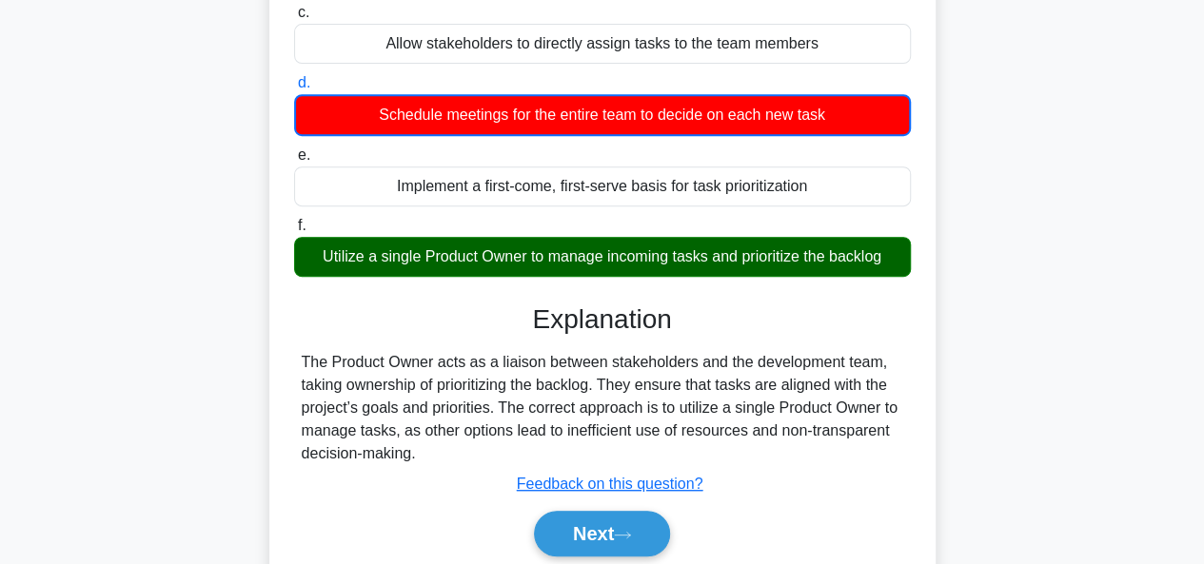
scroll to position [463, 0]
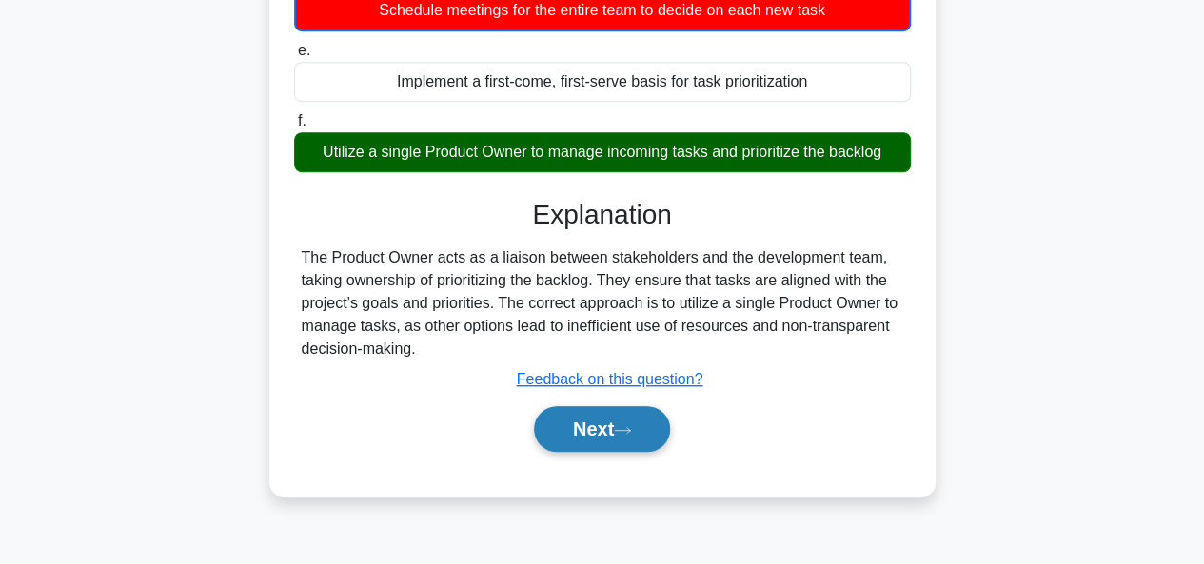
click at [616, 435] on button "Next" at bounding box center [602, 429] width 136 height 46
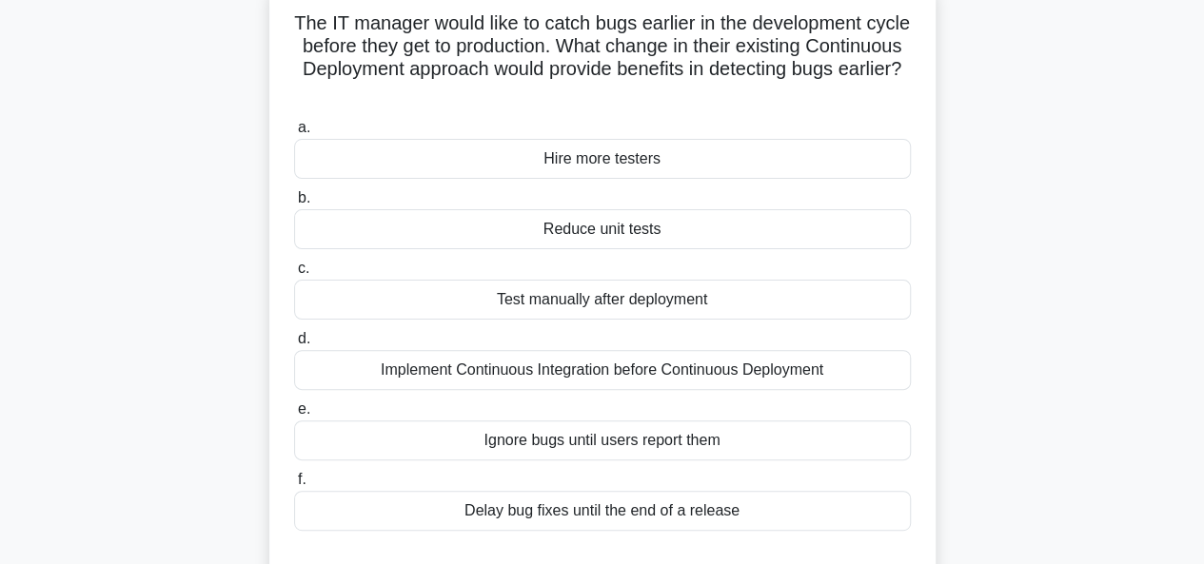
scroll to position [131, 0]
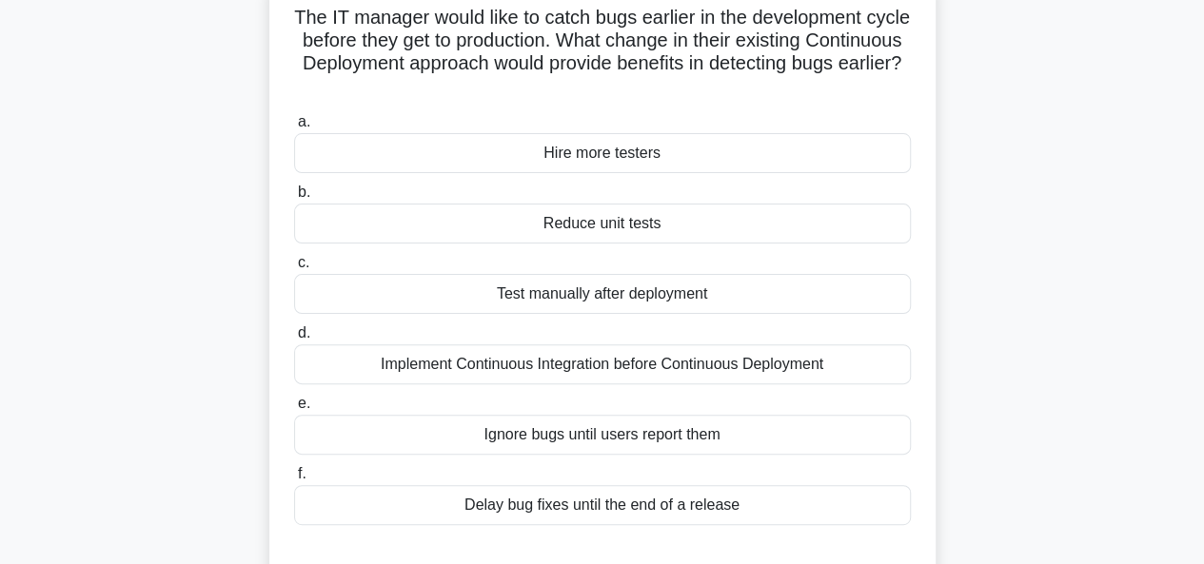
click at [797, 371] on div "Implement Continuous Integration before Continuous Deployment" at bounding box center [602, 364] width 617 height 40
click at [294, 340] on input "d. Implement Continuous Integration before Continuous Deployment" at bounding box center [294, 333] width 0 height 12
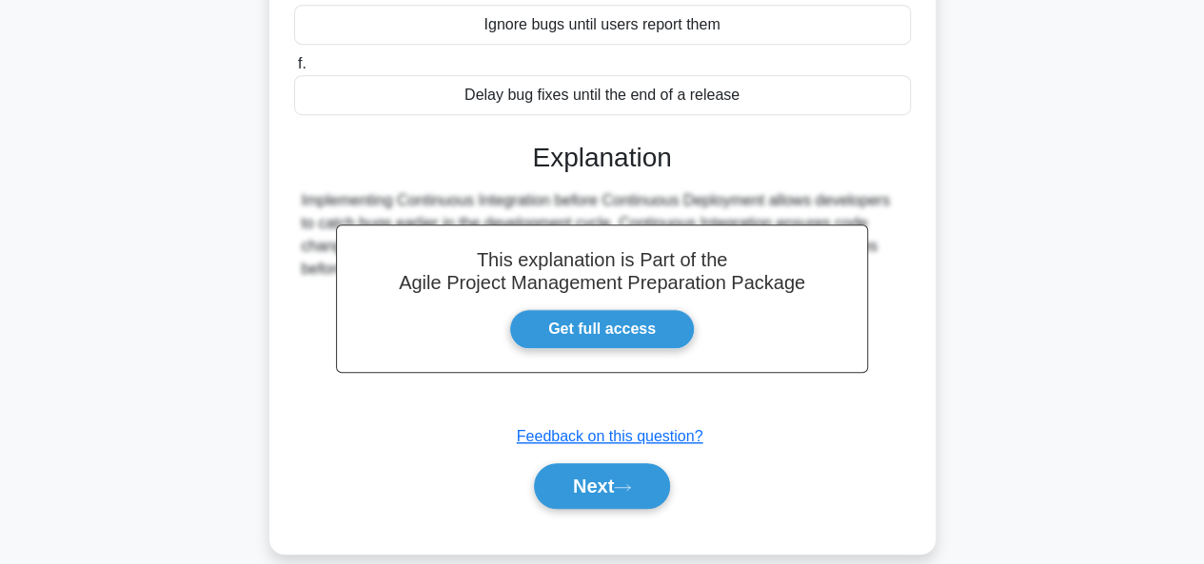
scroll to position [558, 0]
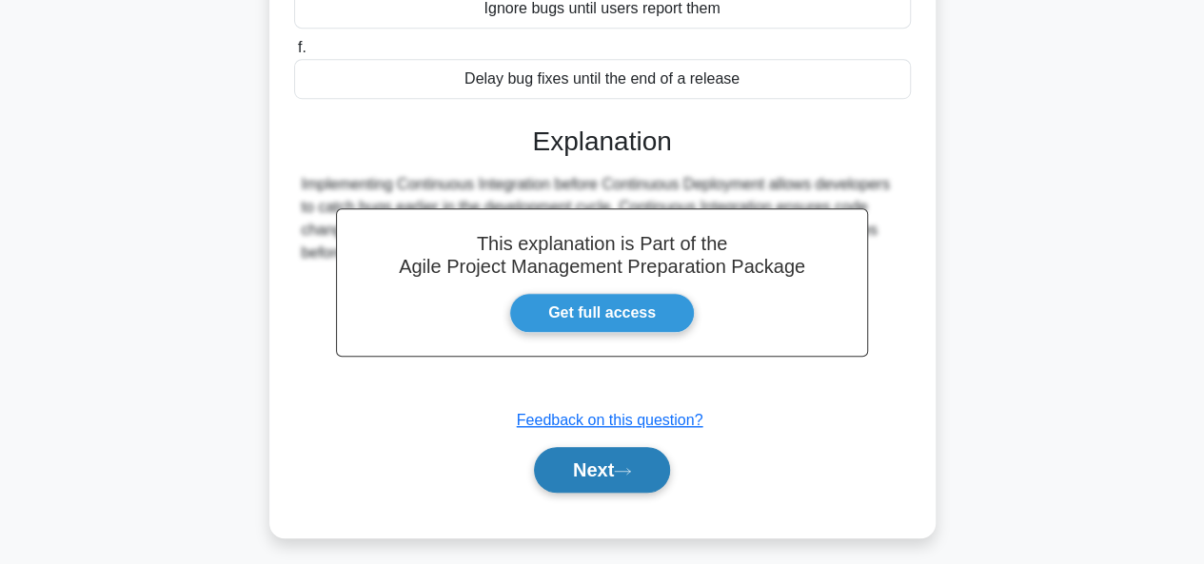
click at [631, 467] on icon at bounding box center [622, 471] width 17 height 10
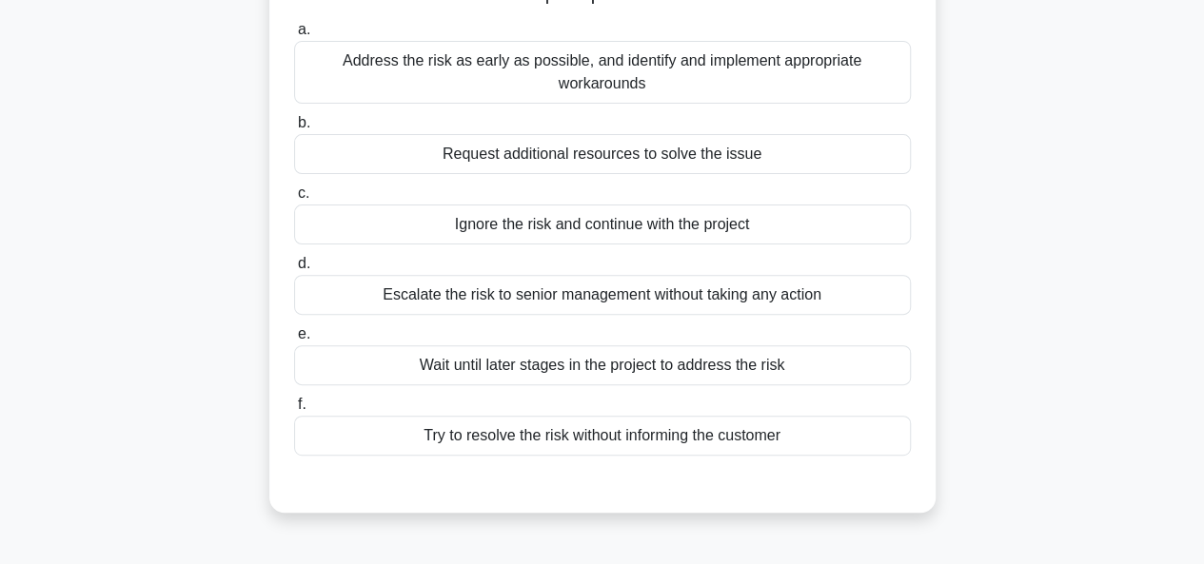
scroll to position [141, 0]
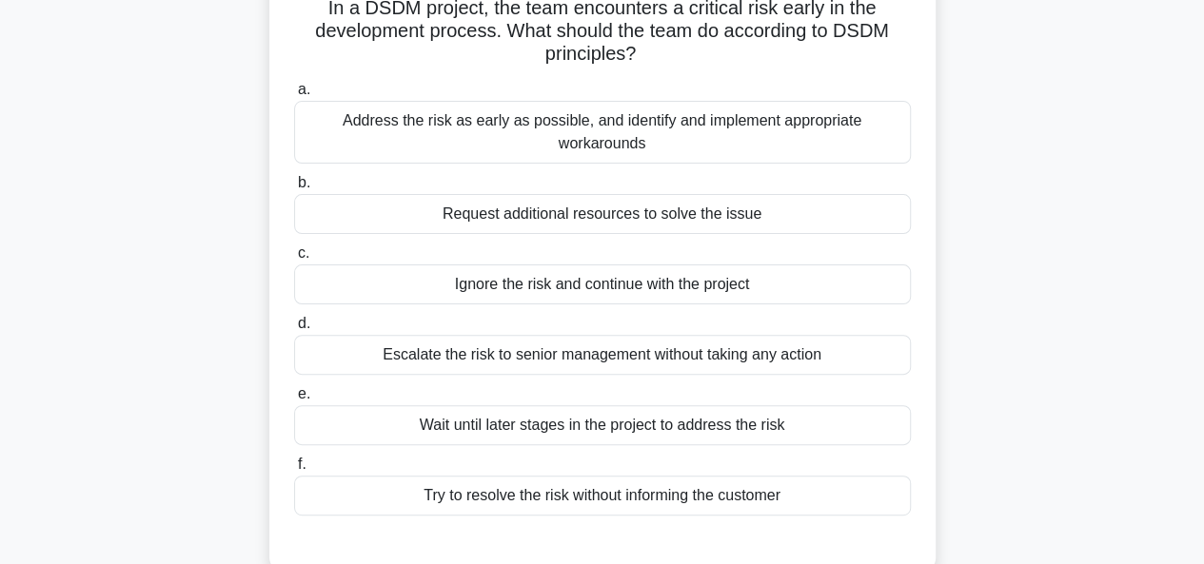
click at [719, 127] on div "Address the risk as early as possible, and identify and implement appropriate w…" at bounding box center [602, 132] width 617 height 63
click at [294, 96] on input "a. Address the risk as early as possible, and identify and implement appropriat…" at bounding box center [294, 90] width 0 height 12
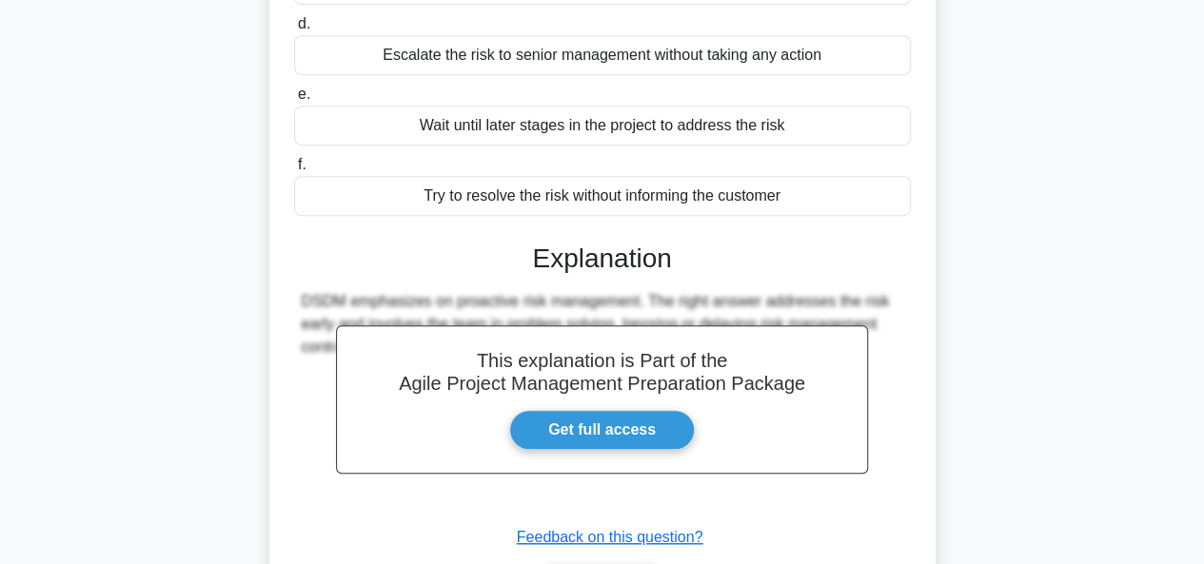
scroll to position [563, 0]
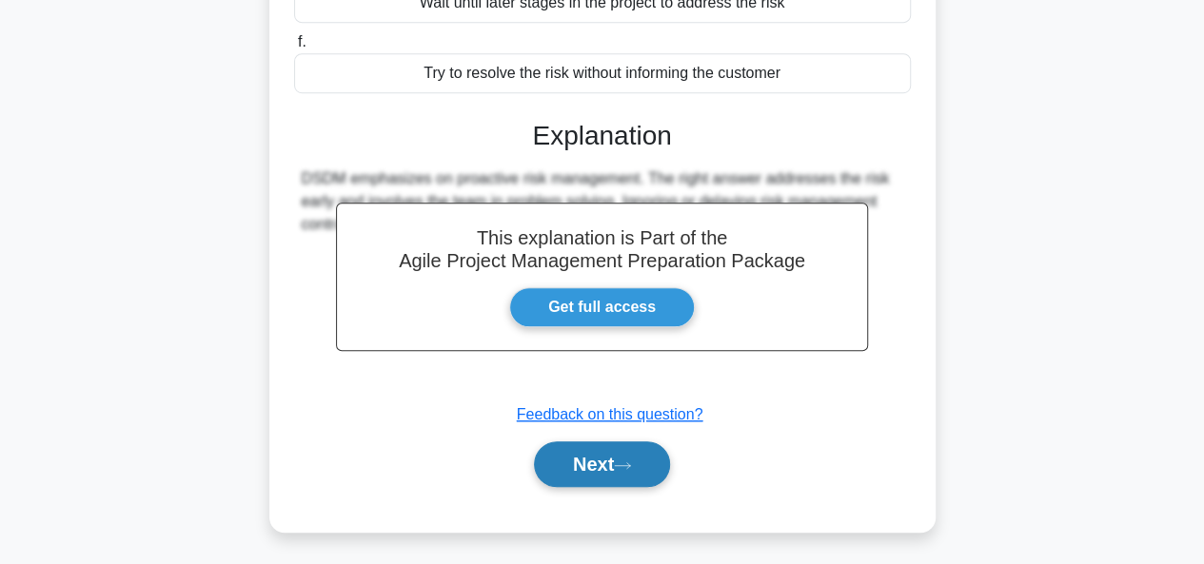
click at [592, 454] on button "Next" at bounding box center [602, 465] width 136 height 46
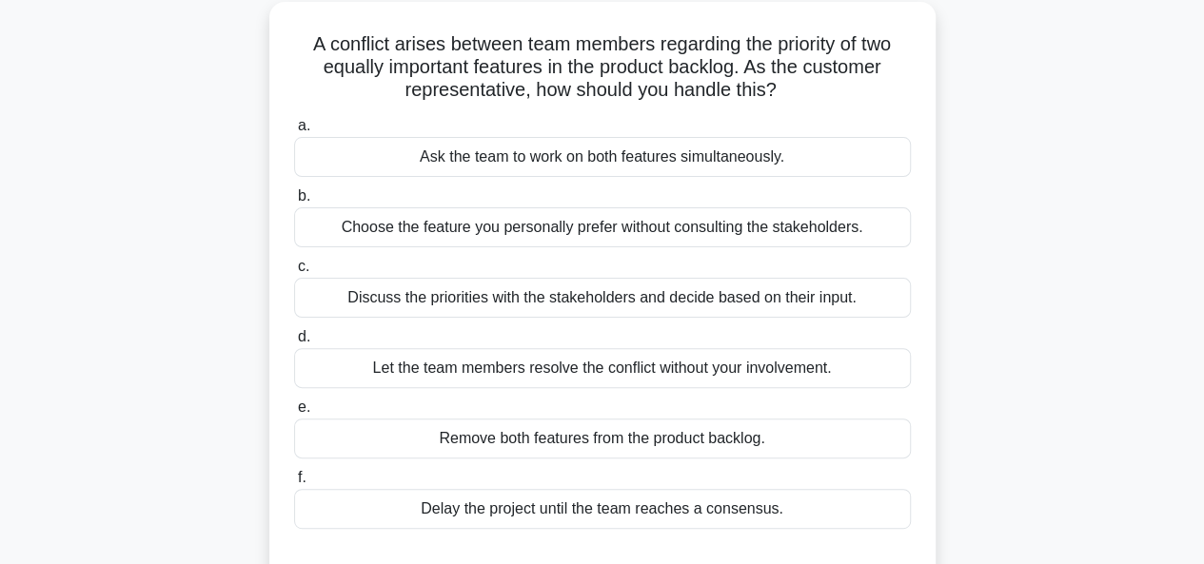
scroll to position [119, 0]
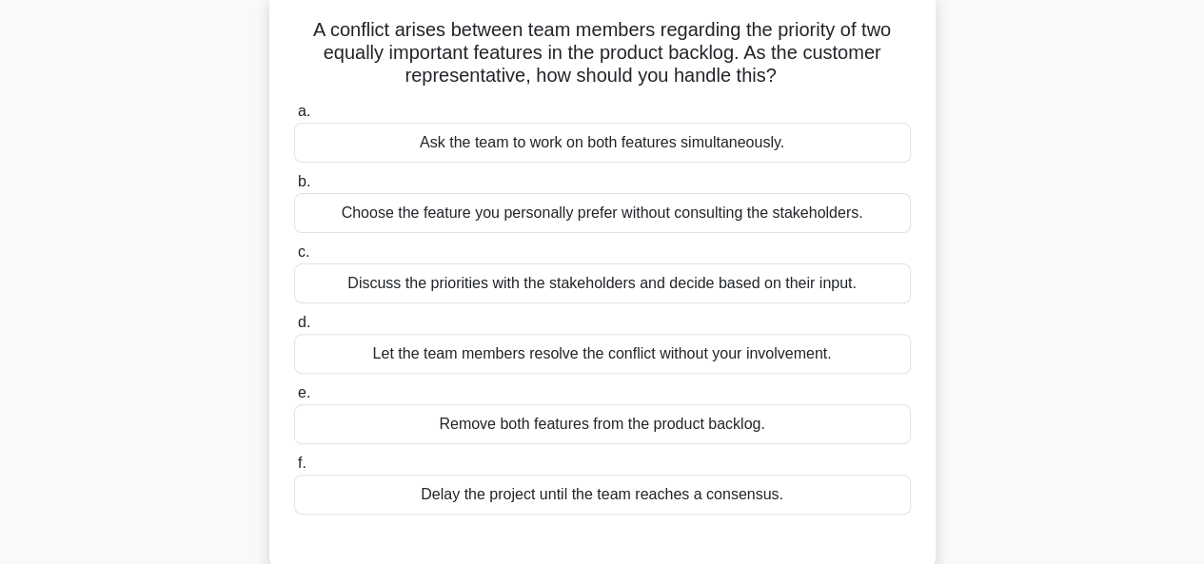
click at [721, 290] on div "Discuss the priorities with the stakeholders and decide based on their input." at bounding box center [602, 284] width 617 height 40
click at [294, 259] on input "c. Discuss the priorities with the stakeholders and decide based on their input." at bounding box center [294, 252] width 0 height 12
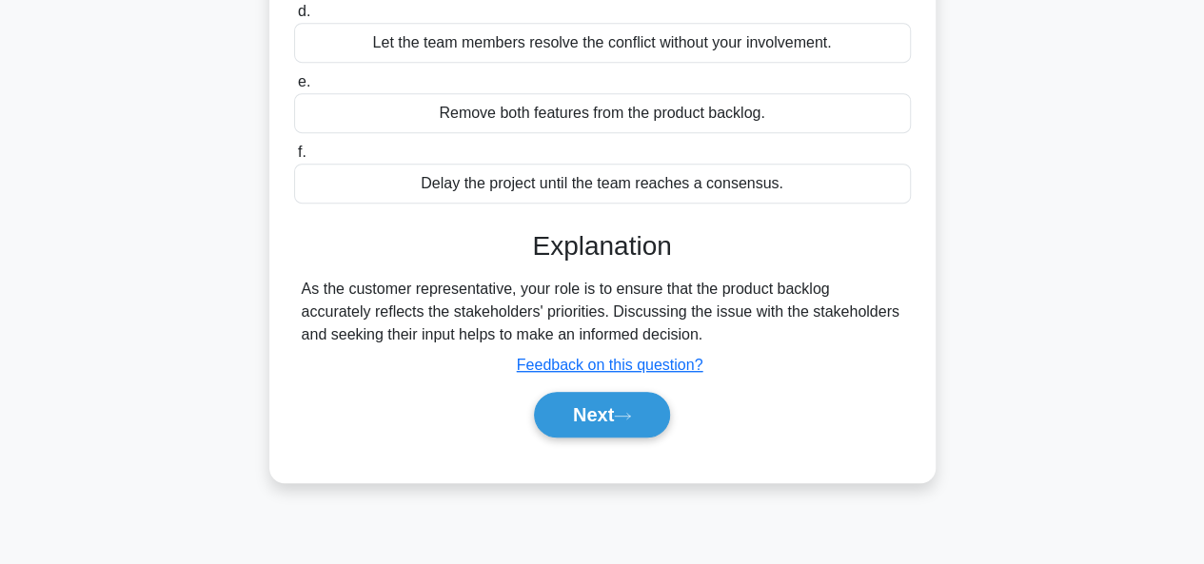
scroll to position [433, 0]
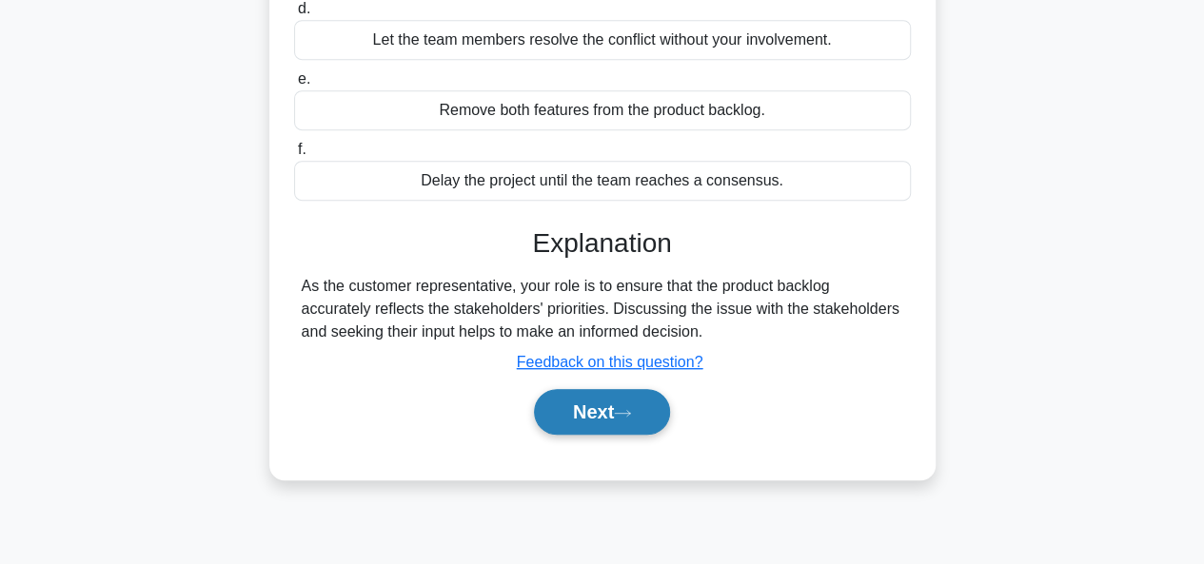
click at [596, 417] on button "Next" at bounding box center [602, 412] width 136 height 46
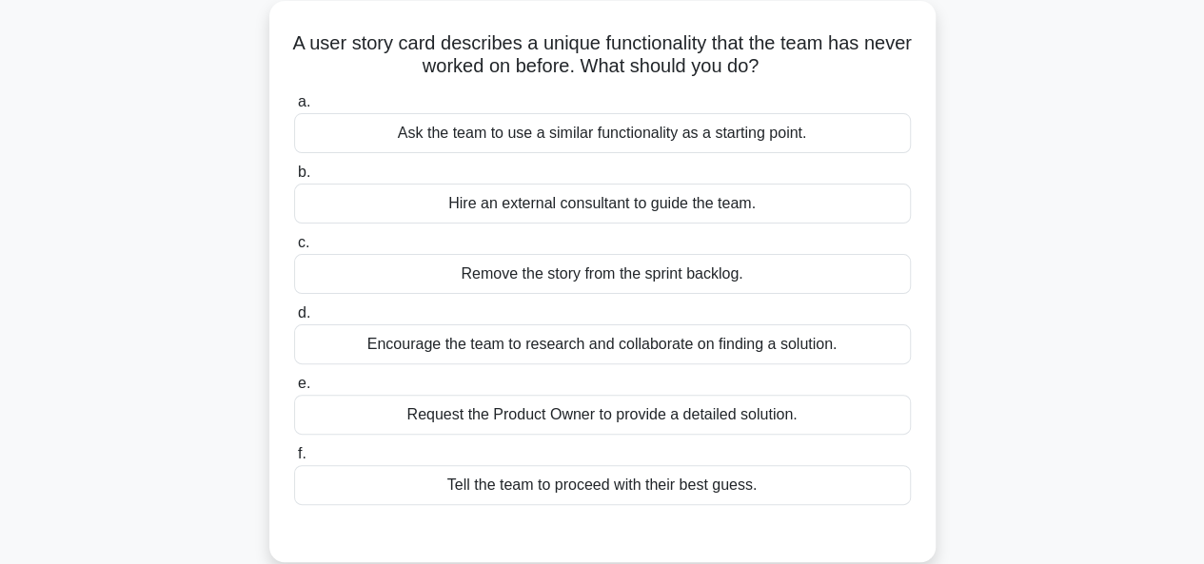
scroll to position [102, 0]
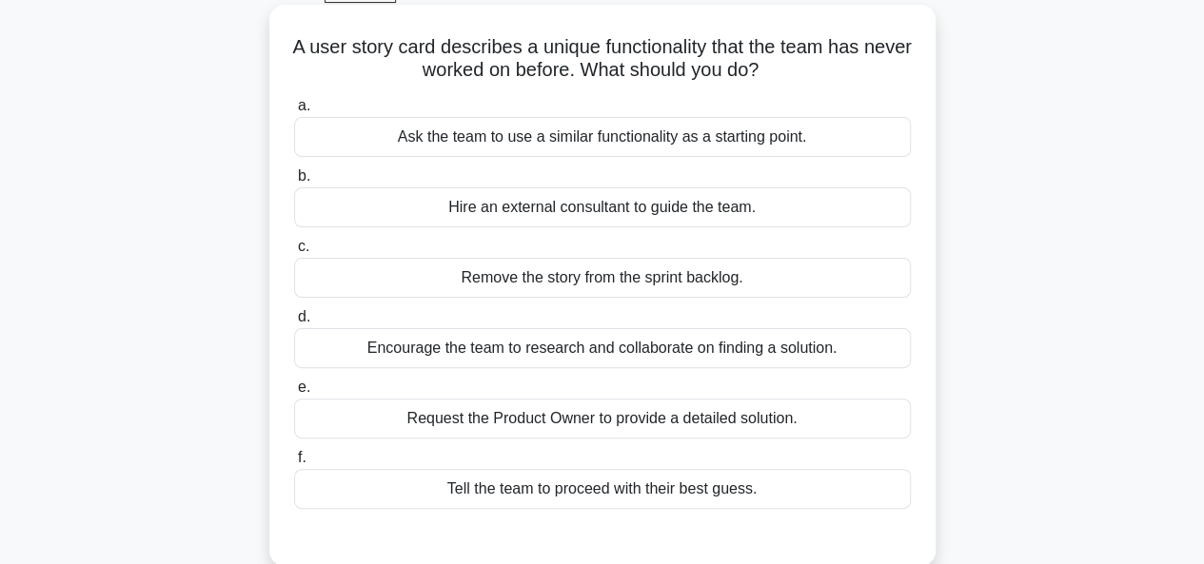
click at [658, 220] on div "Hire an external consultant to guide the team." at bounding box center [602, 207] width 617 height 40
click at [294, 183] on input "b. Hire an external consultant to guide the team." at bounding box center [294, 176] width 0 height 12
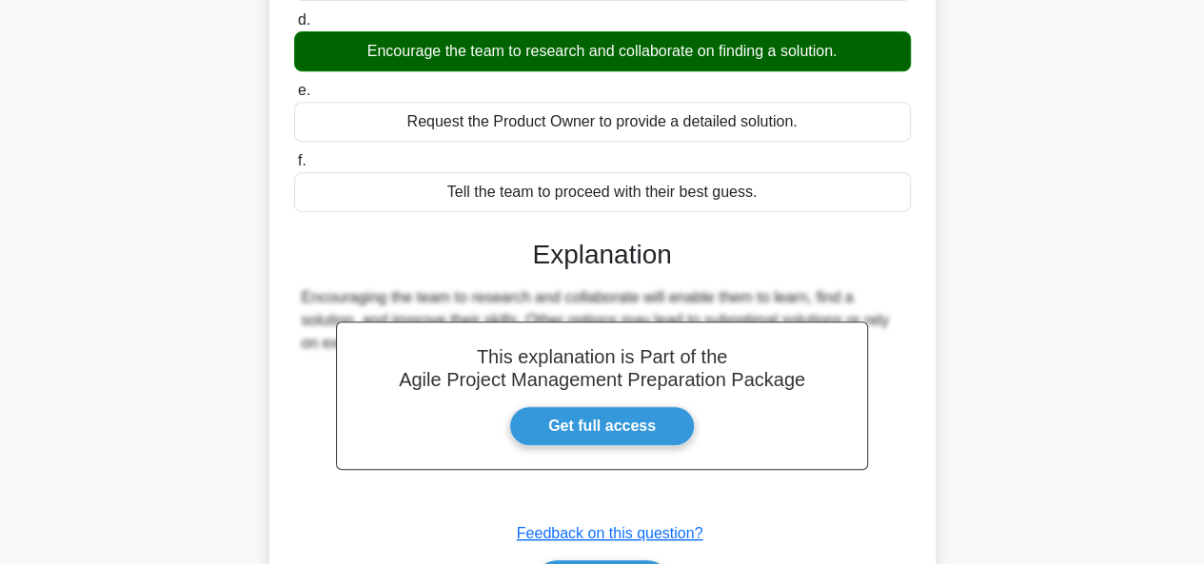
scroll to position [520, 0]
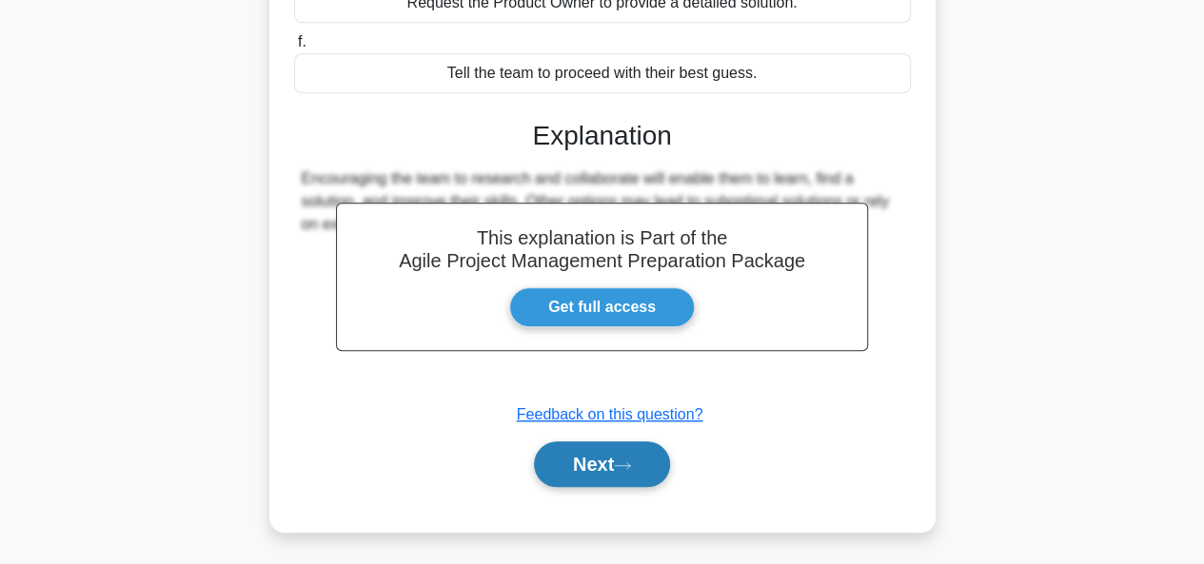
click at [640, 444] on button "Next" at bounding box center [602, 465] width 136 height 46
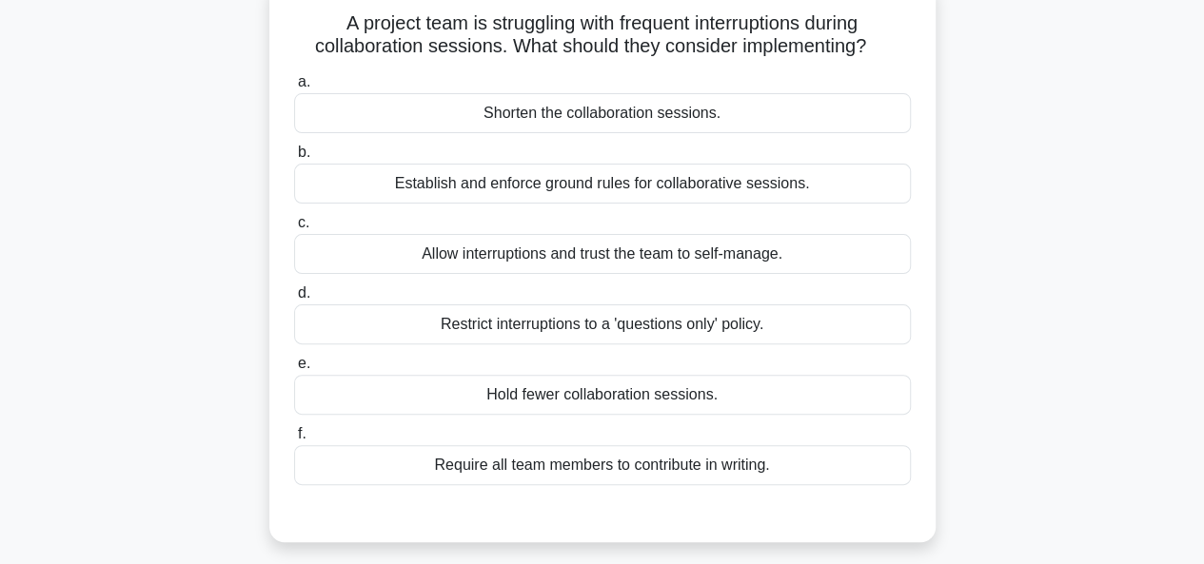
scroll to position [132, 0]
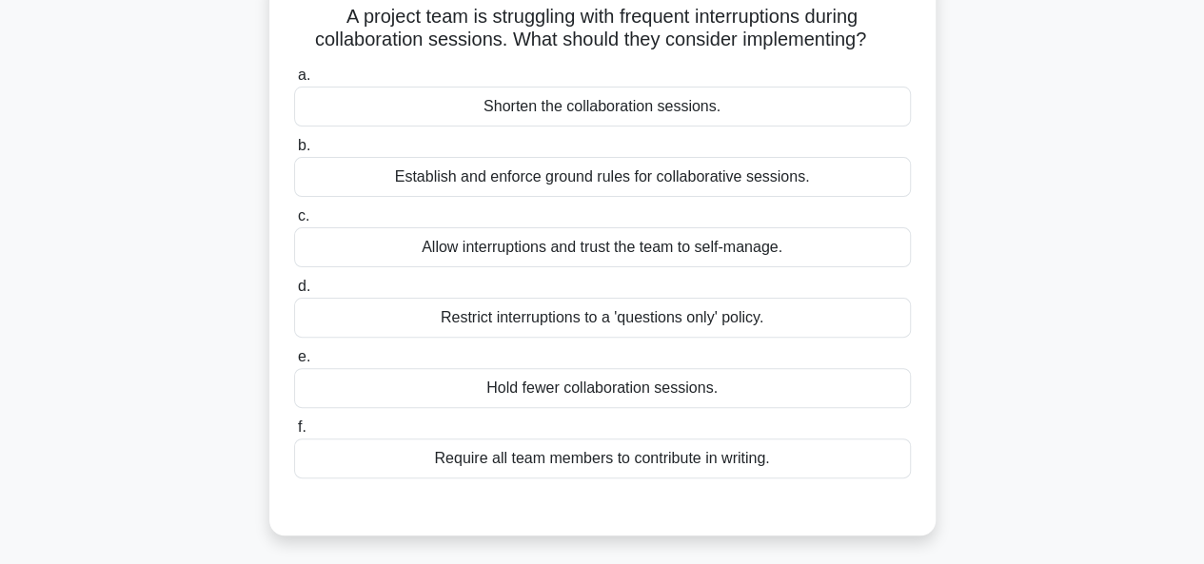
click at [813, 196] on div "Establish and enforce ground rules for collaborative sessions." at bounding box center [602, 177] width 617 height 40
click at [294, 152] on input "b. Establish and enforce ground rules for collaborative sessions." at bounding box center [294, 146] width 0 height 12
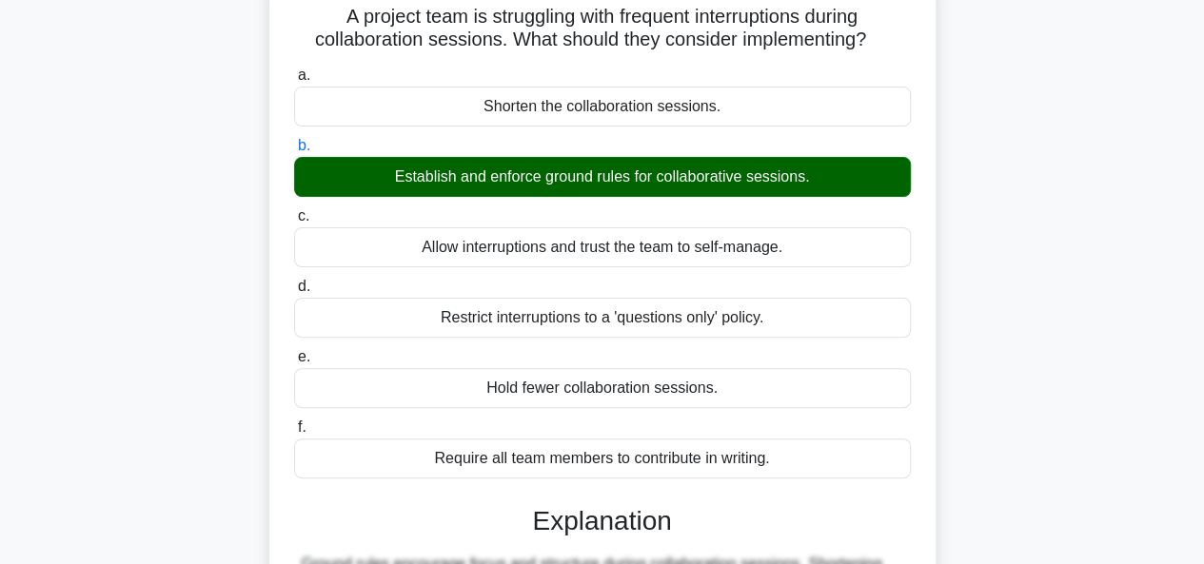
scroll to position [518, 0]
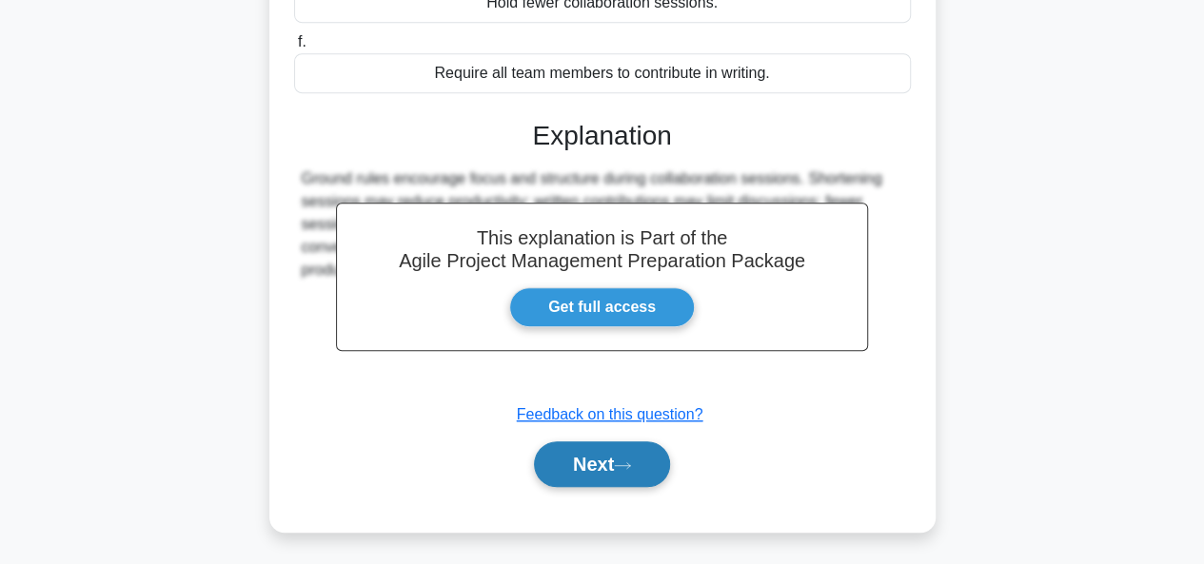
click at [644, 445] on button "Next" at bounding box center [602, 465] width 136 height 46
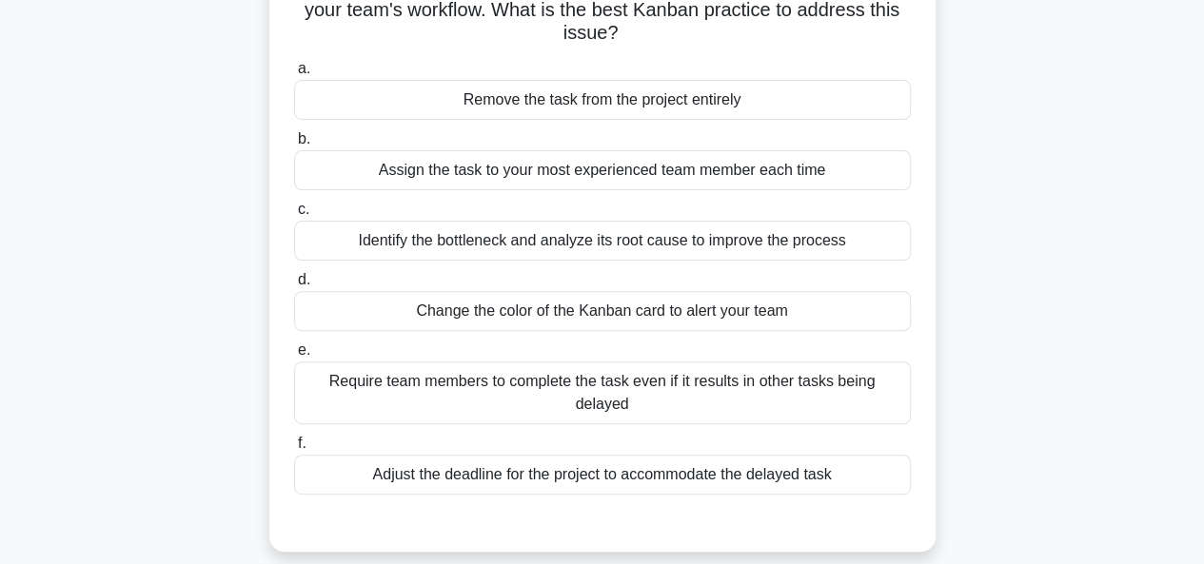
scroll to position [182, 0]
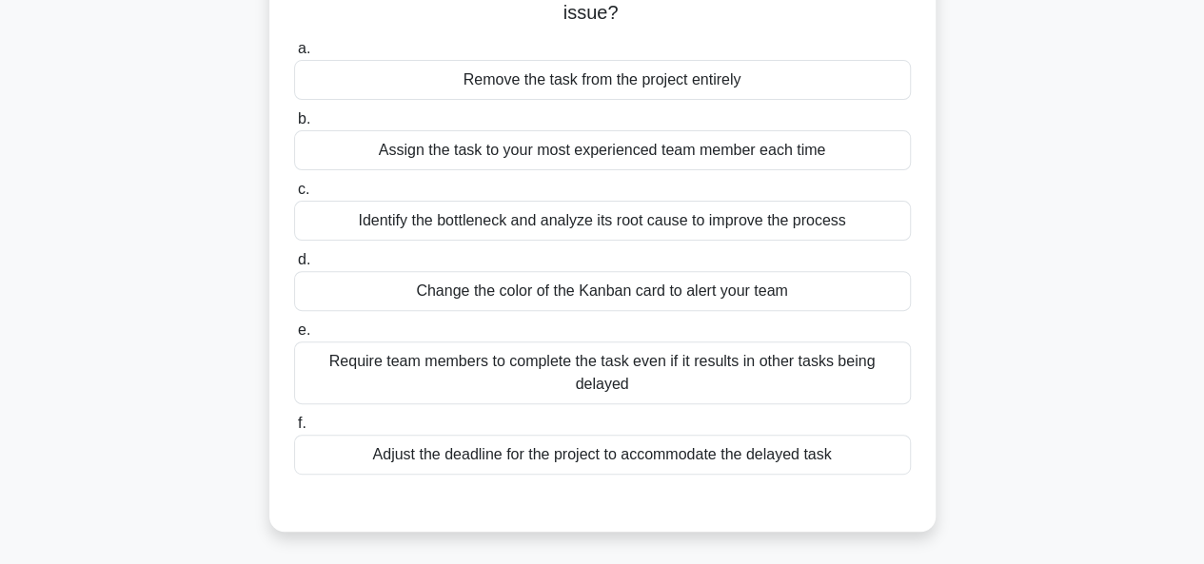
click at [743, 231] on div "Identify the bottleneck and analyze its root cause to improve the process" at bounding box center [602, 221] width 617 height 40
click at [294, 196] on input "c. Identify the bottleneck and analyze its root cause to improve the process" at bounding box center [294, 190] width 0 height 12
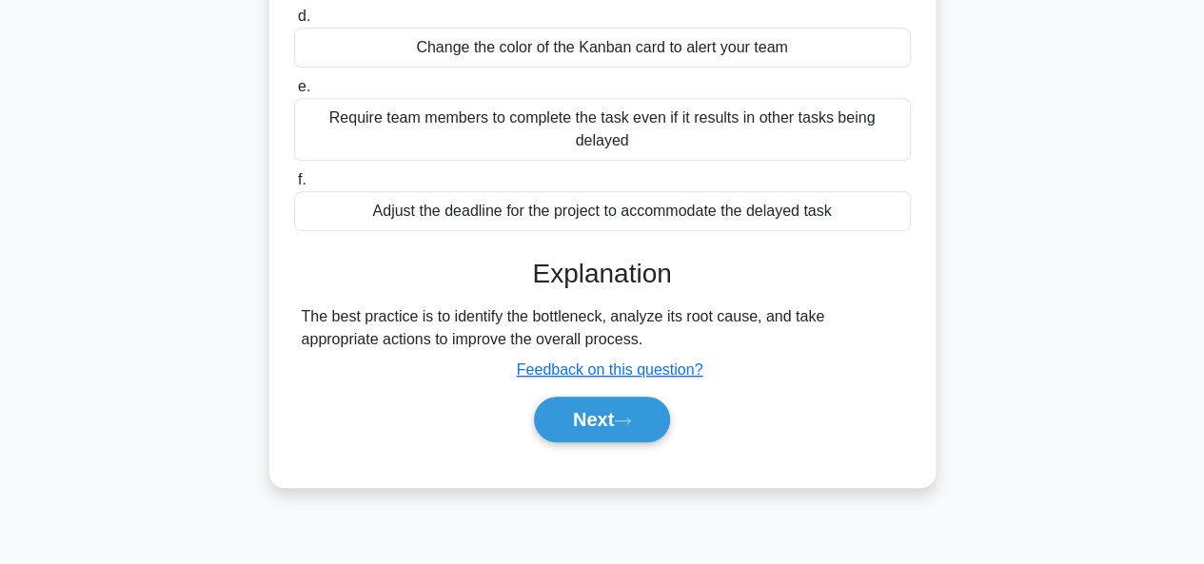
scroll to position [463, 0]
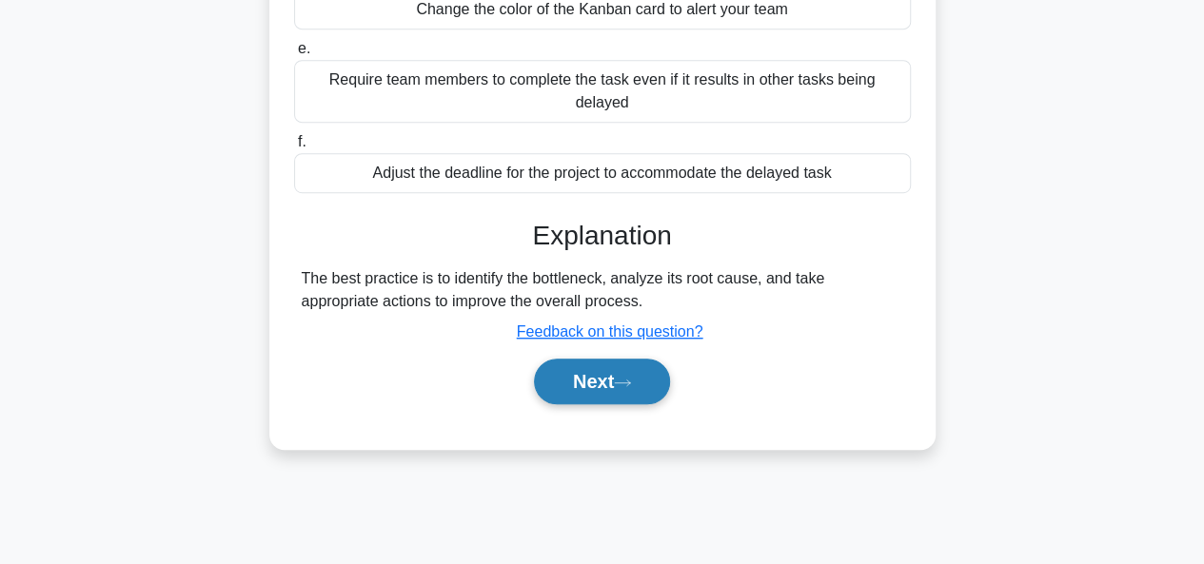
click at [624, 383] on icon at bounding box center [622, 383] width 17 height 10
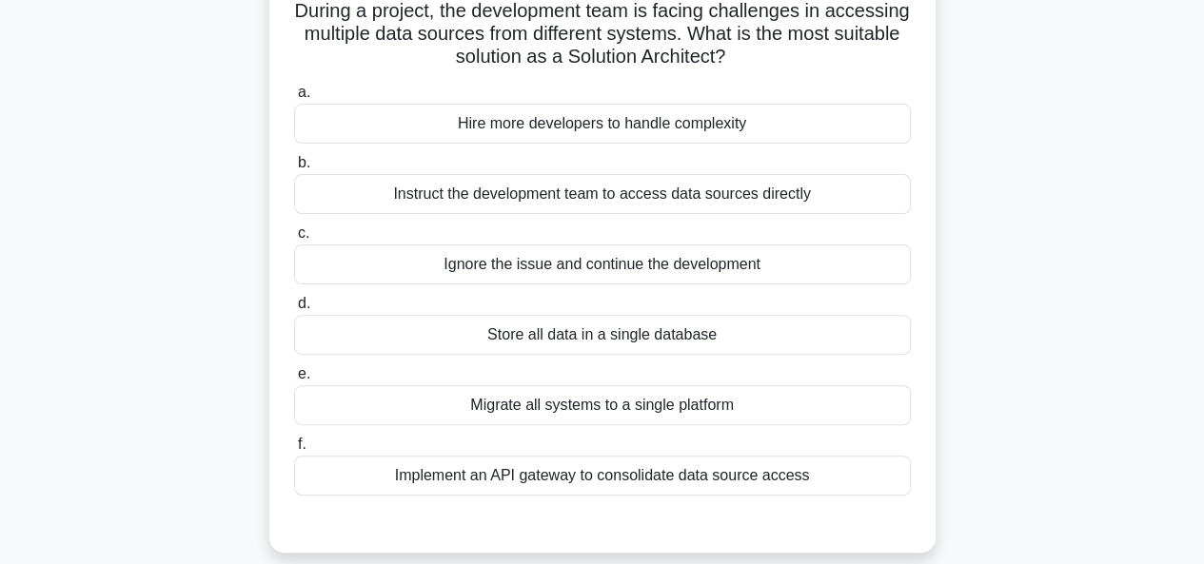
scroll to position [143, 0]
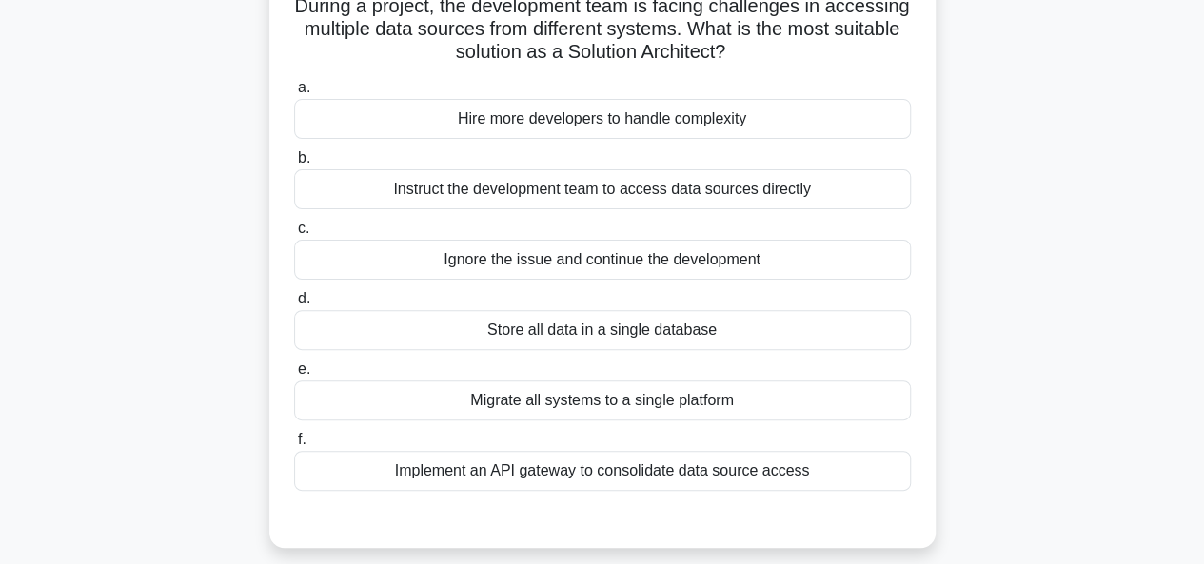
click at [729, 474] on div "Implement an API gateway to consolidate data source access" at bounding box center [602, 471] width 617 height 40
click at [294, 446] on input "f. Implement an API gateway to consolidate data source access" at bounding box center [294, 440] width 0 height 12
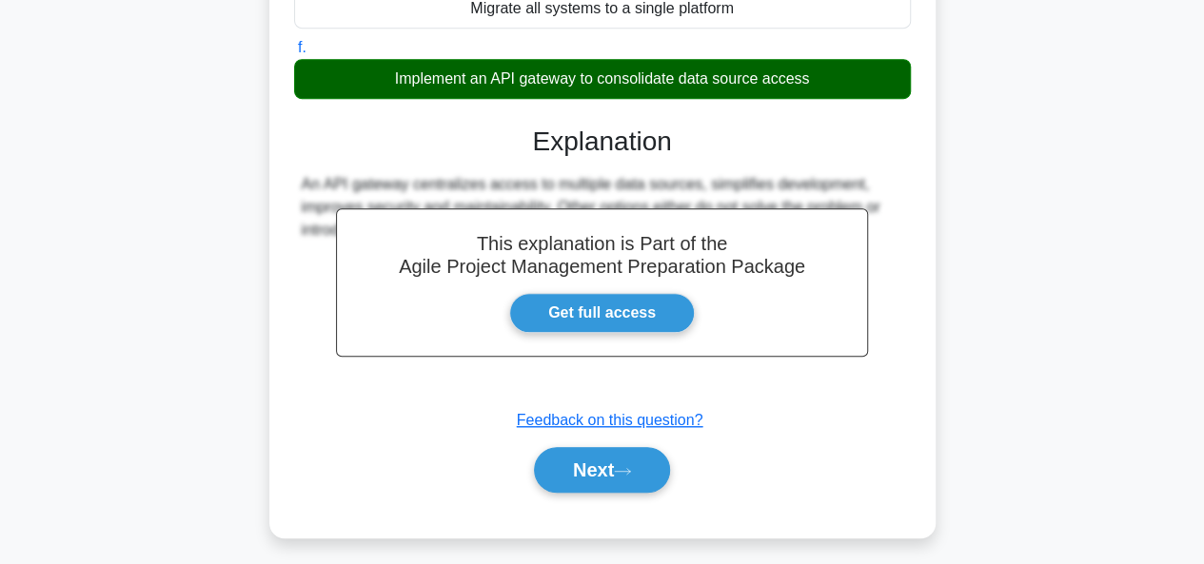
scroll to position [540, 0]
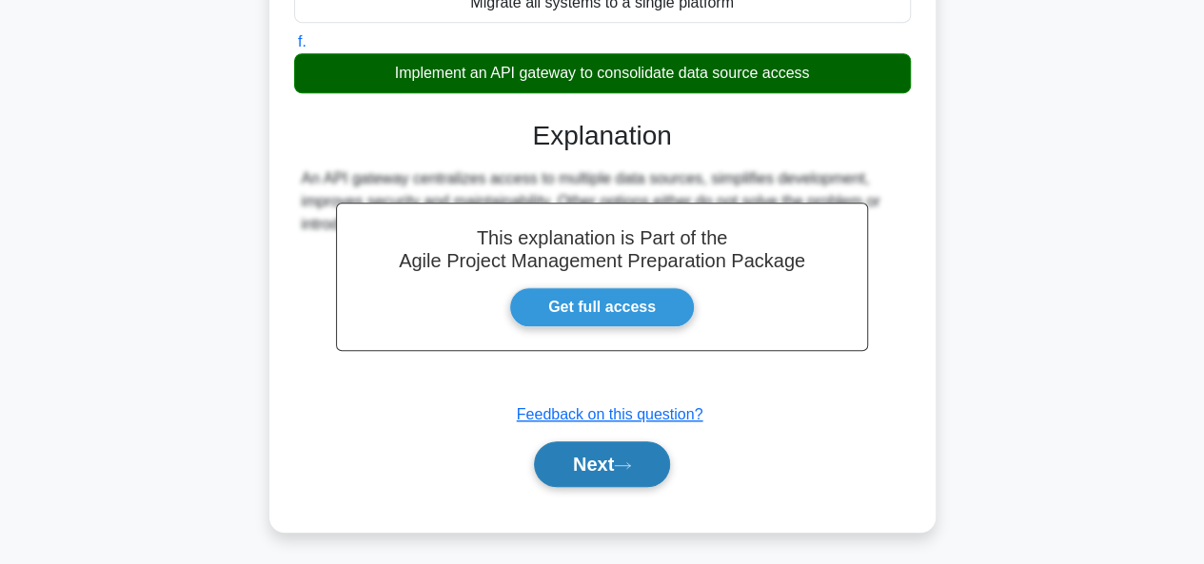
click at [586, 467] on button "Next" at bounding box center [602, 465] width 136 height 46
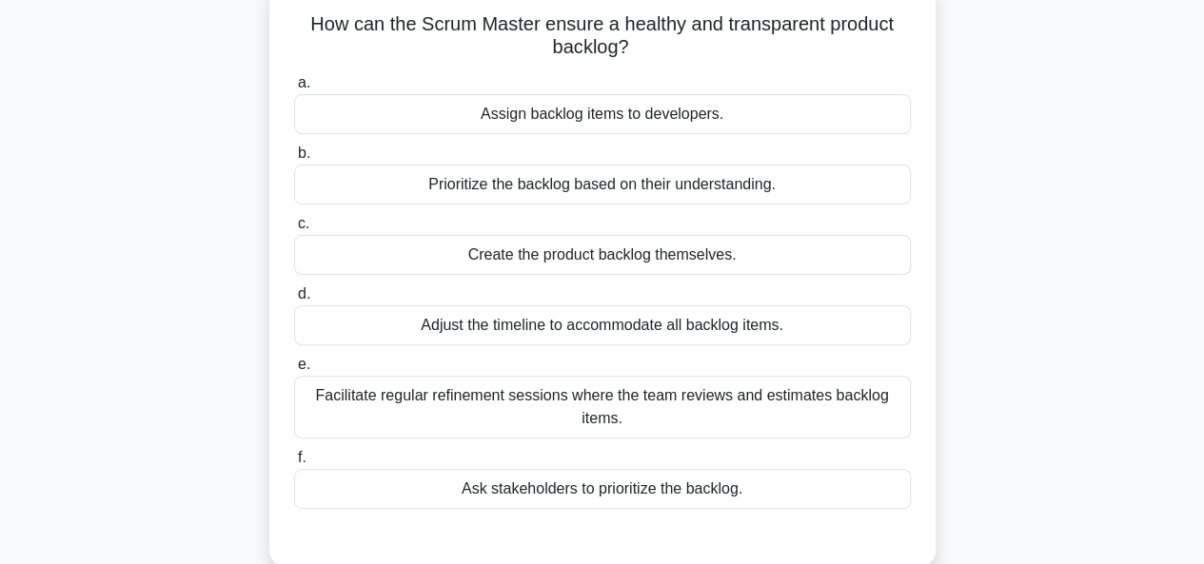
scroll to position [128, 0]
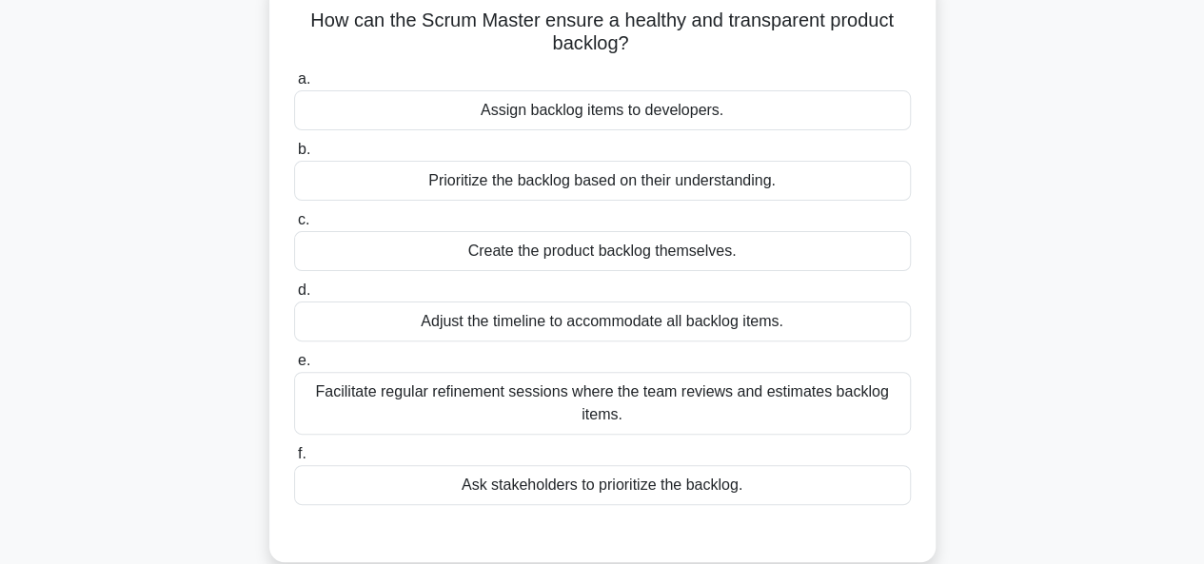
click at [829, 180] on div "Prioritize the backlog based on their understanding." at bounding box center [602, 181] width 617 height 40
click at [294, 156] on input "b. Prioritize the backlog based on their understanding." at bounding box center [294, 150] width 0 height 12
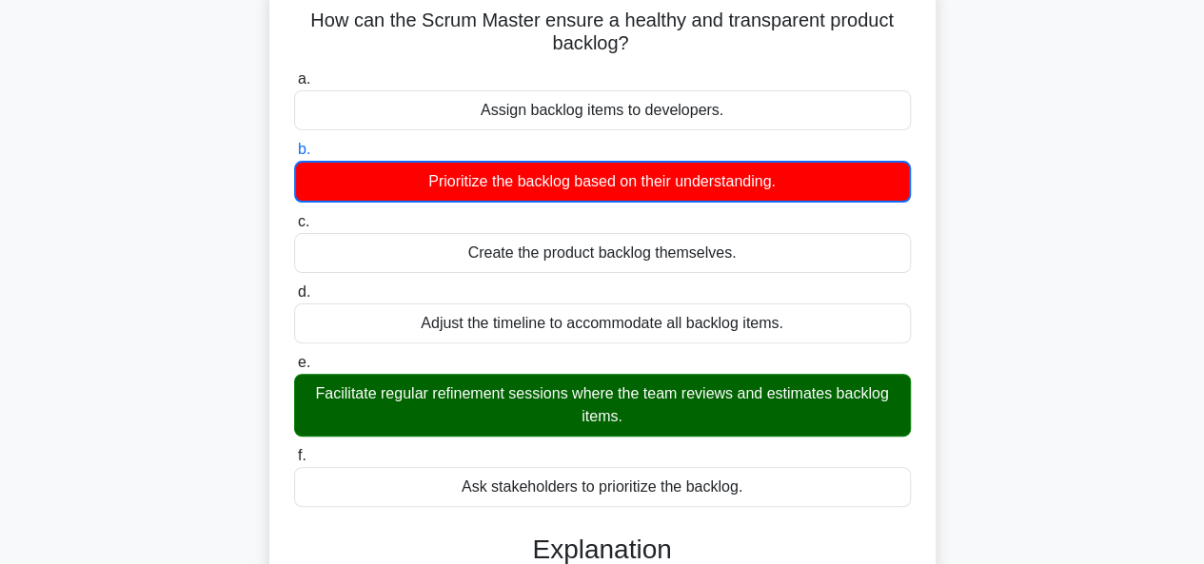
scroll to position [542, 0]
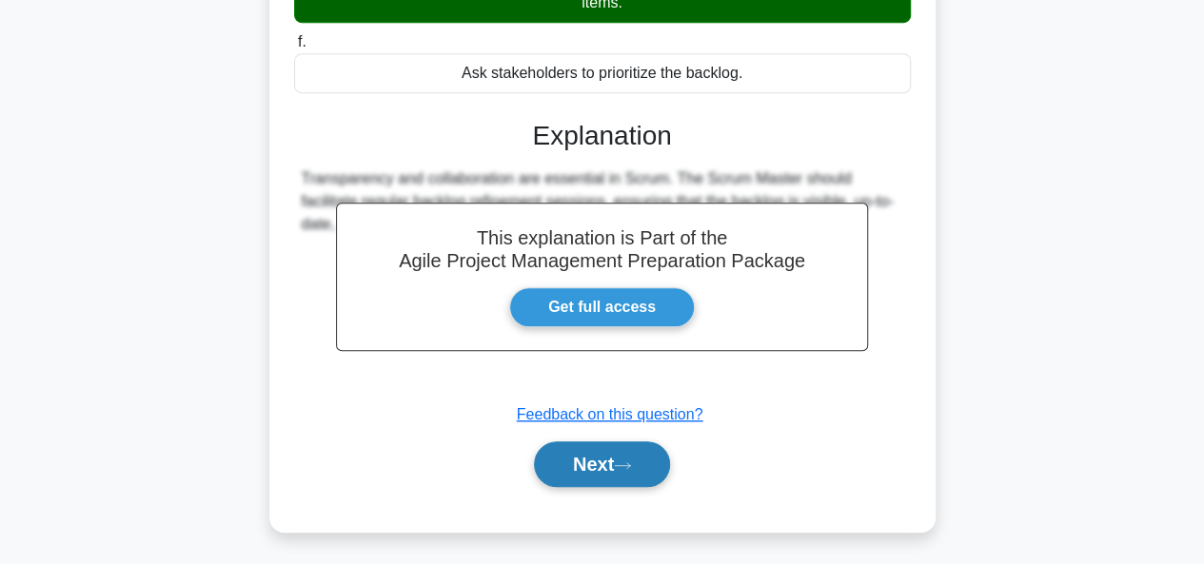
click at [647, 446] on button "Next" at bounding box center [602, 465] width 136 height 46
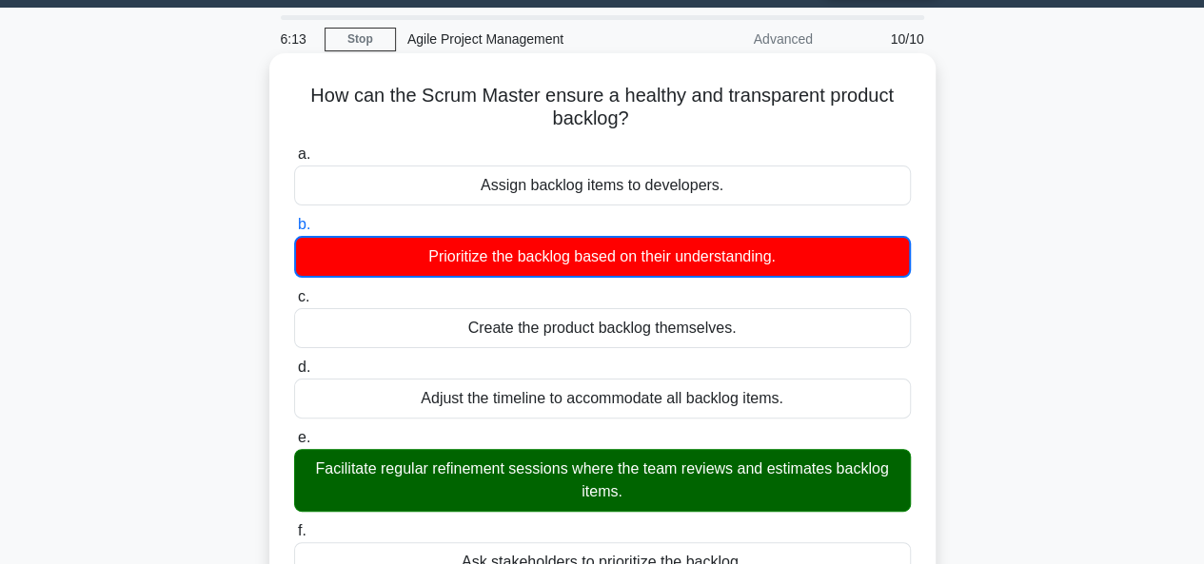
scroll to position [55, 0]
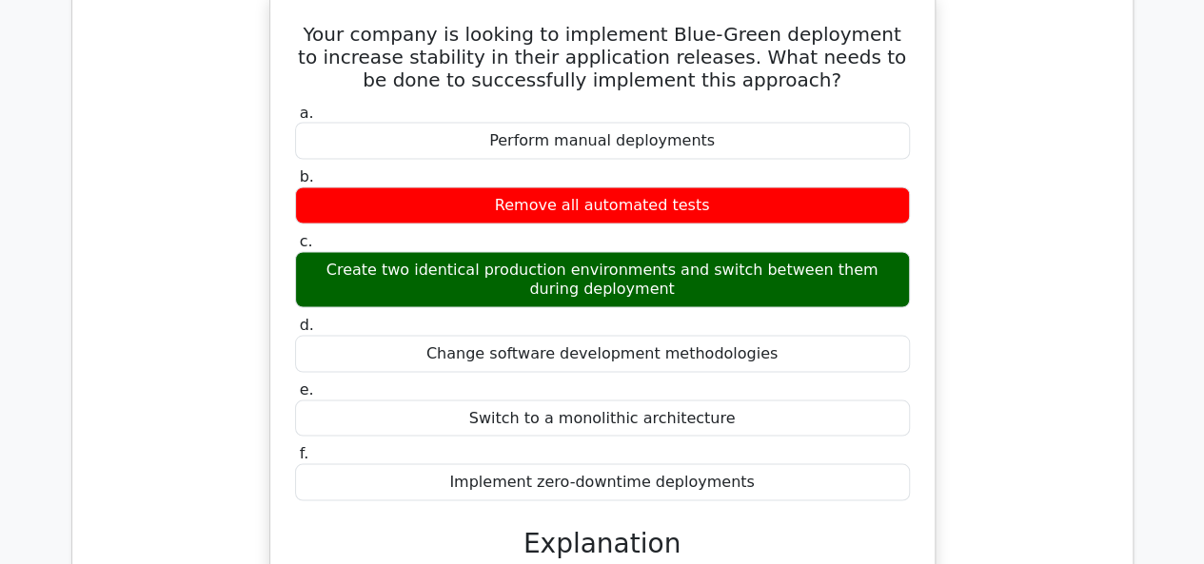
scroll to position [1759, 0]
